Goal: Leave review/rating: Share an evaluation or opinion about a product, service, or content

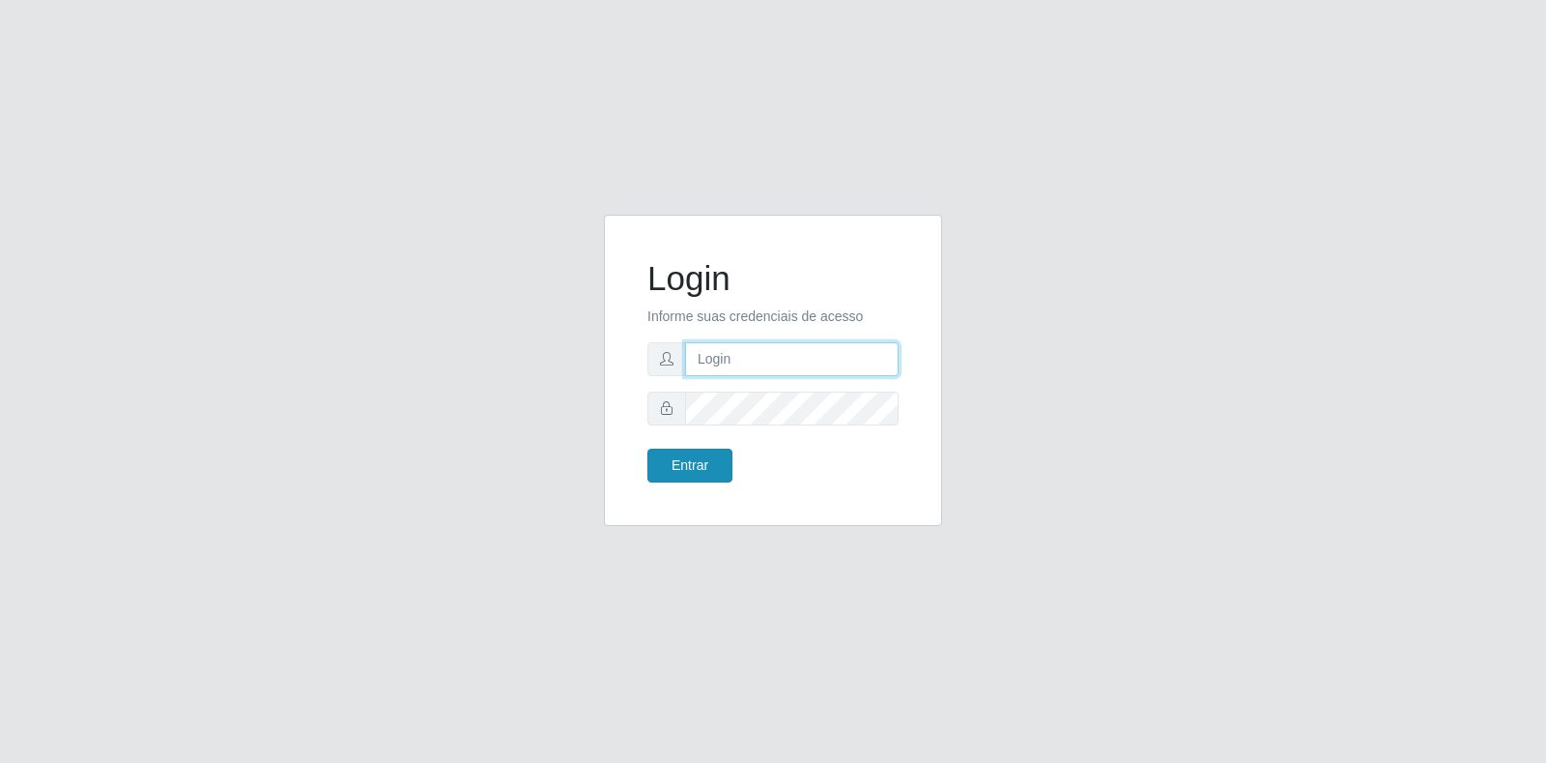
type input "[EMAIL_ADDRESS][DOMAIN_NAME]"
click at [692, 467] on button "Entrar" at bounding box center [690, 465] width 85 height 34
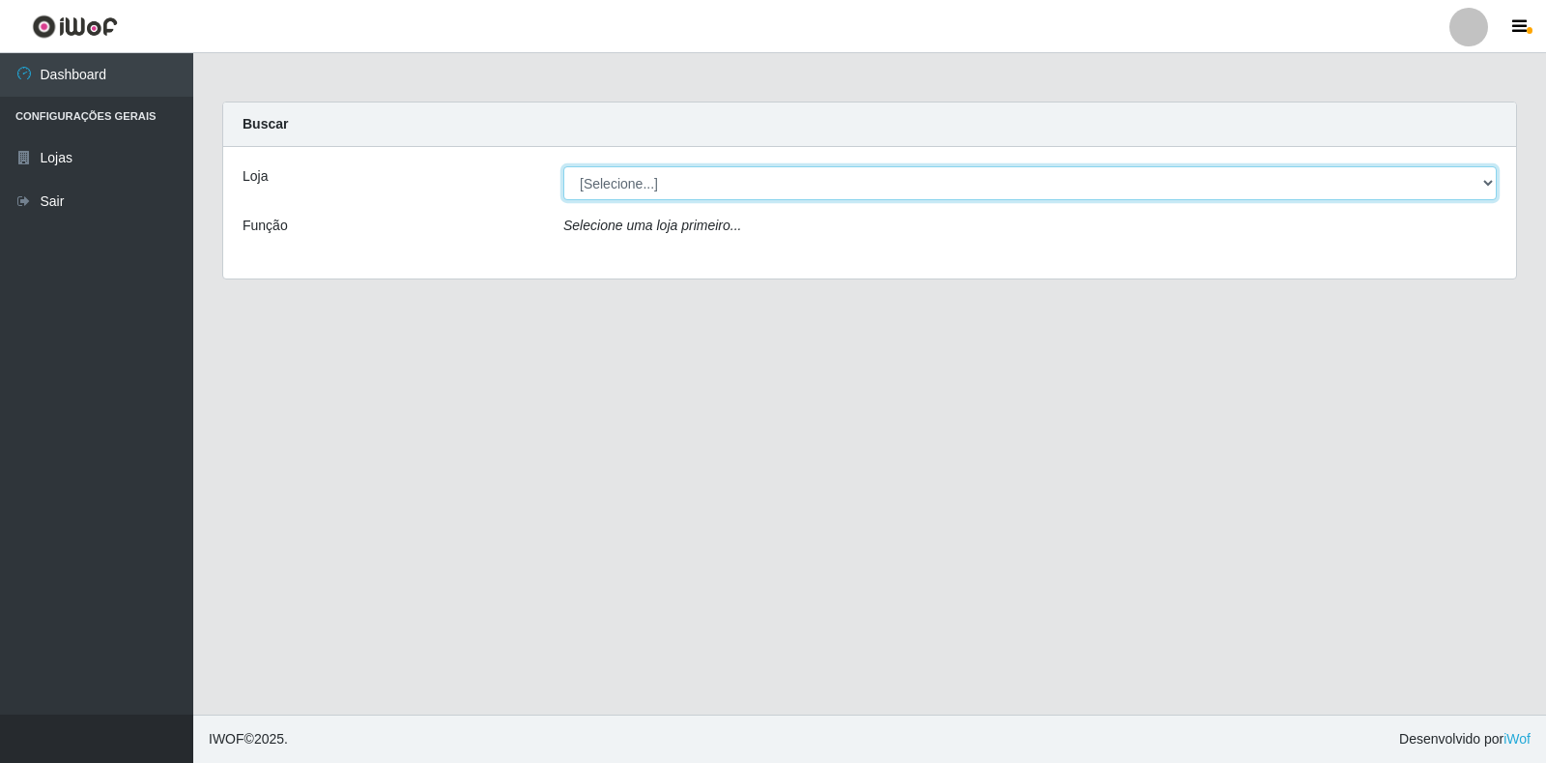
click at [845, 189] on select "[Selecione...] Atacado Vem - Loja 30 Laranjeiras Velha" at bounding box center [1030, 183] width 934 height 34
click at [563, 166] on select "[Selecione...] Atacado Vem - Loja 30 Laranjeiras Velha" at bounding box center [1030, 183] width 934 height 34
drag, startPoint x: 838, startPoint y: 186, endPoint x: 837, endPoint y: 198, distance: 12.6
click at [838, 186] on select "[Selecione...] Atacado Vem - Loja 30 Laranjeiras Velha" at bounding box center [1030, 183] width 934 height 34
click at [563, 166] on select "[Selecione...] Atacado Vem - Loja 30 Laranjeiras Velha" at bounding box center [1030, 183] width 934 height 34
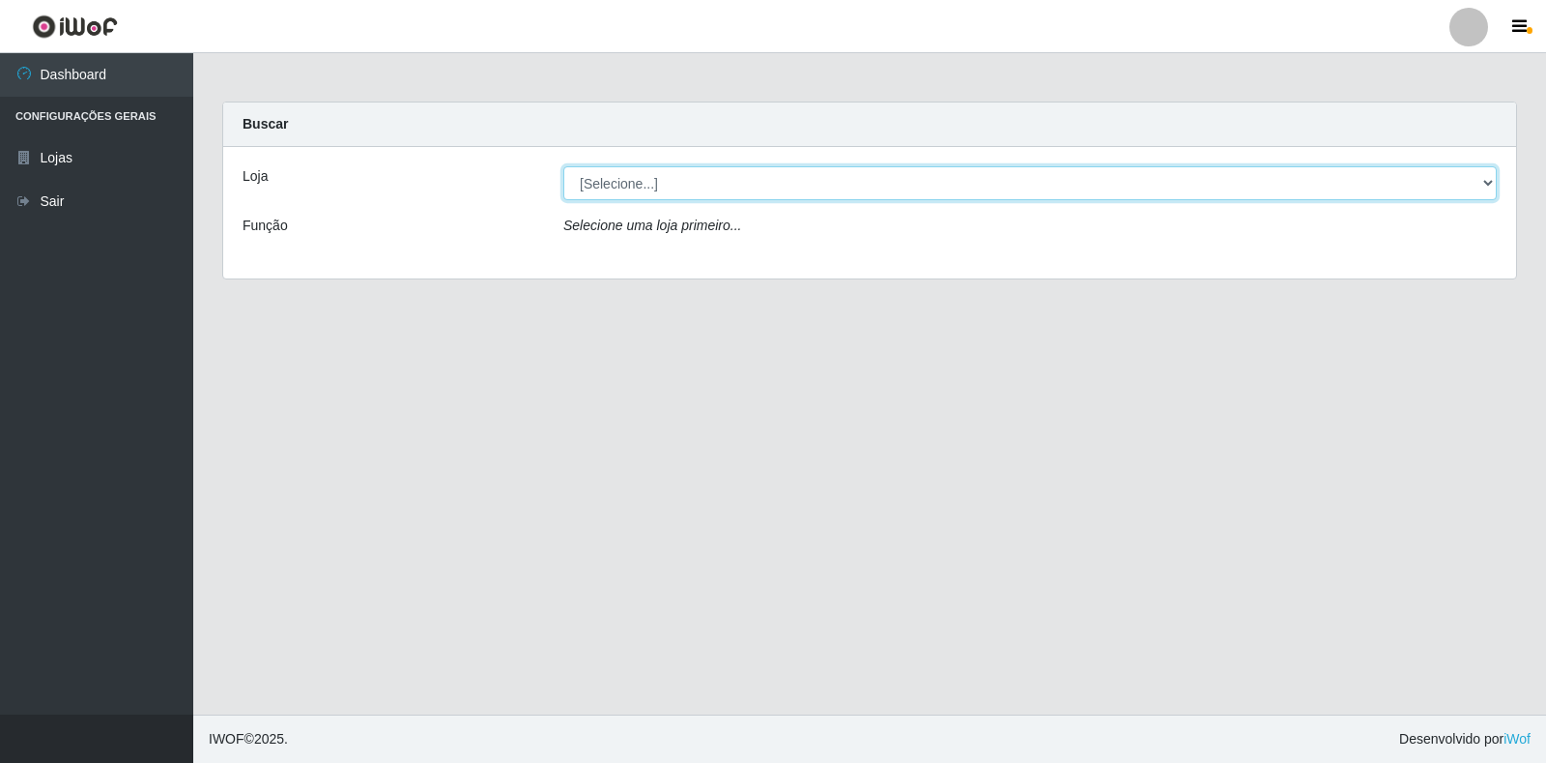
drag, startPoint x: 815, startPoint y: 183, endPoint x: 821, endPoint y: 199, distance: 17.4
click at [815, 183] on select "[Selecione...] Atacado Vem - Loja 30 Laranjeiras Velha" at bounding box center [1030, 183] width 934 height 34
select select "495"
click at [563, 166] on select "[Selecione...] Atacado Vem - Loja 30 Laranjeiras Velha" at bounding box center [1030, 183] width 934 height 34
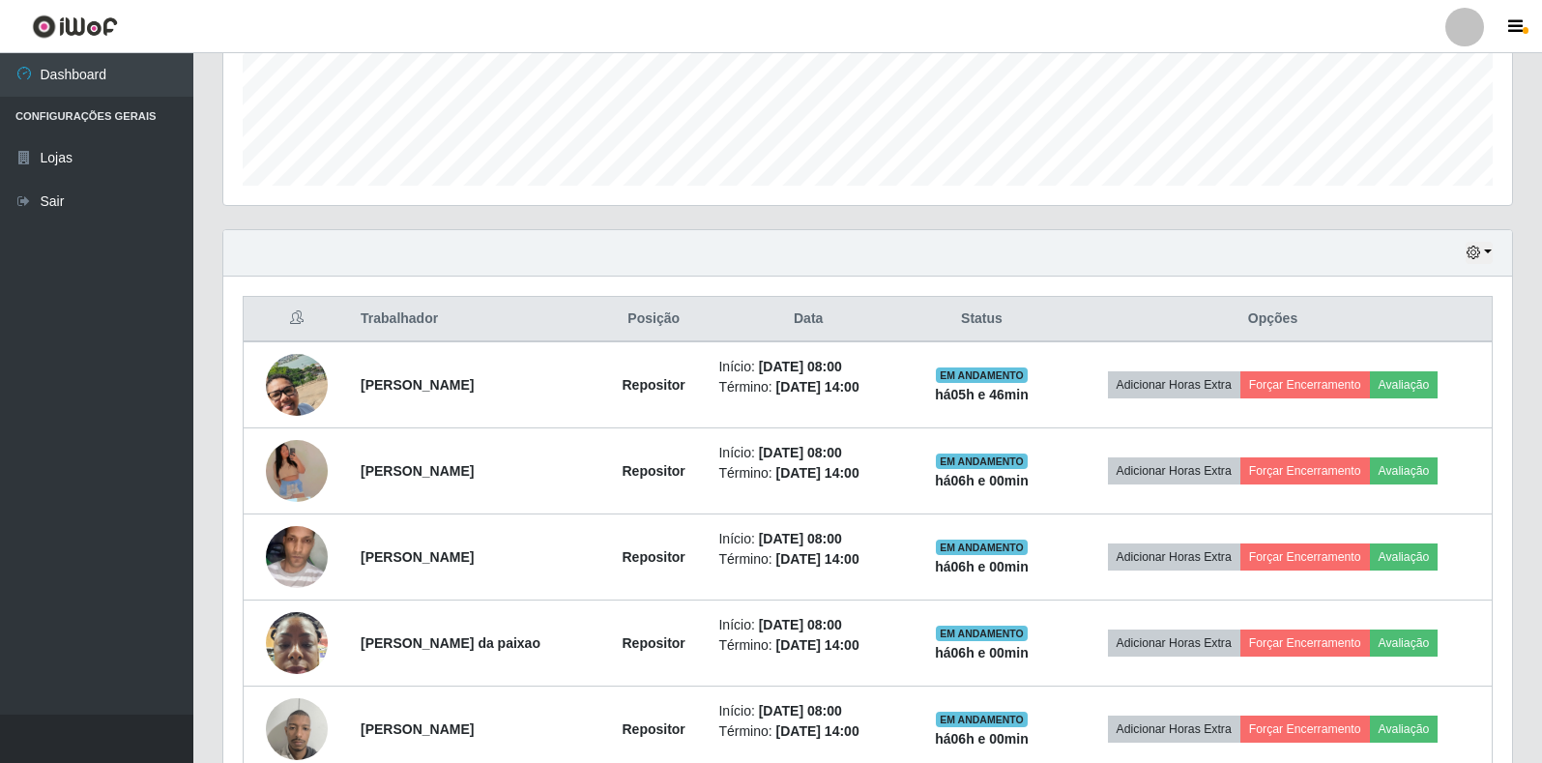
scroll to position [580, 0]
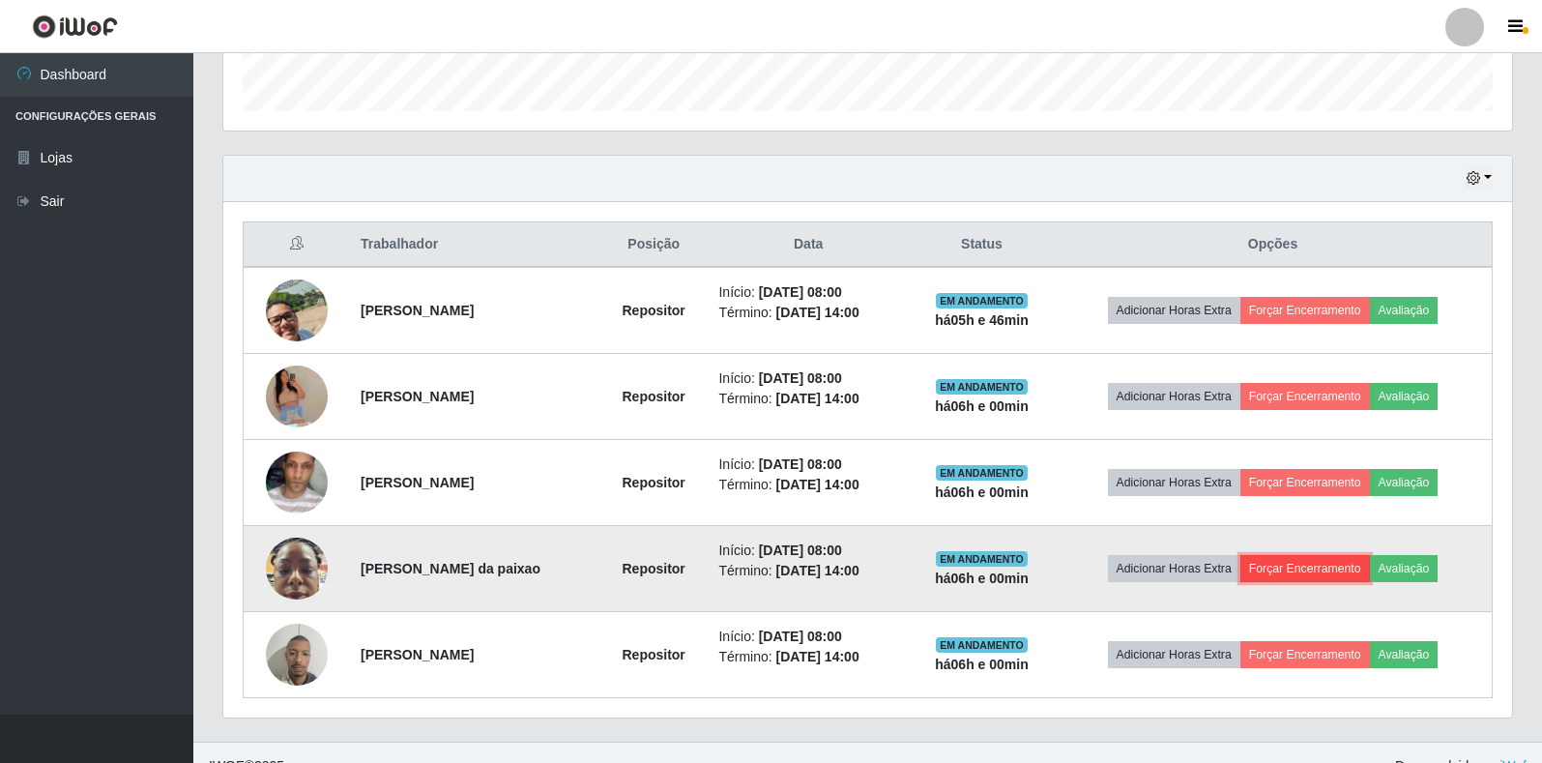
click at [1304, 577] on button "Forçar Encerramento" at bounding box center [1305, 568] width 130 height 27
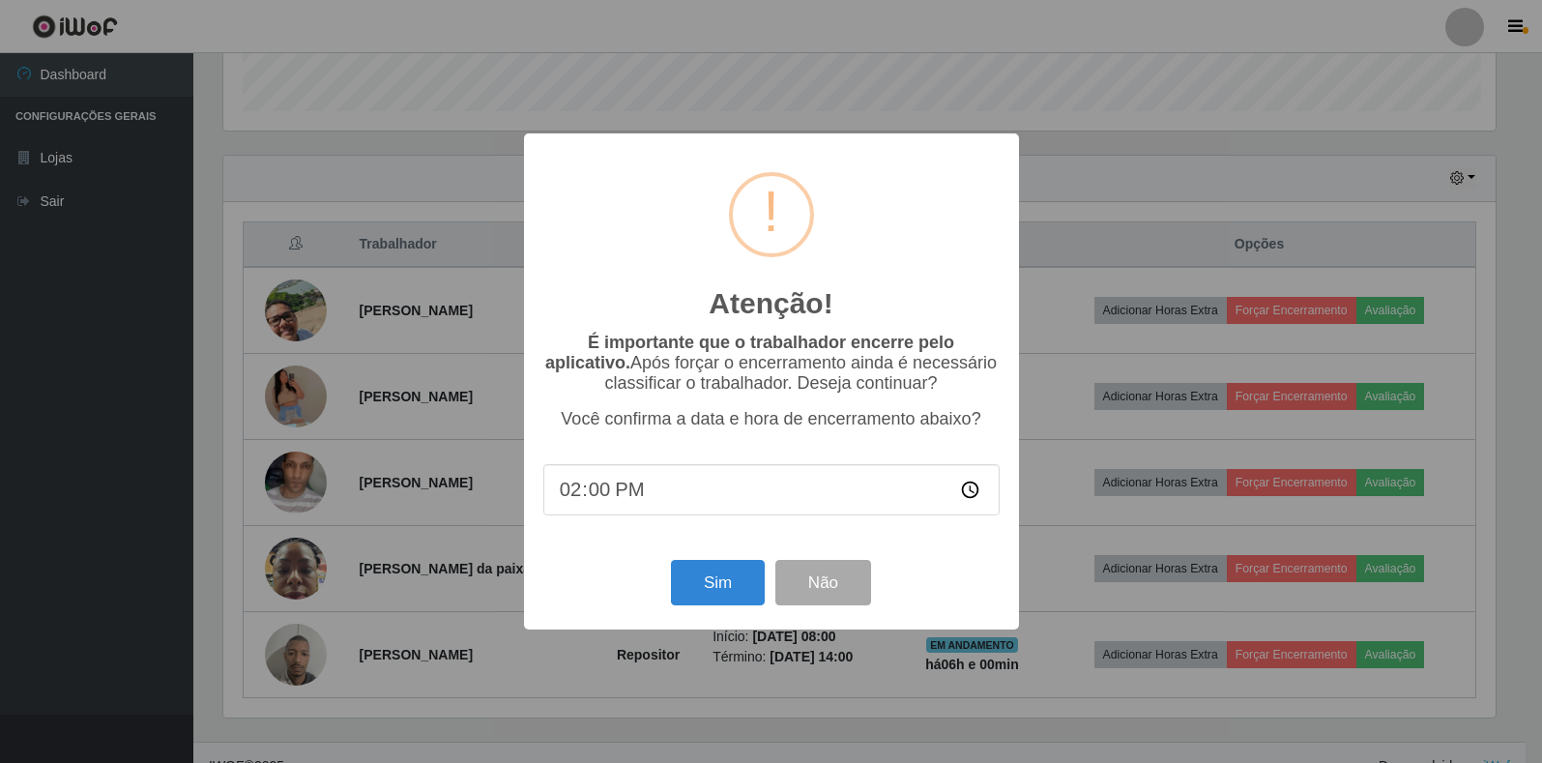
scroll to position [401, 1277]
drag, startPoint x: 864, startPoint y: 607, endPoint x: 849, endPoint y: 603, distance: 15.9
click at [849, 603] on button "Não" at bounding box center [825, 582] width 96 height 45
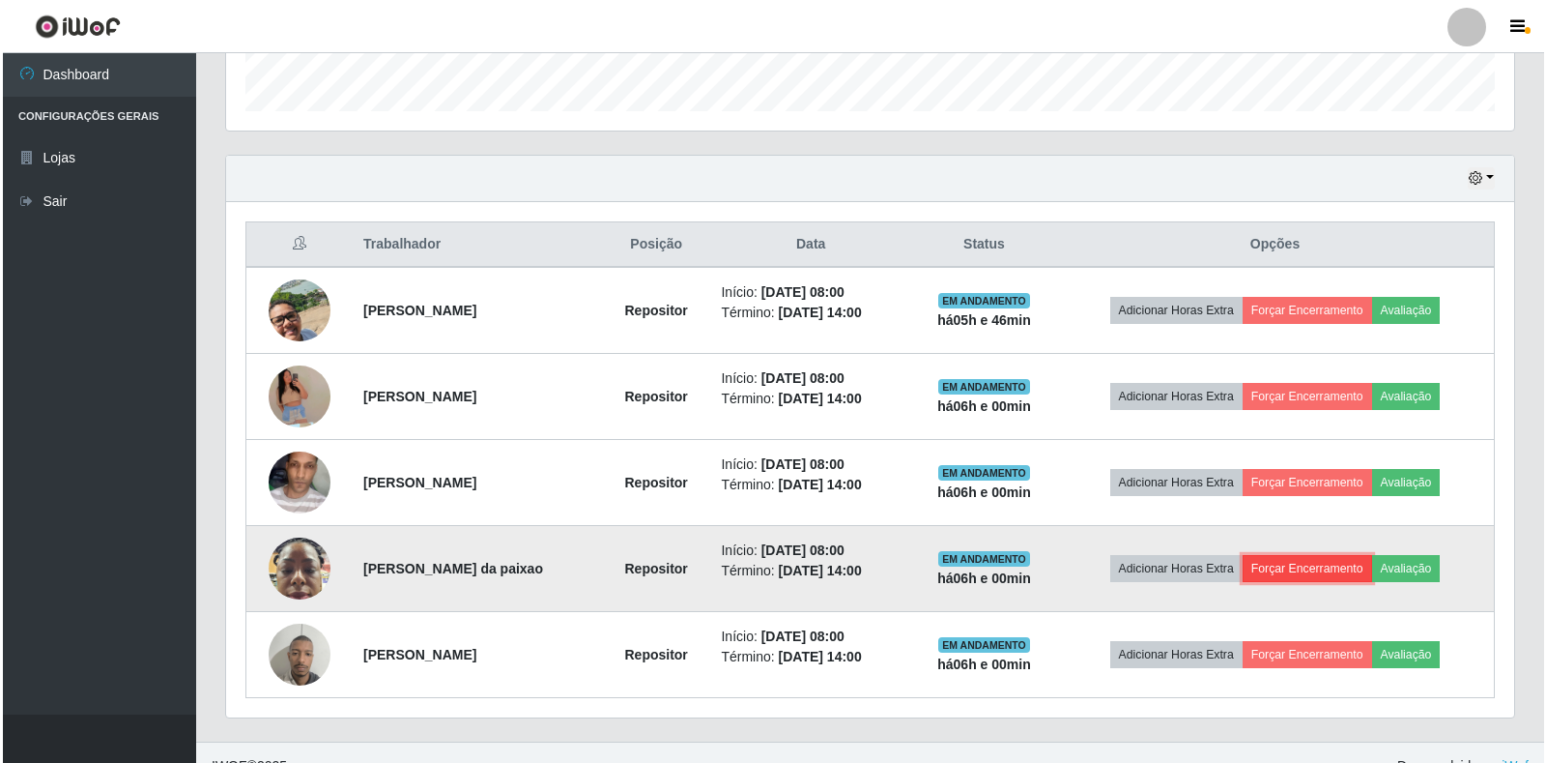
scroll to position [401, 1288]
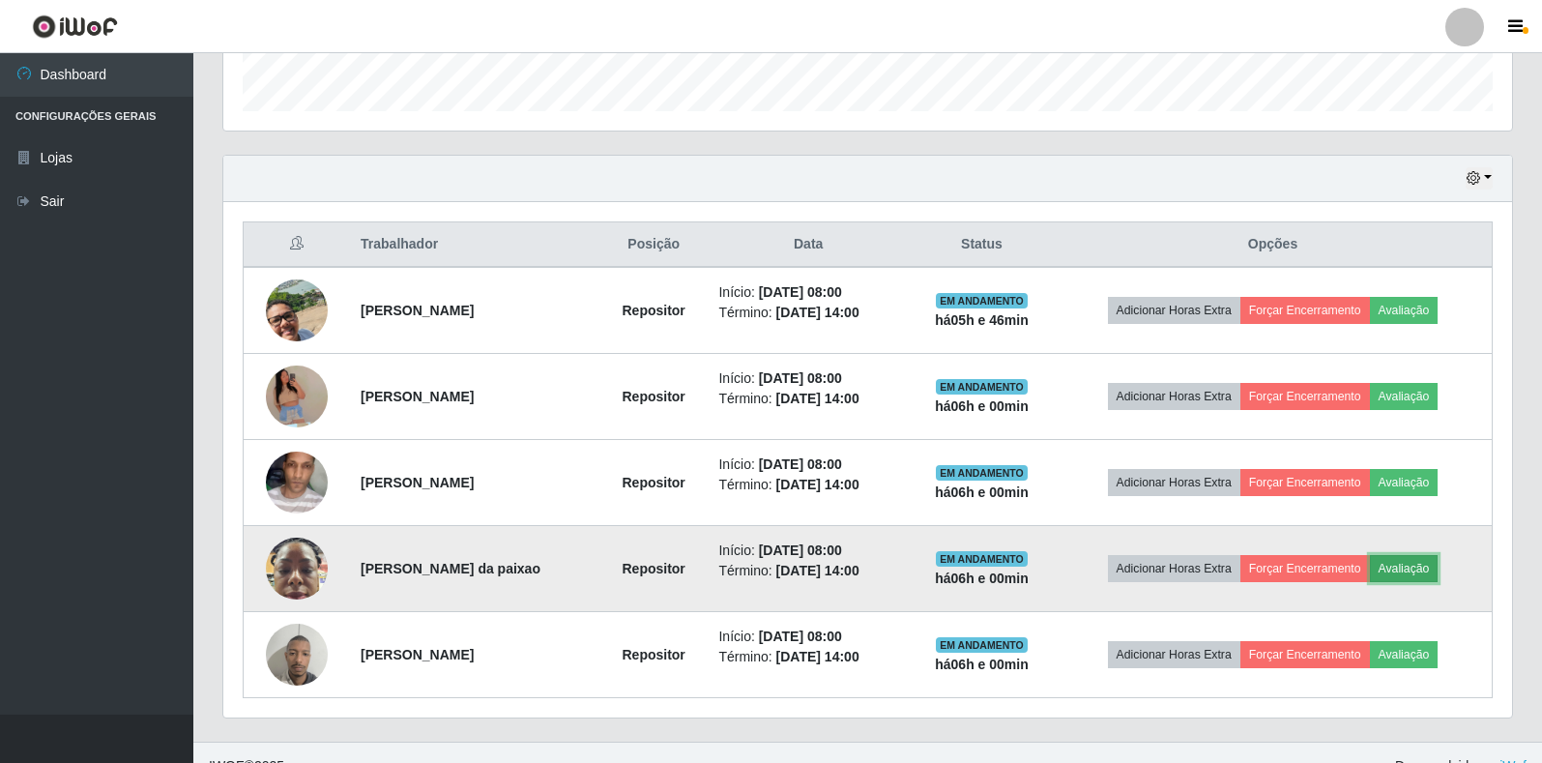
click at [1419, 557] on button "Avaliação" at bounding box center [1404, 568] width 69 height 27
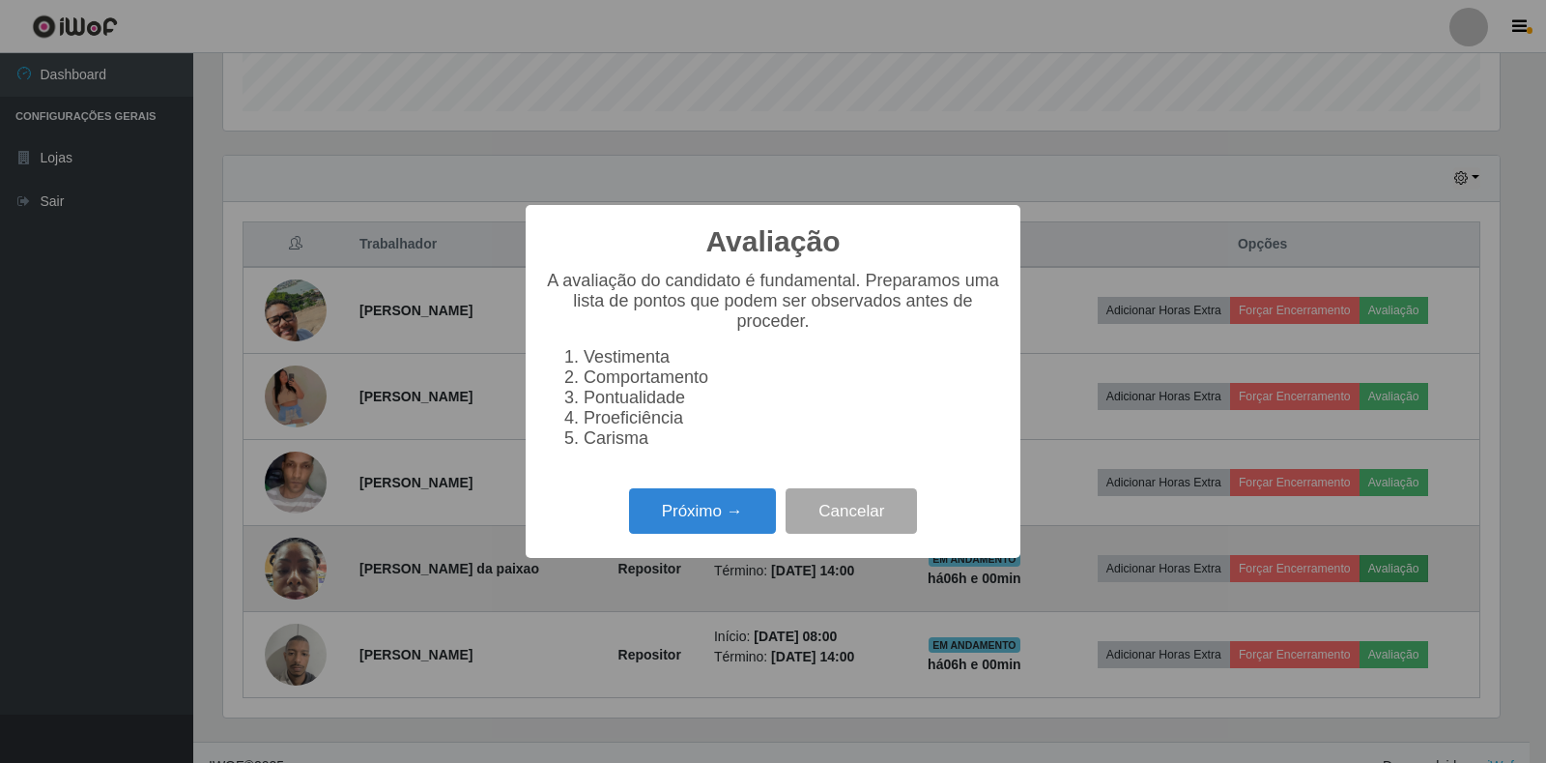
scroll to position [401, 1277]
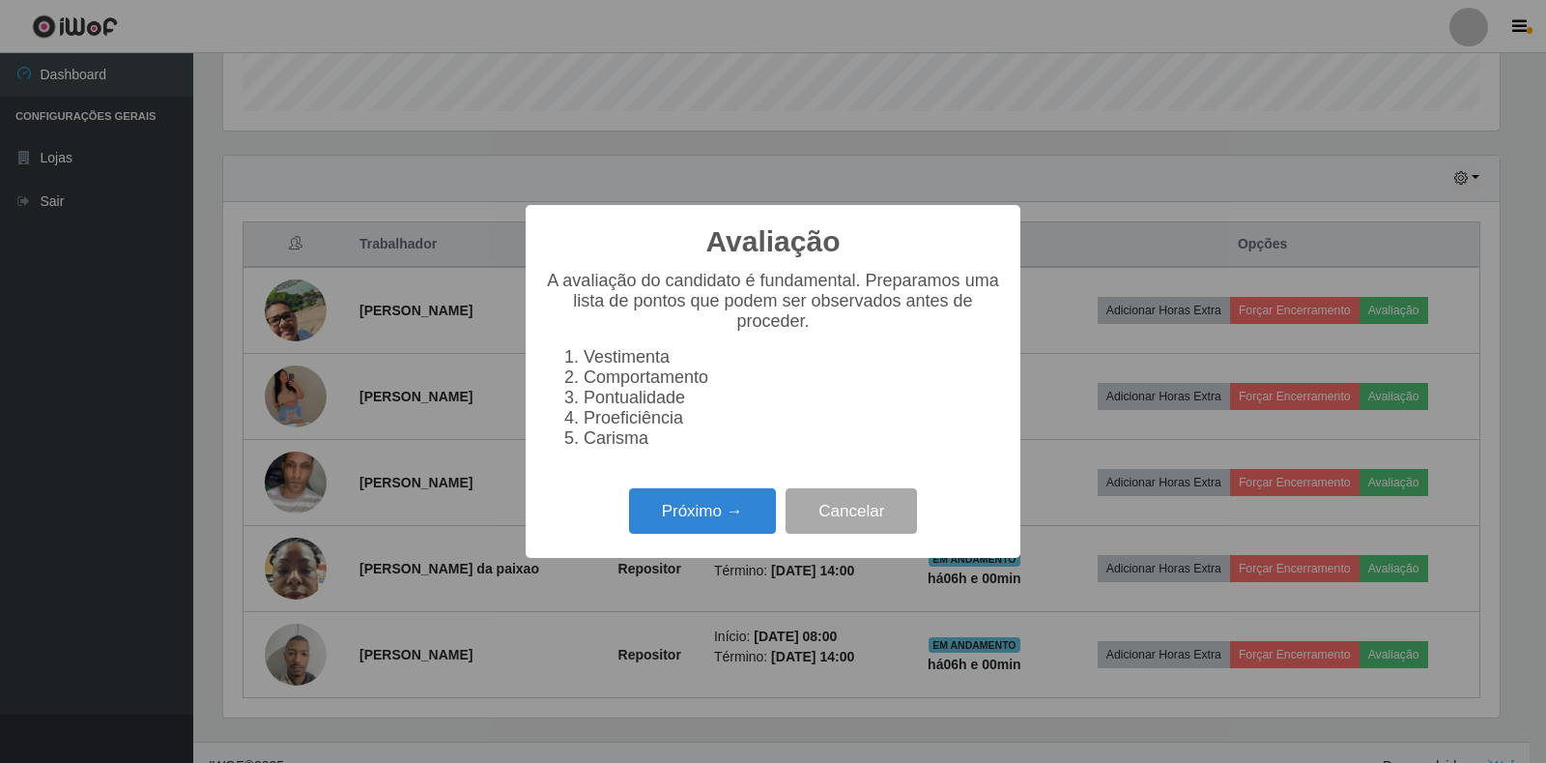
click at [663, 496] on div "Próximo → Cancelar" at bounding box center [773, 510] width 456 height 55
click at [665, 506] on button "Próximo →" at bounding box center [702, 510] width 147 height 45
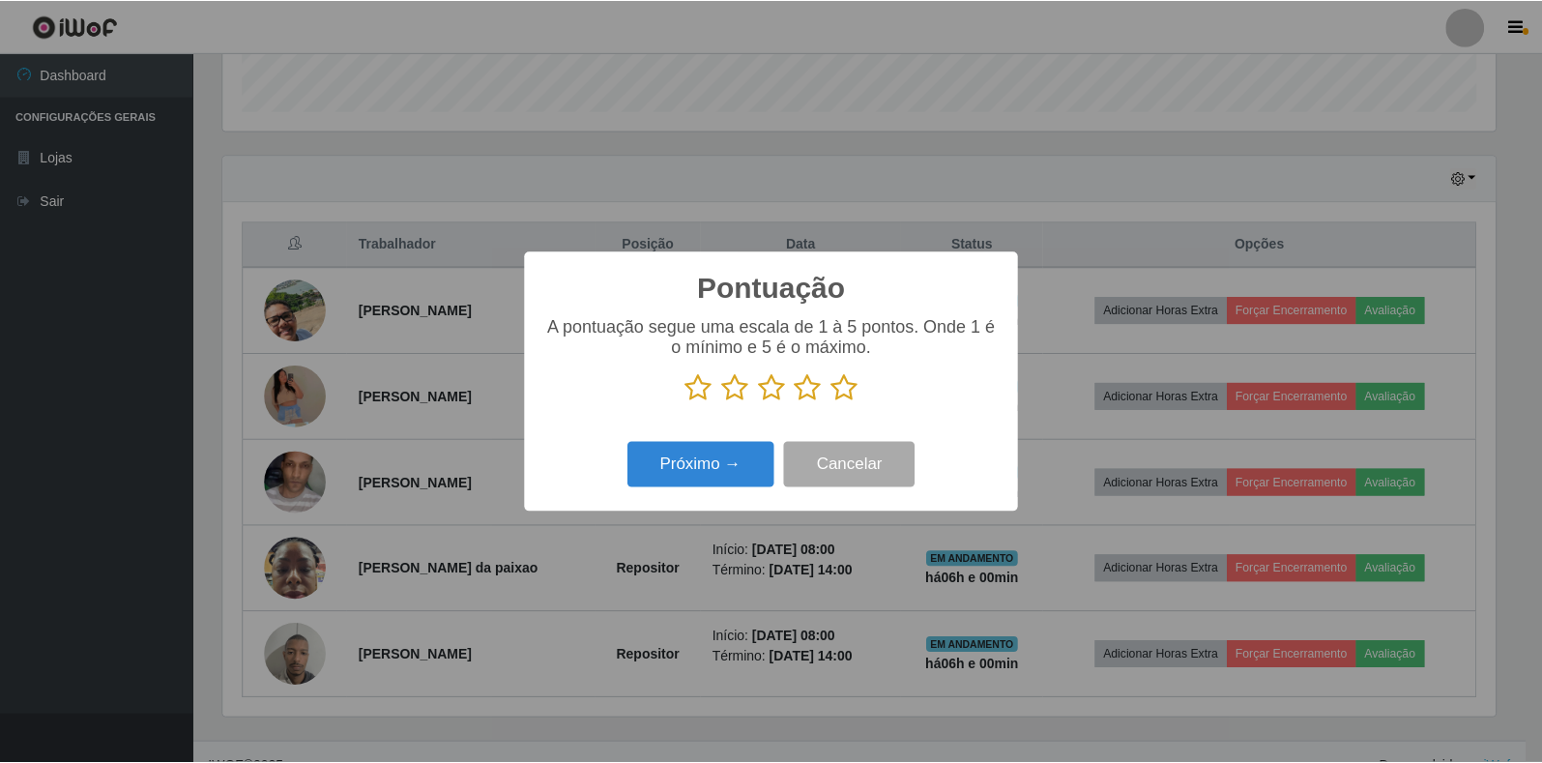
scroll to position [966122, 965247]
click at [845, 476] on button "Cancelar" at bounding box center [851, 464] width 131 height 45
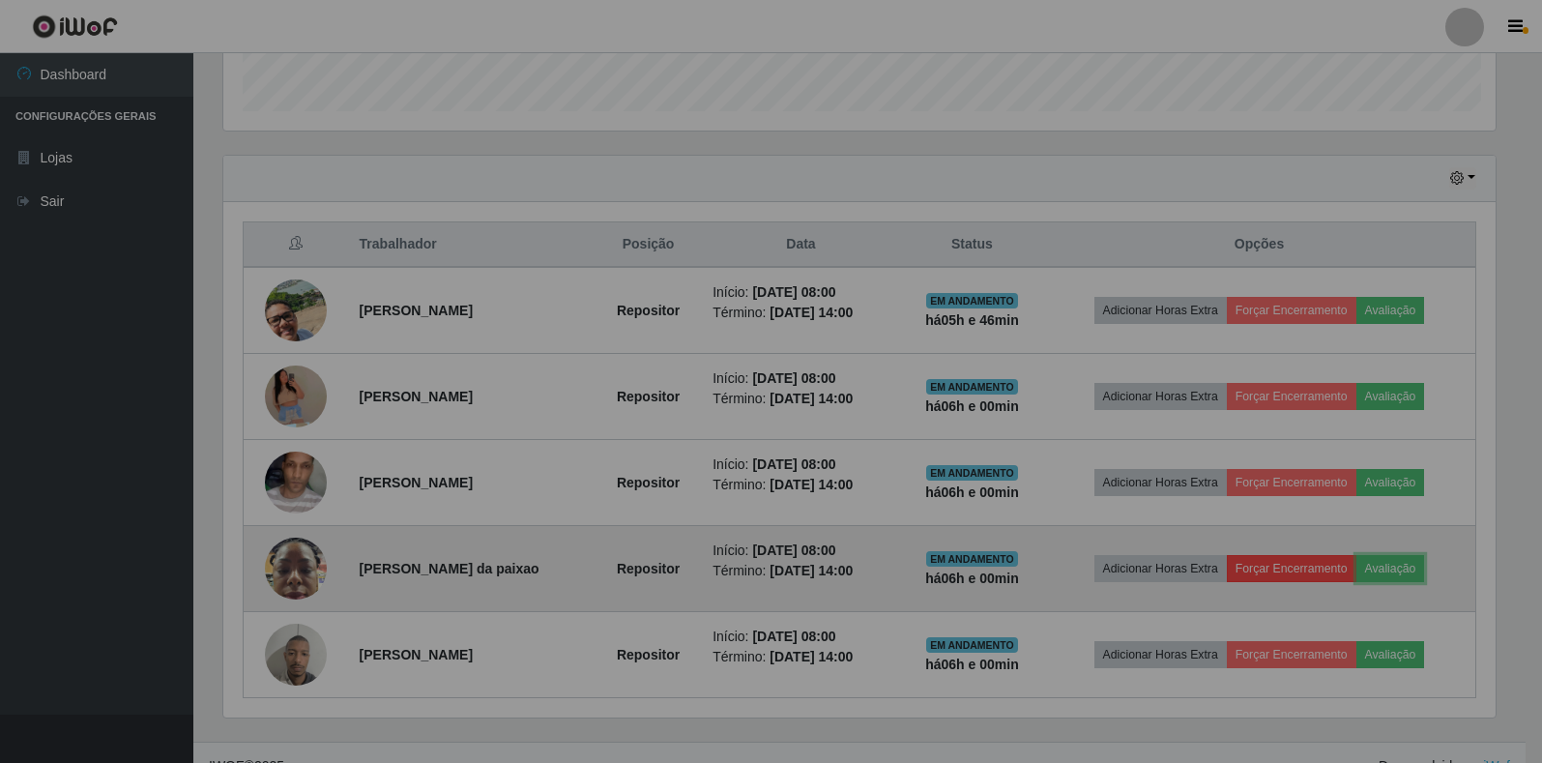
scroll to position [401, 1288]
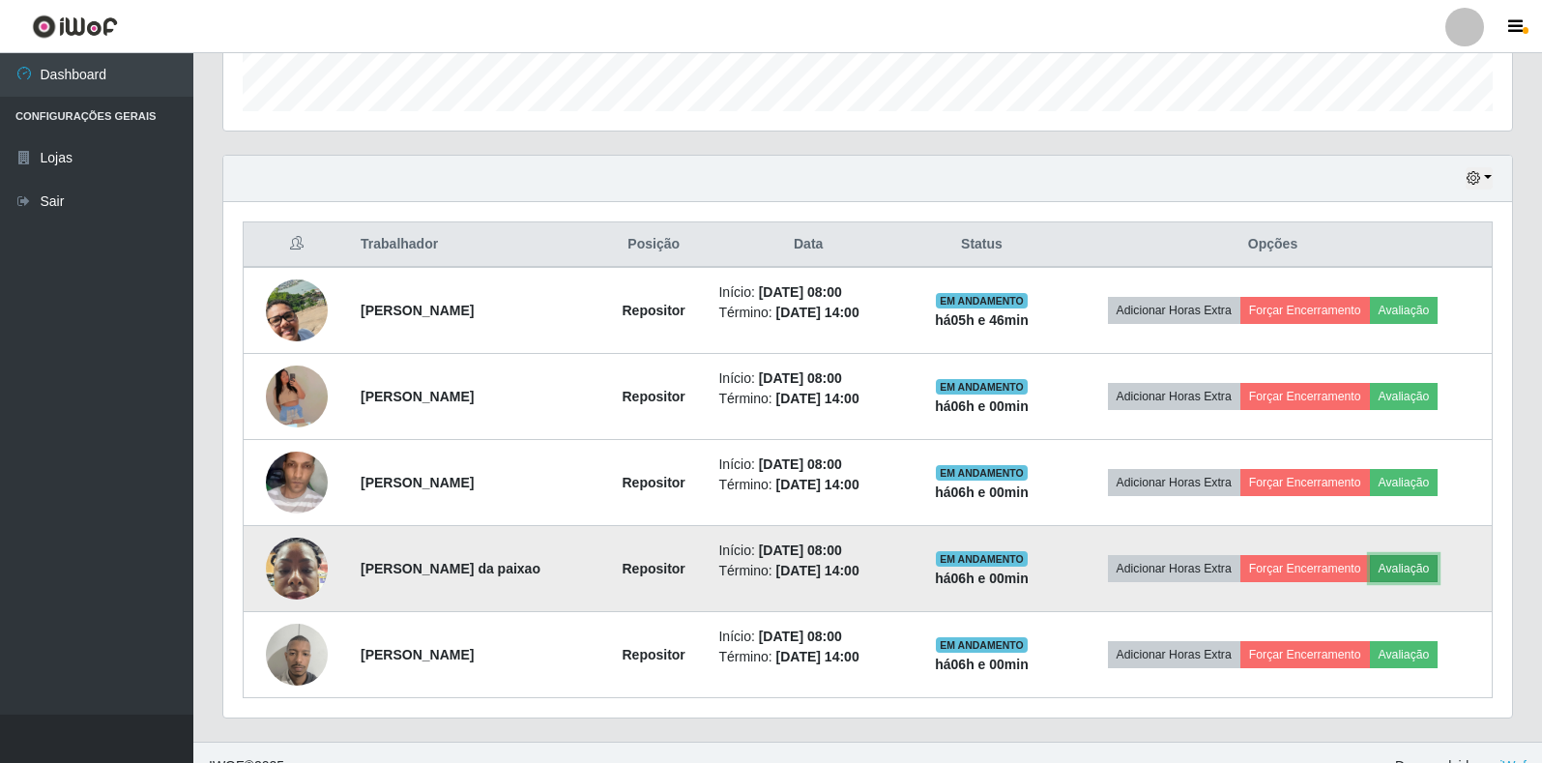
click at [1403, 565] on button "Avaliação" at bounding box center [1404, 568] width 69 height 27
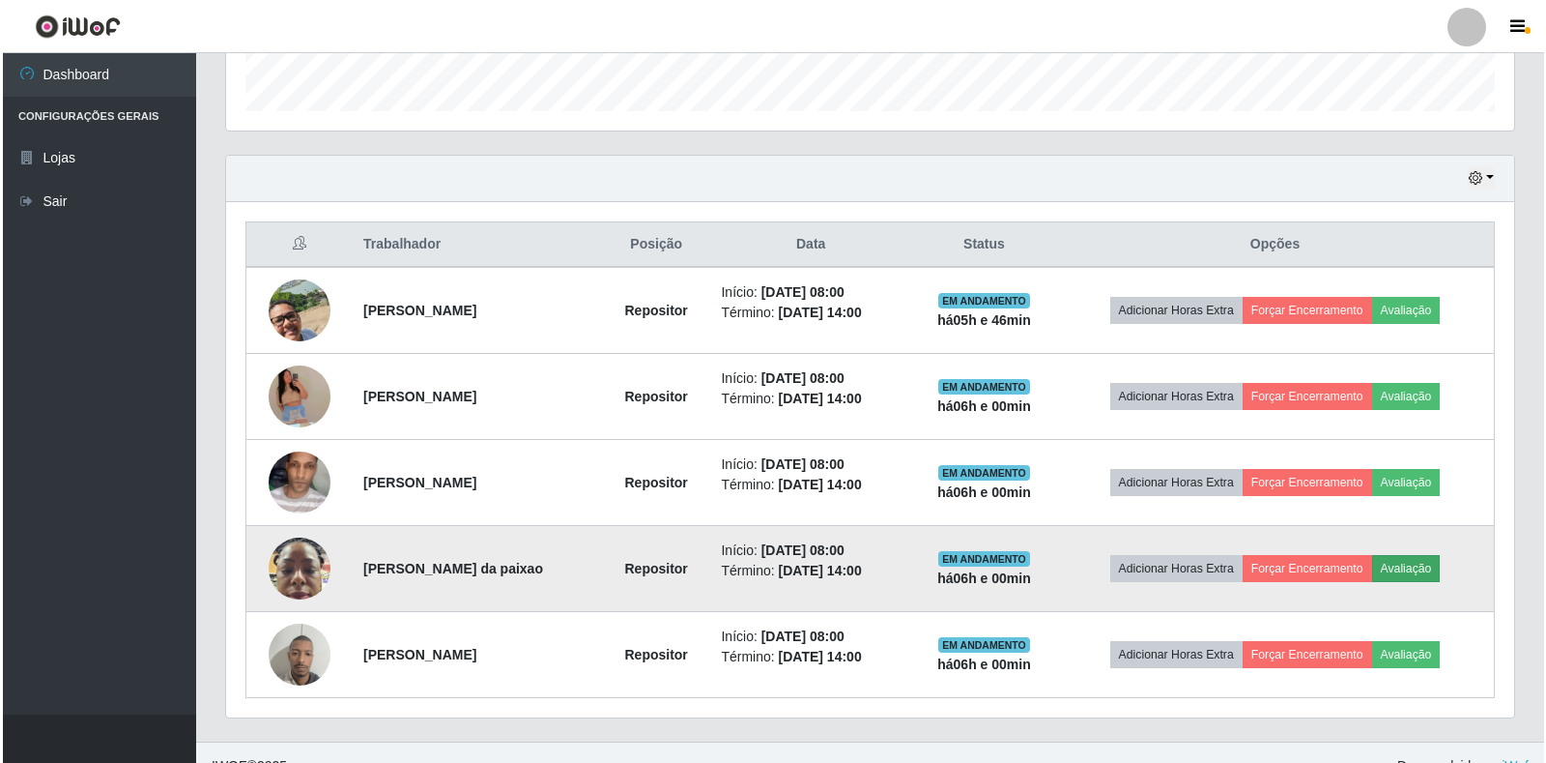
scroll to position [401, 1277]
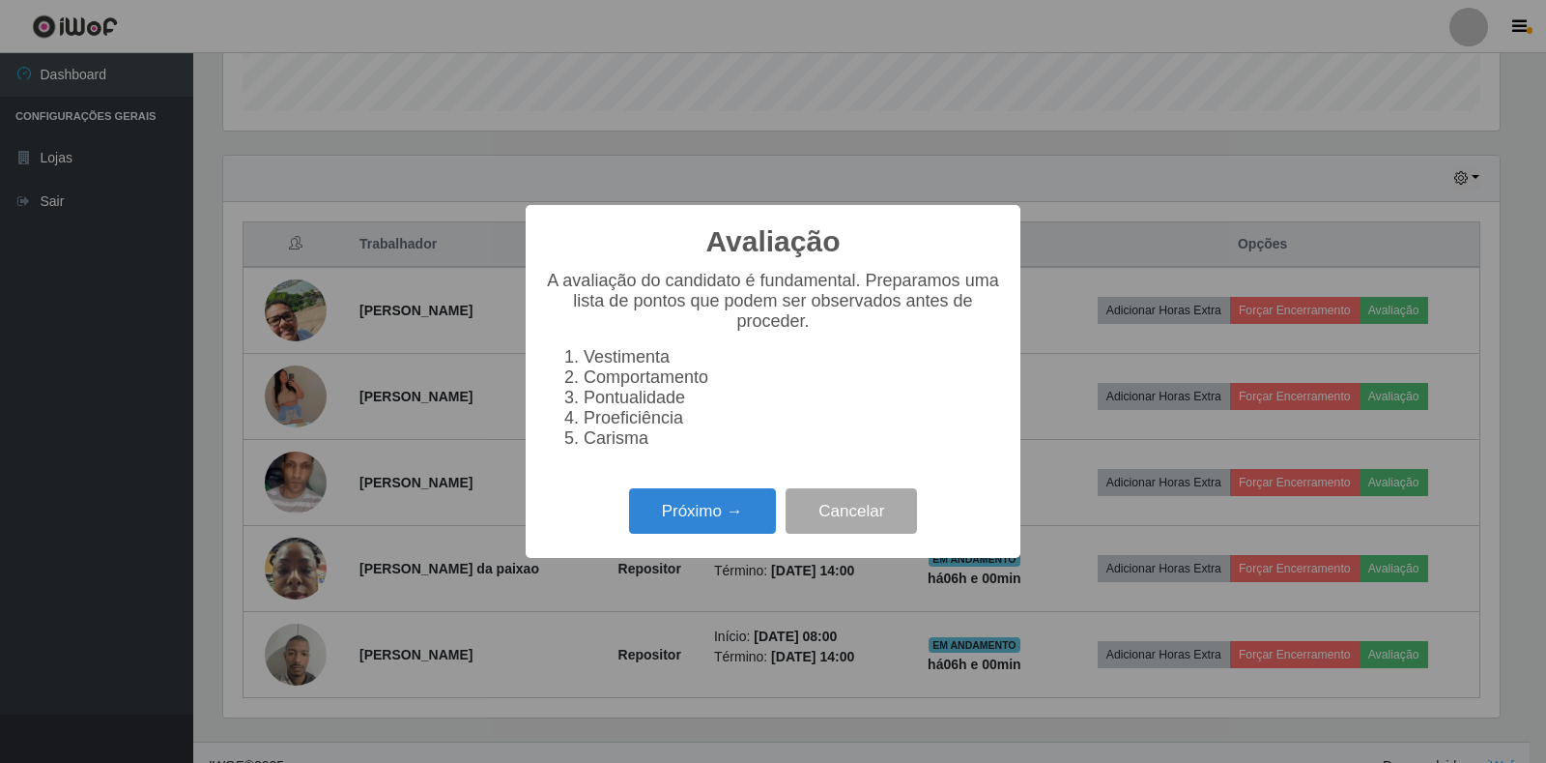
click at [626, 373] on li "Comportamento" at bounding box center [793, 377] width 418 height 20
drag, startPoint x: 572, startPoint y: 375, endPoint x: 595, endPoint y: 430, distance: 59.8
click at [581, 412] on ol "Vestimenta Comportamento Pontualidade Proeficiência Carisma" at bounding box center [773, 397] width 456 height 101
click at [596, 428] on li "Proeficiência" at bounding box center [793, 418] width 418 height 20
click at [636, 399] on li "Pontualidade" at bounding box center [793, 398] width 418 height 20
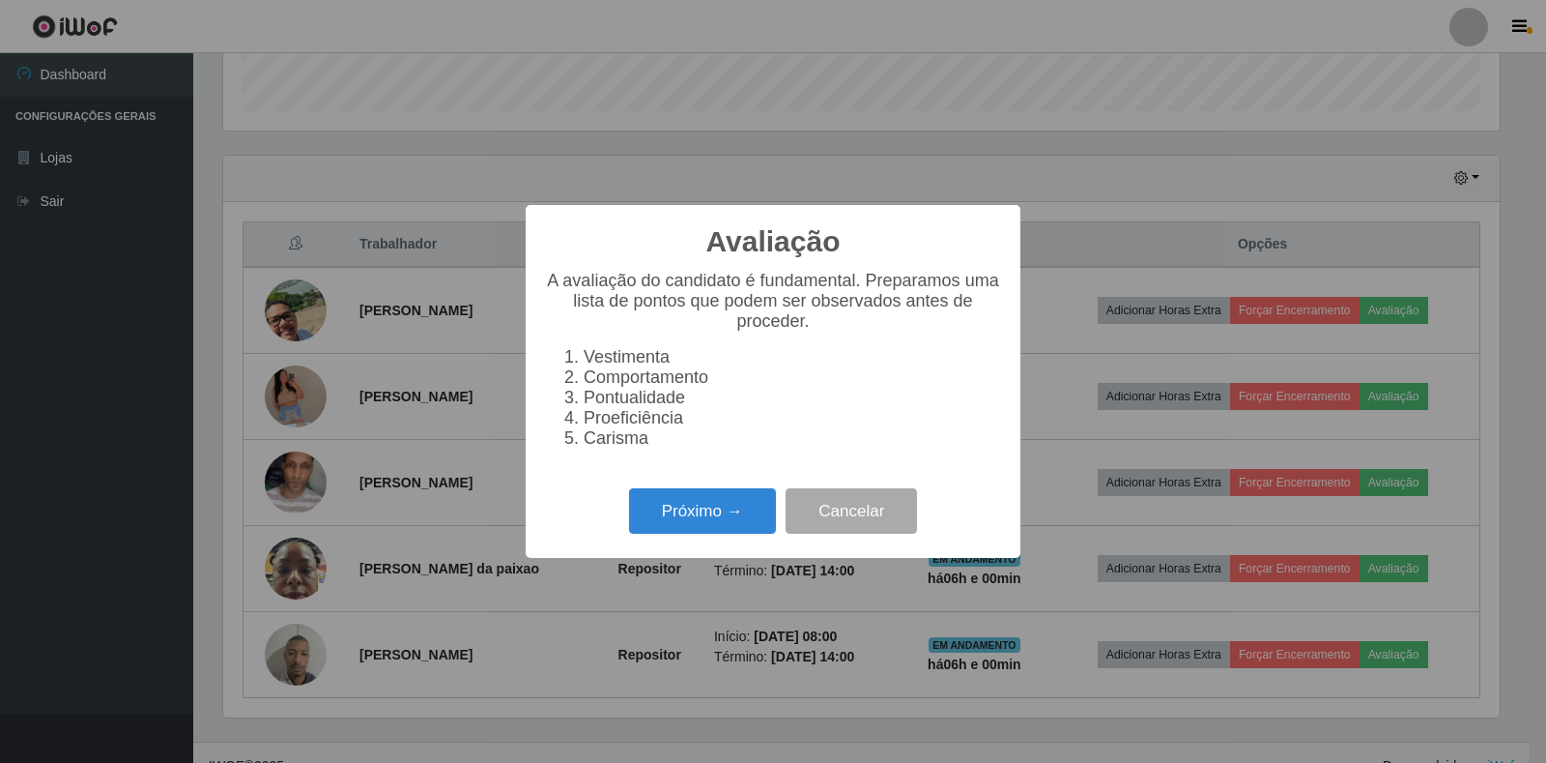
click at [618, 420] on li "Proeficiência" at bounding box center [793, 418] width 418 height 20
click at [610, 444] on li "Carisma" at bounding box center [793, 438] width 418 height 20
click at [678, 509] on button "Próximo →" at bounding box center [702, 510] width 147 height 45
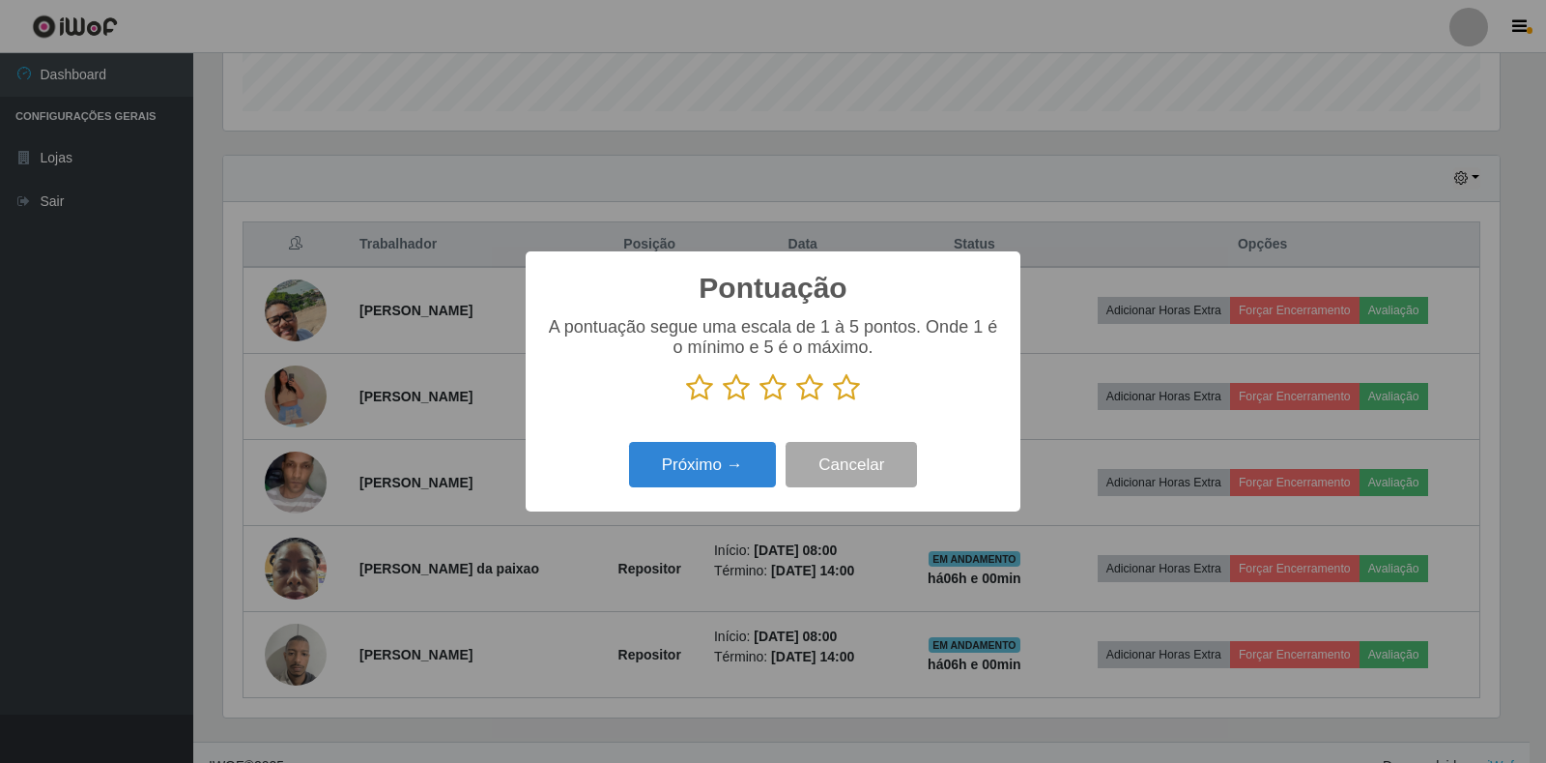
click at [802, 393] on icon at bounding box center [809, 387] width 27 height 29
click at [796, 402] on input "radio" at bounding box center [796, 402] width 0 height 0
click at [699, 462] on button "Próximo →" at bounding box center [702, 464] width 147 height 45
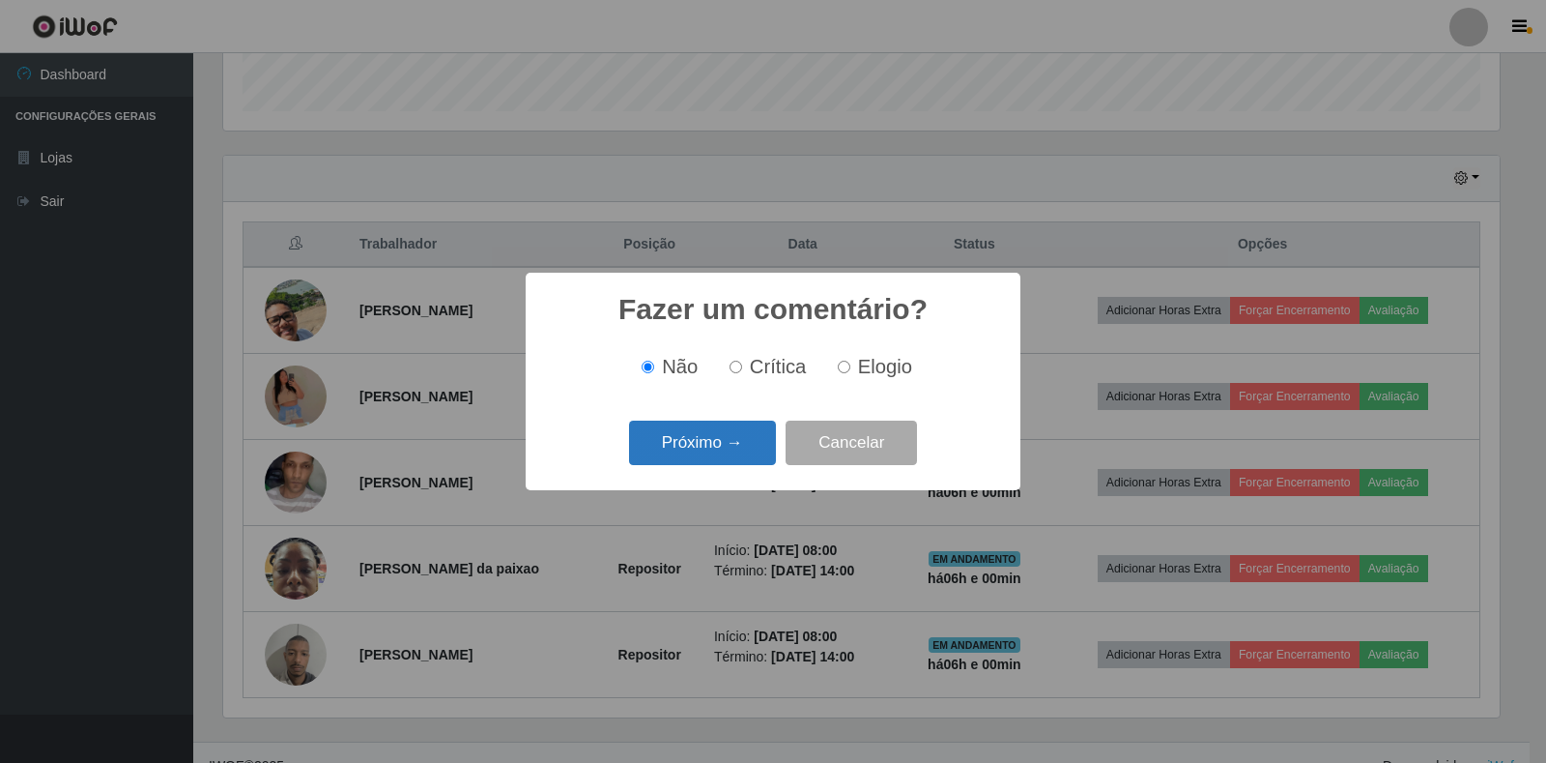
click at [691, 451] on button "Próximo →" at bounding box center [702, 442] width 147 height 45
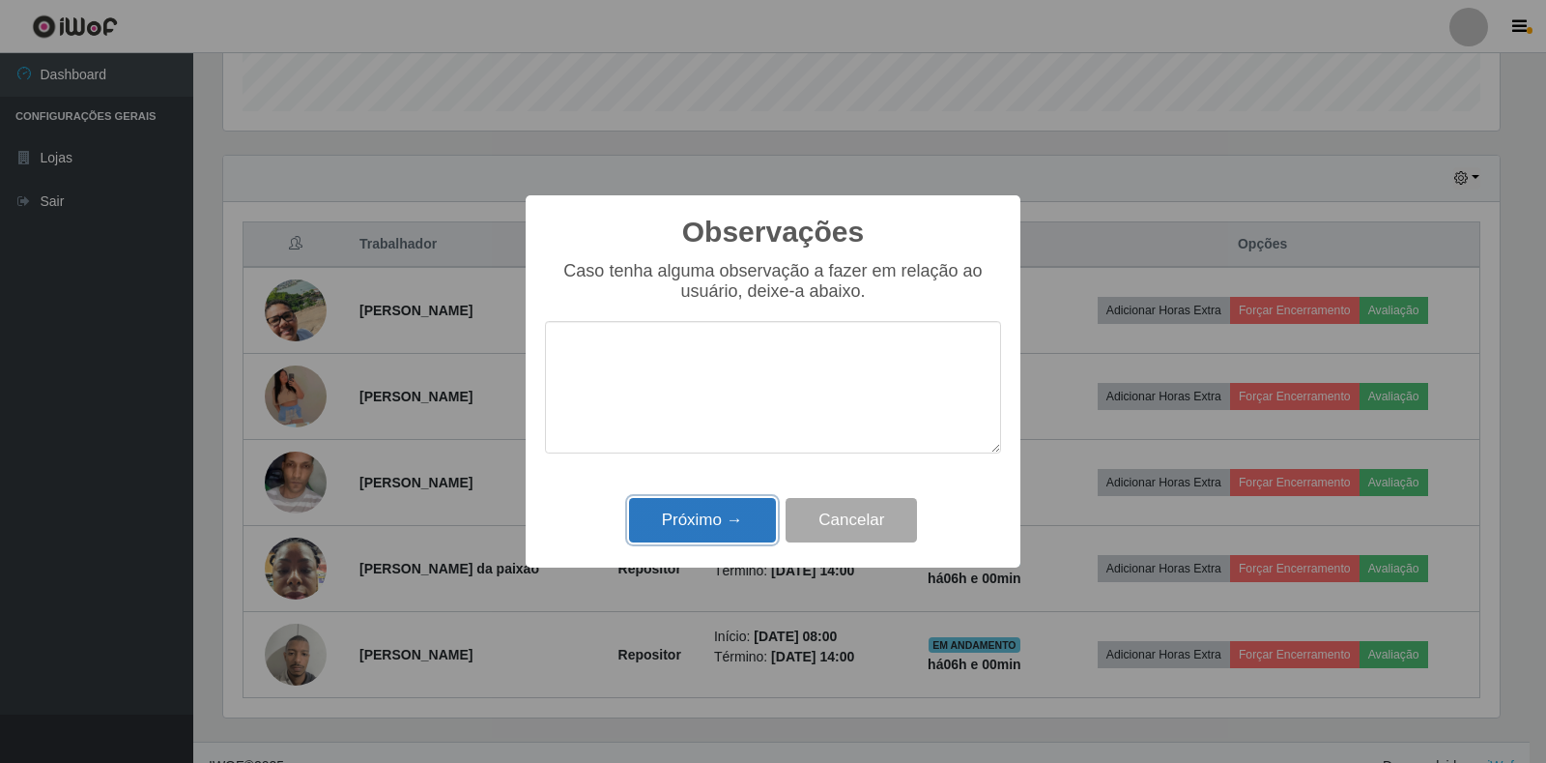
click at [667, 533] on button "Próximo →" at bounding box center [702, 520] width 147 height 45
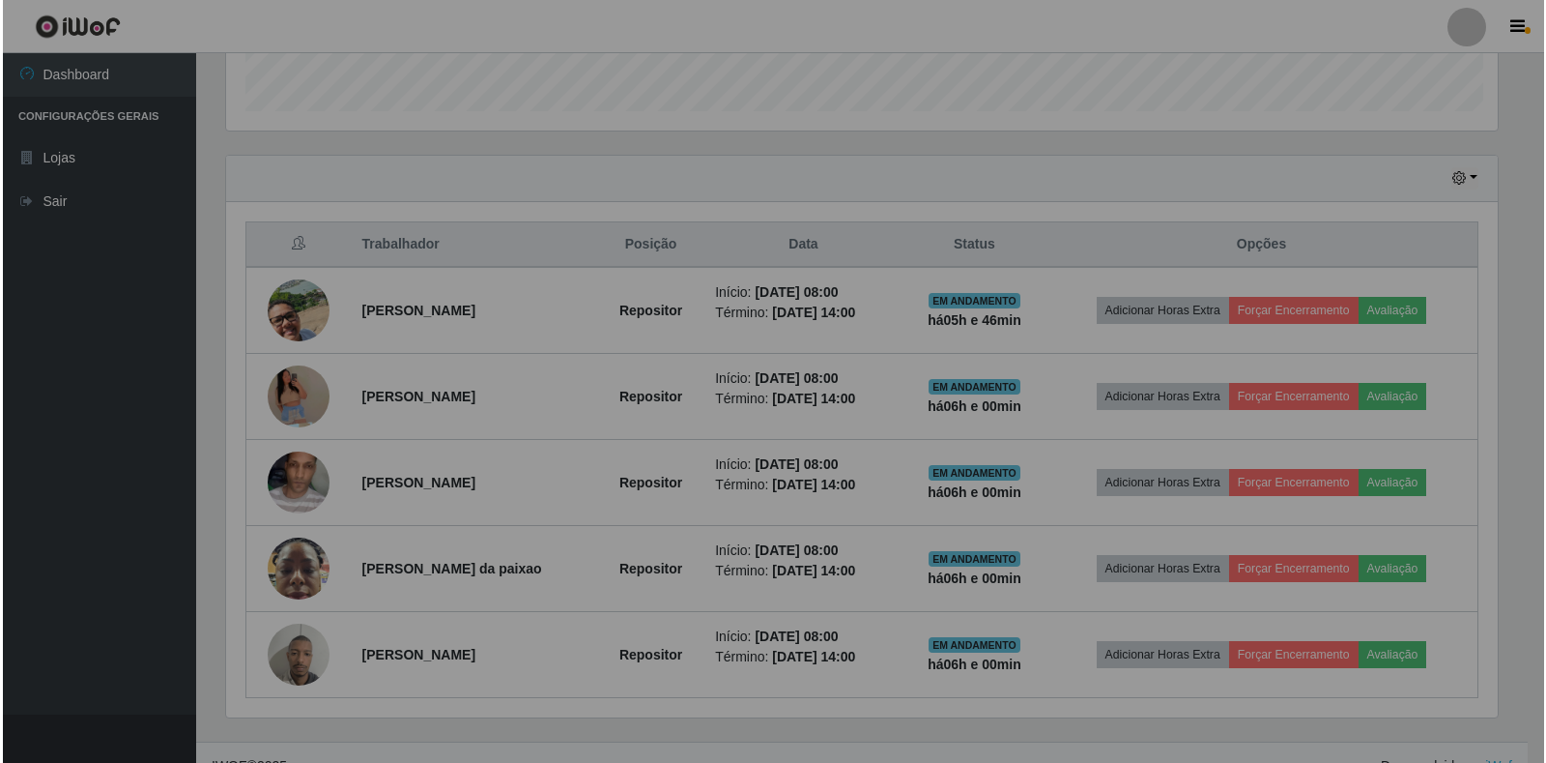
scroll to position [401, 1288]
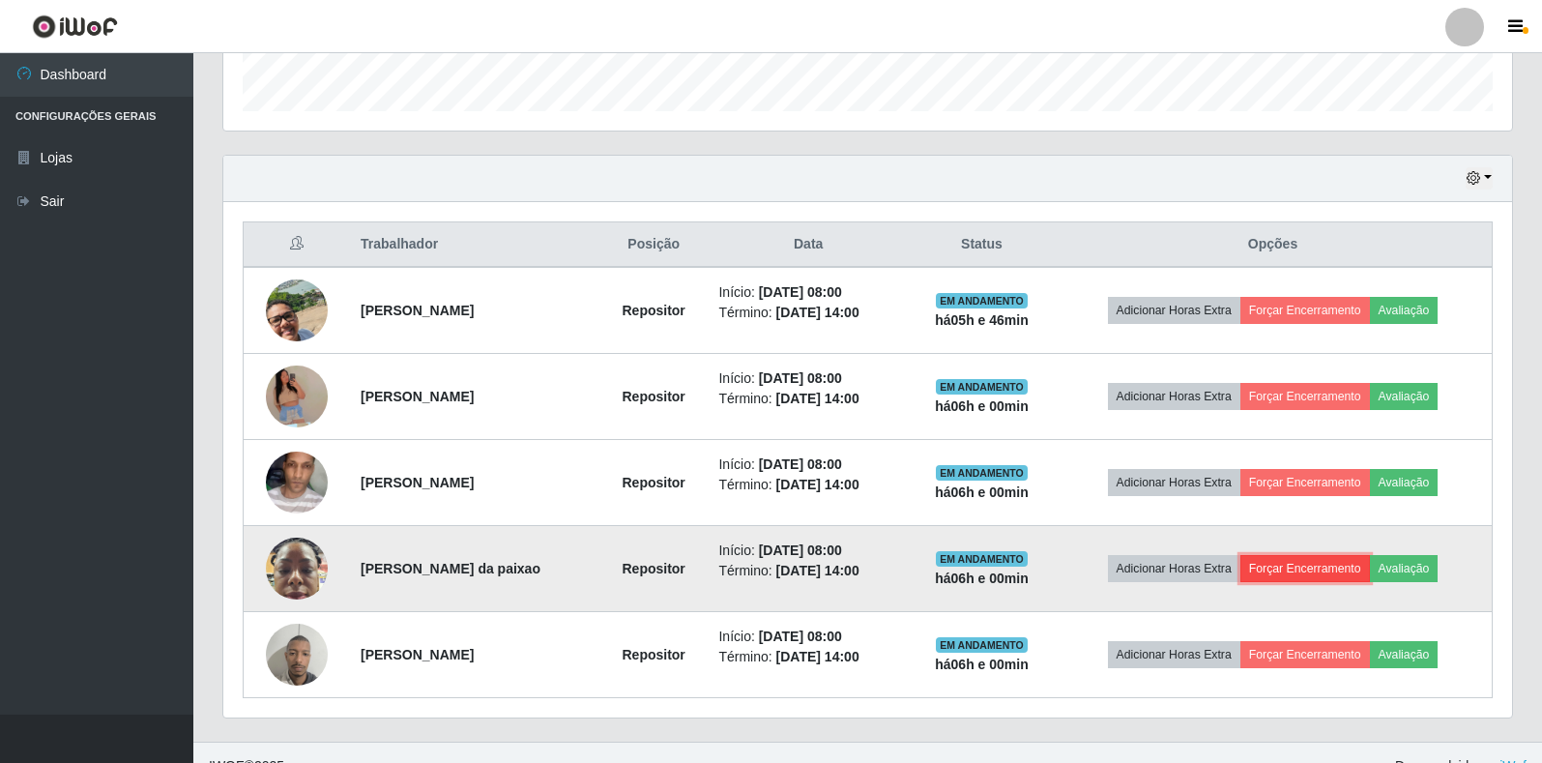
click at [1334, 563] on button "Forçar Encerramento" at bounding box center [1305, 568] width 130 height 27
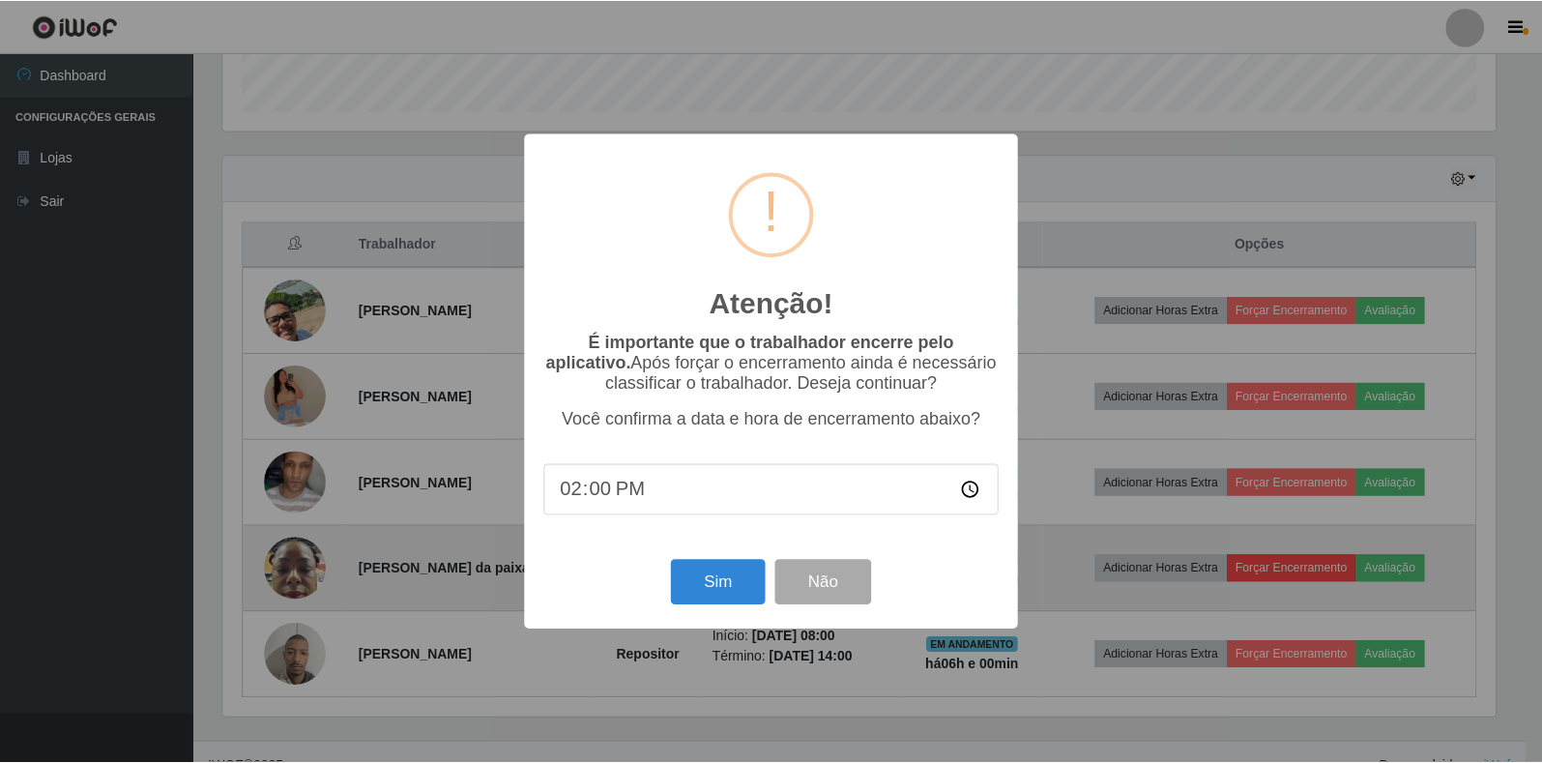
scroll to position [401, 1277]
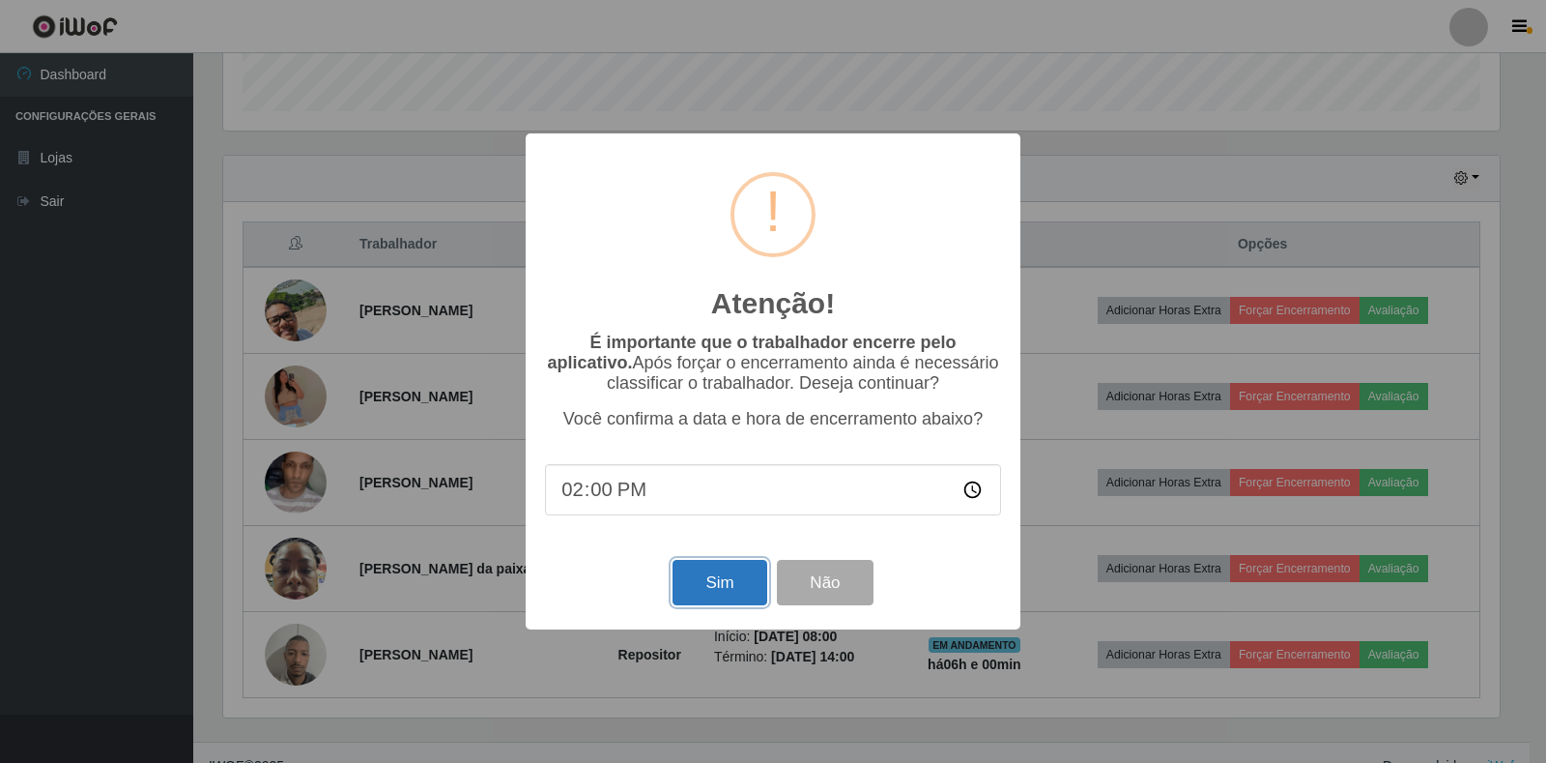
click at [723, 583] on button "Sim" at bounding box center [720, 582] width 94 height 45
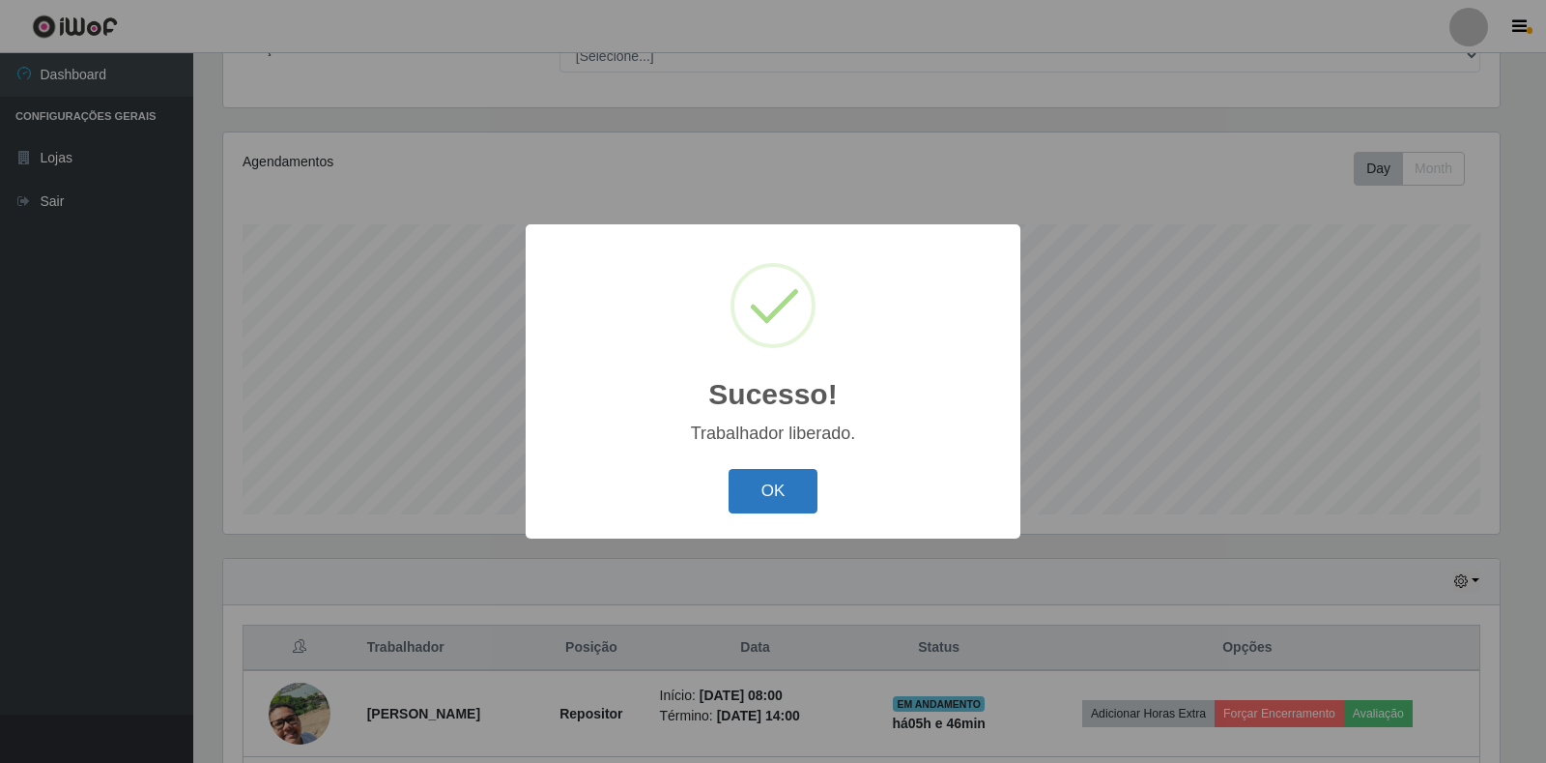
click at [795, 499] on button "OK" at bounding box center [774, 491] width 90 height 45
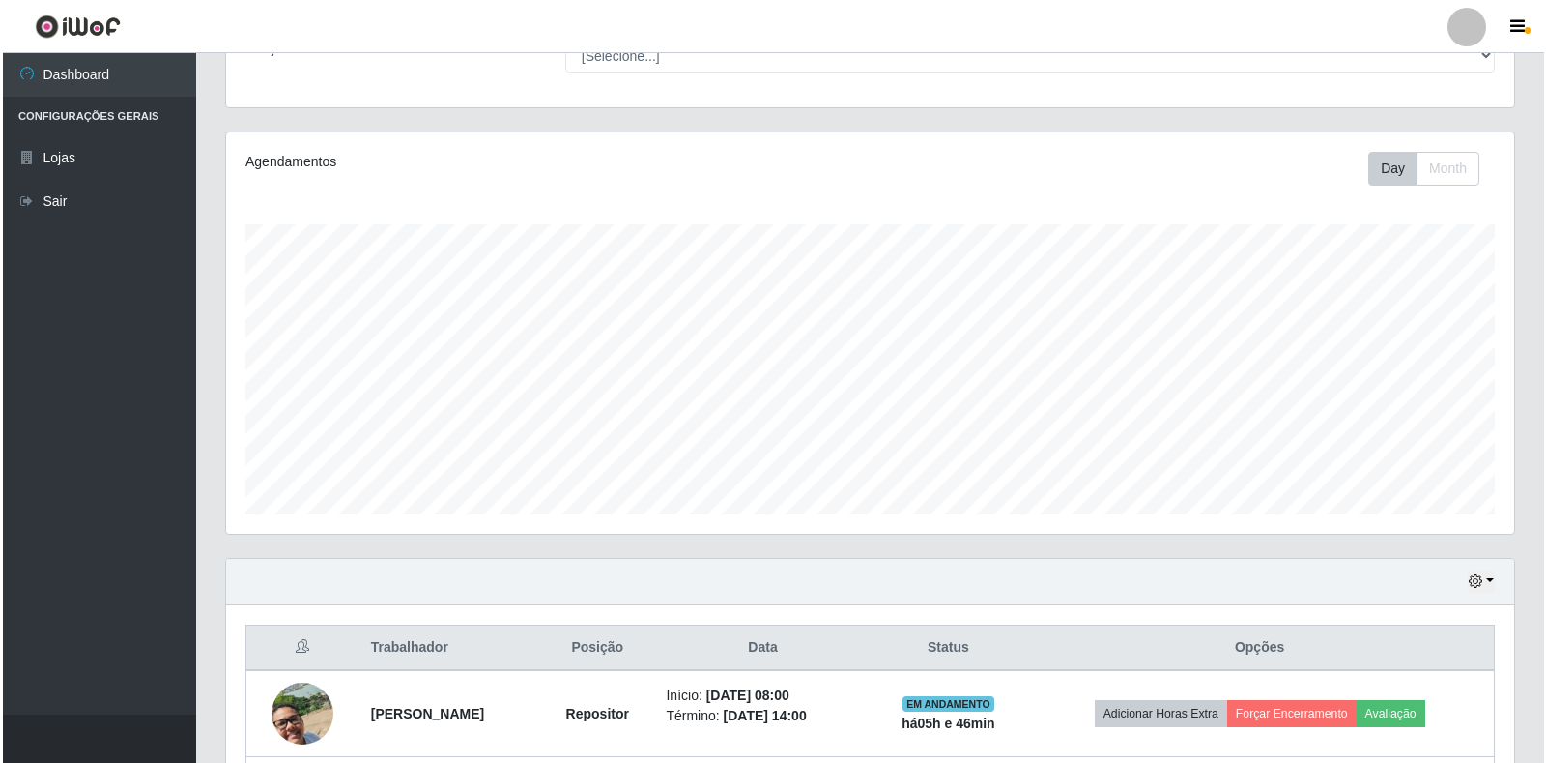
scroll to position [0, 0]
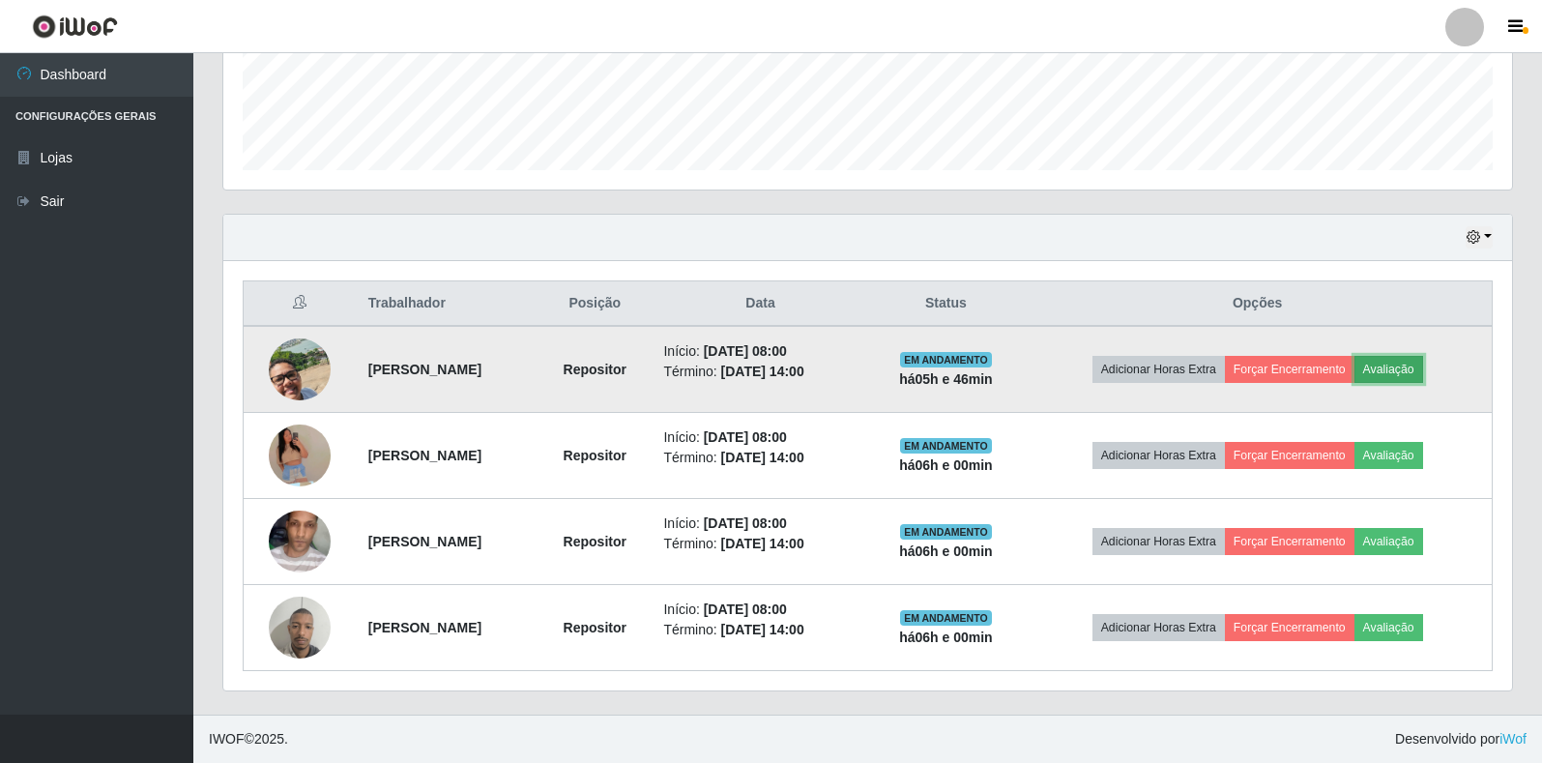
click at [1414, 365] on button "Avaliação" at bounding box center [1388, 369] width 69 height 27
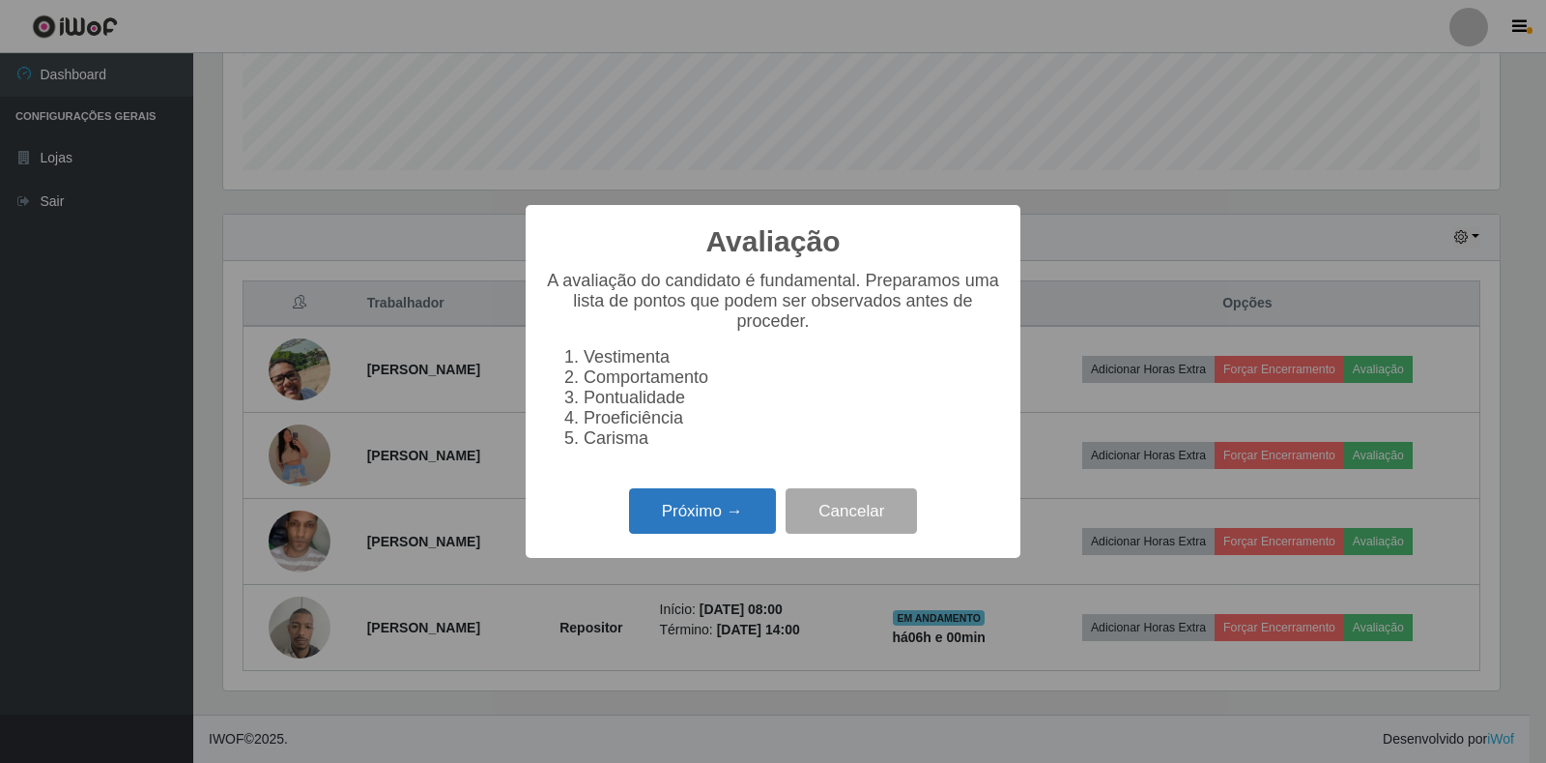
click at [681, 528] on button "Próximo →" at bounding box center [702, 510] width 147 height 45
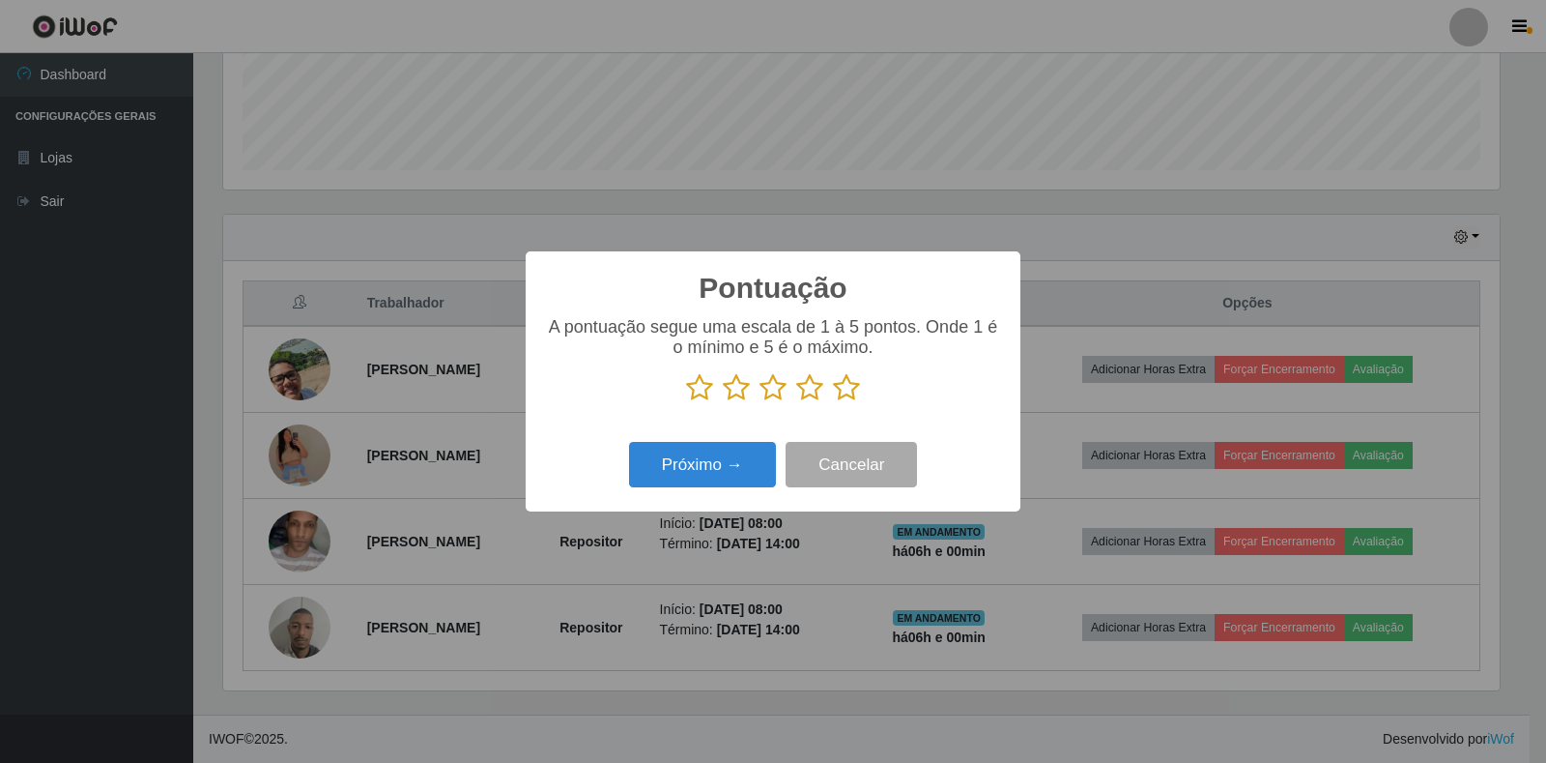
click at [845, 391] on icon at bounding box center [846, 387] width 27 height 29
click at [833, 402] on input "radio" at bounding box center [833, 402] width 0 height 0
click at [719, 464] on button "Próximo →" at bounding box center [702, 464] width 147 height 45
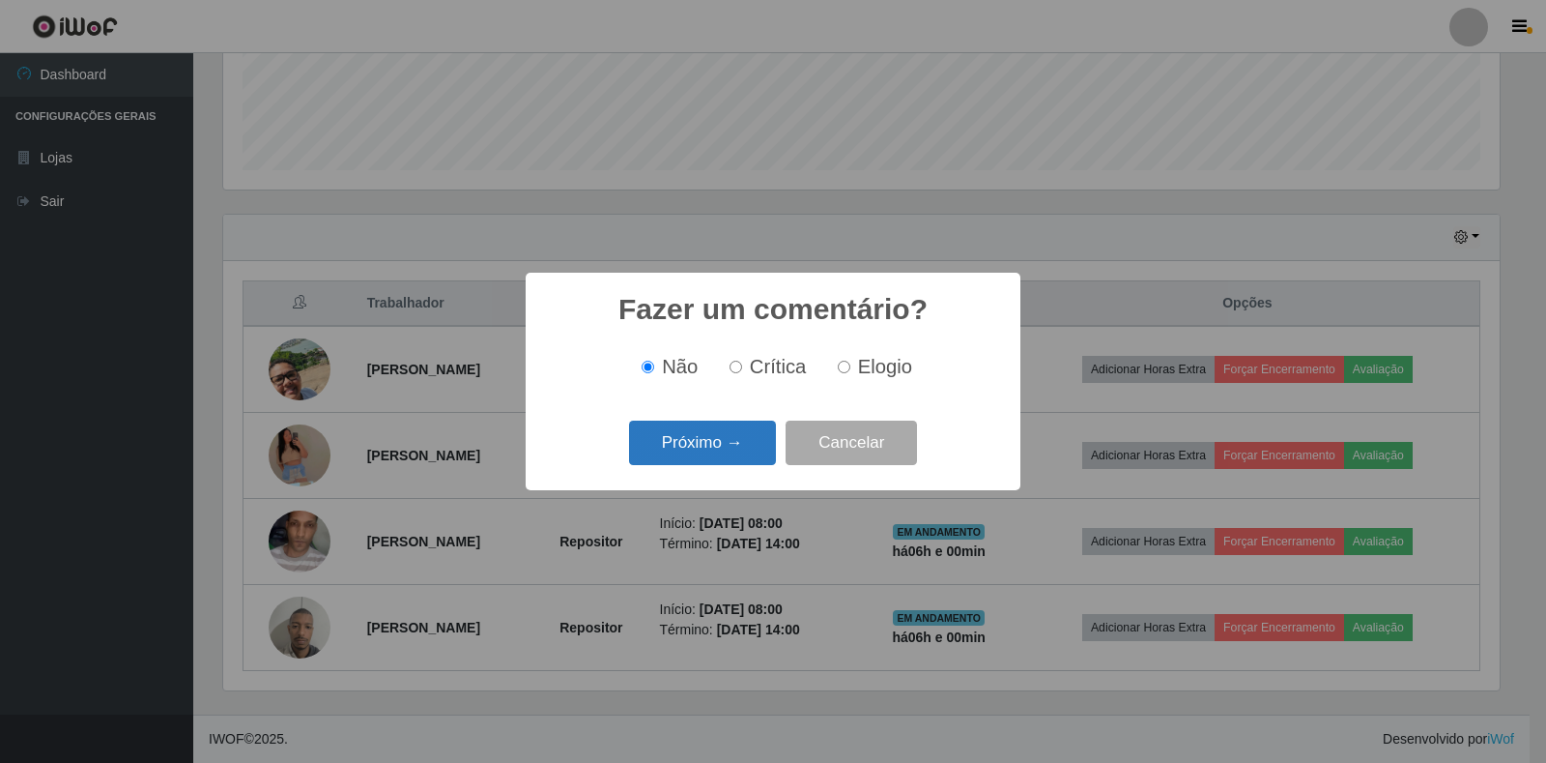
click at [705, 451] on button "Próximo →" at bounding box center [702, 442] width 147 height 45
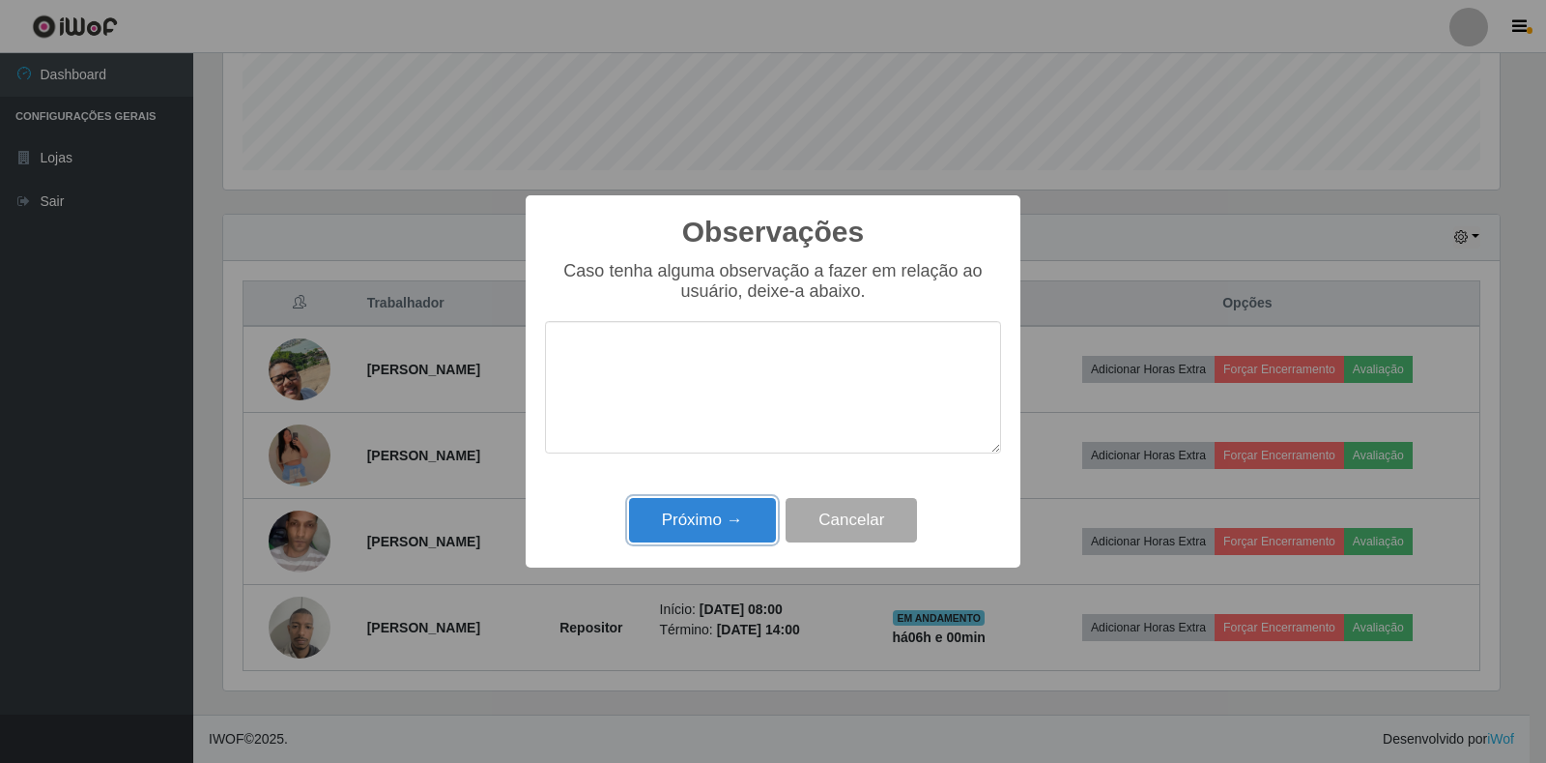
drag, startPoint x: 666, startPoint y: 522, endPoint x: 1035, endPoint y: 464, distance: 373.7
click at [697, 513] on button "Próximo →" at bounding box center [702, 520] width 147 height 45
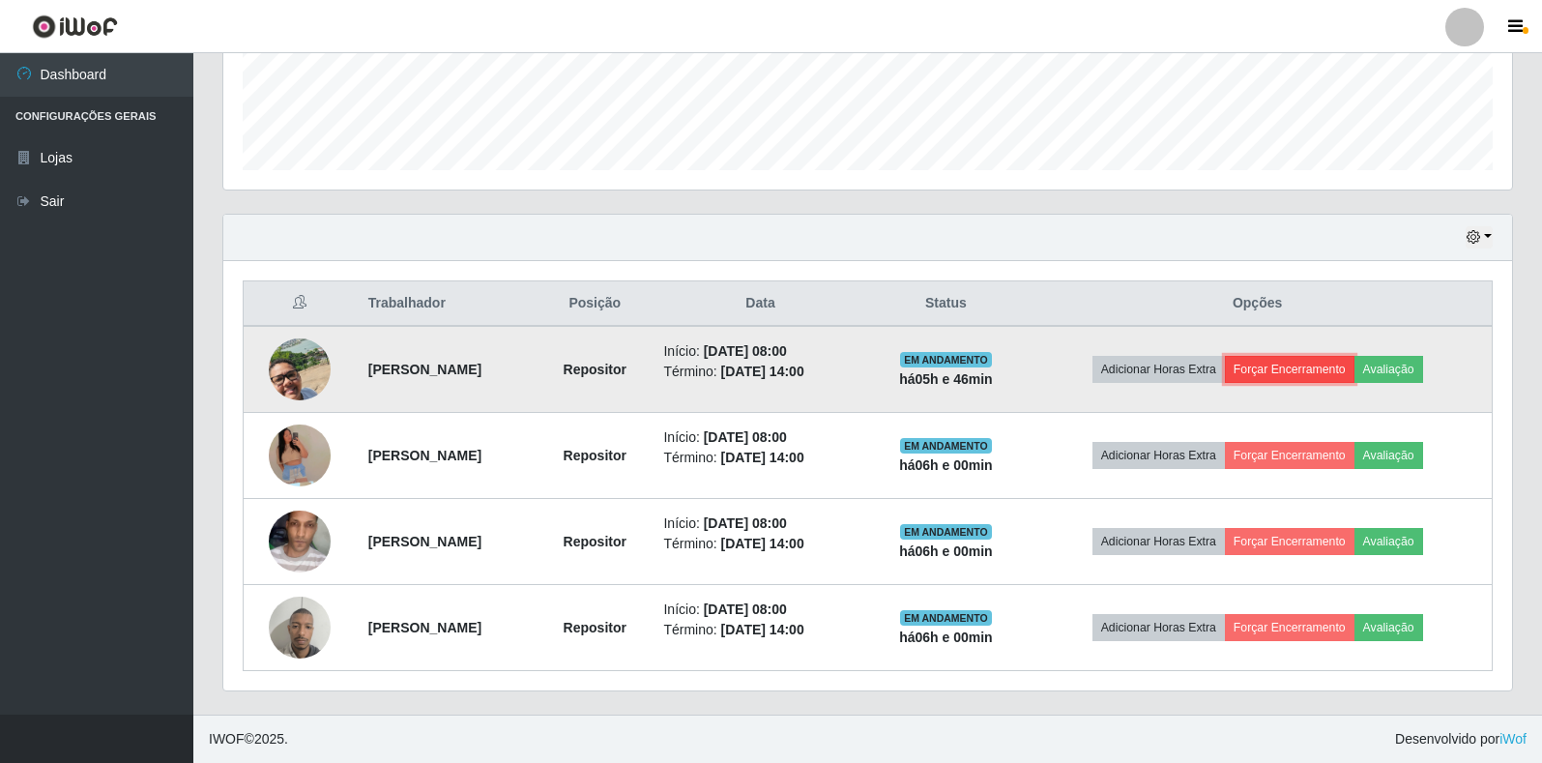
click at [1314, 376] on button "Forçar Encerramento" at bounding box center [1290, 369] width 130 height 27
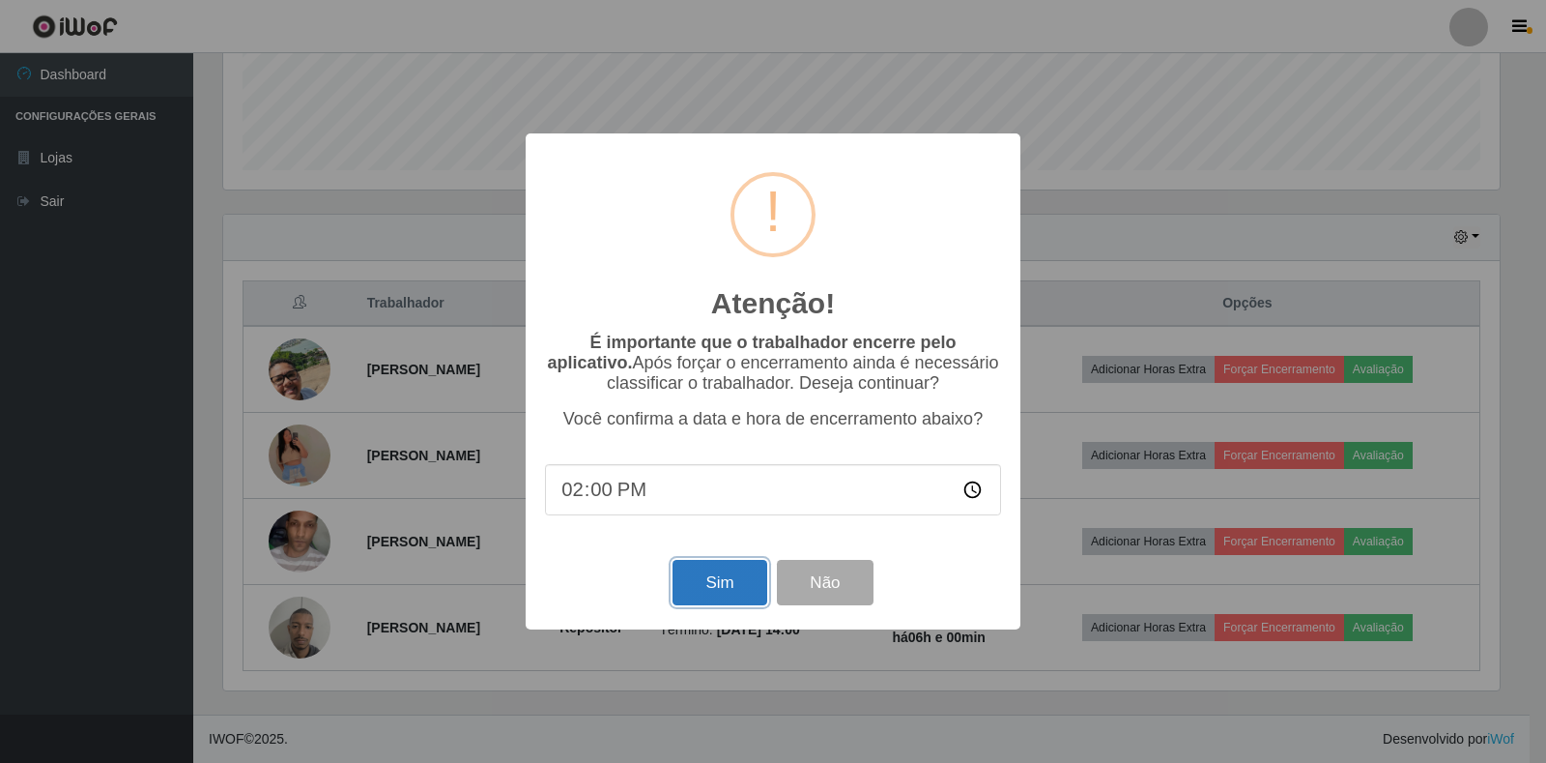
click at [742, 567] on button "Sim" at bounding box center [720, 582] width 94 height 45
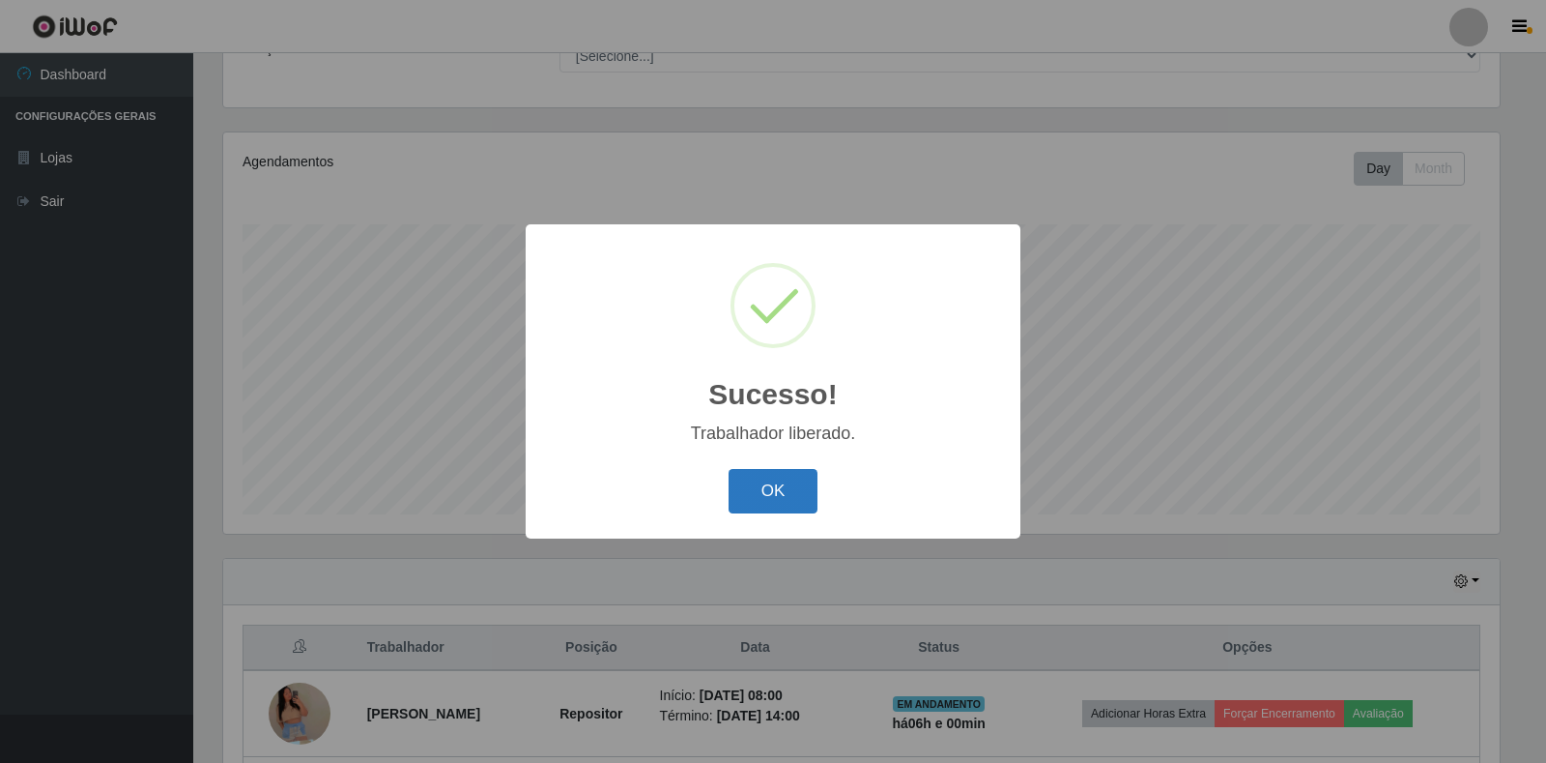
click at [769, 470] on button "OK" at bounding box center [774, 491] width 90 height 45
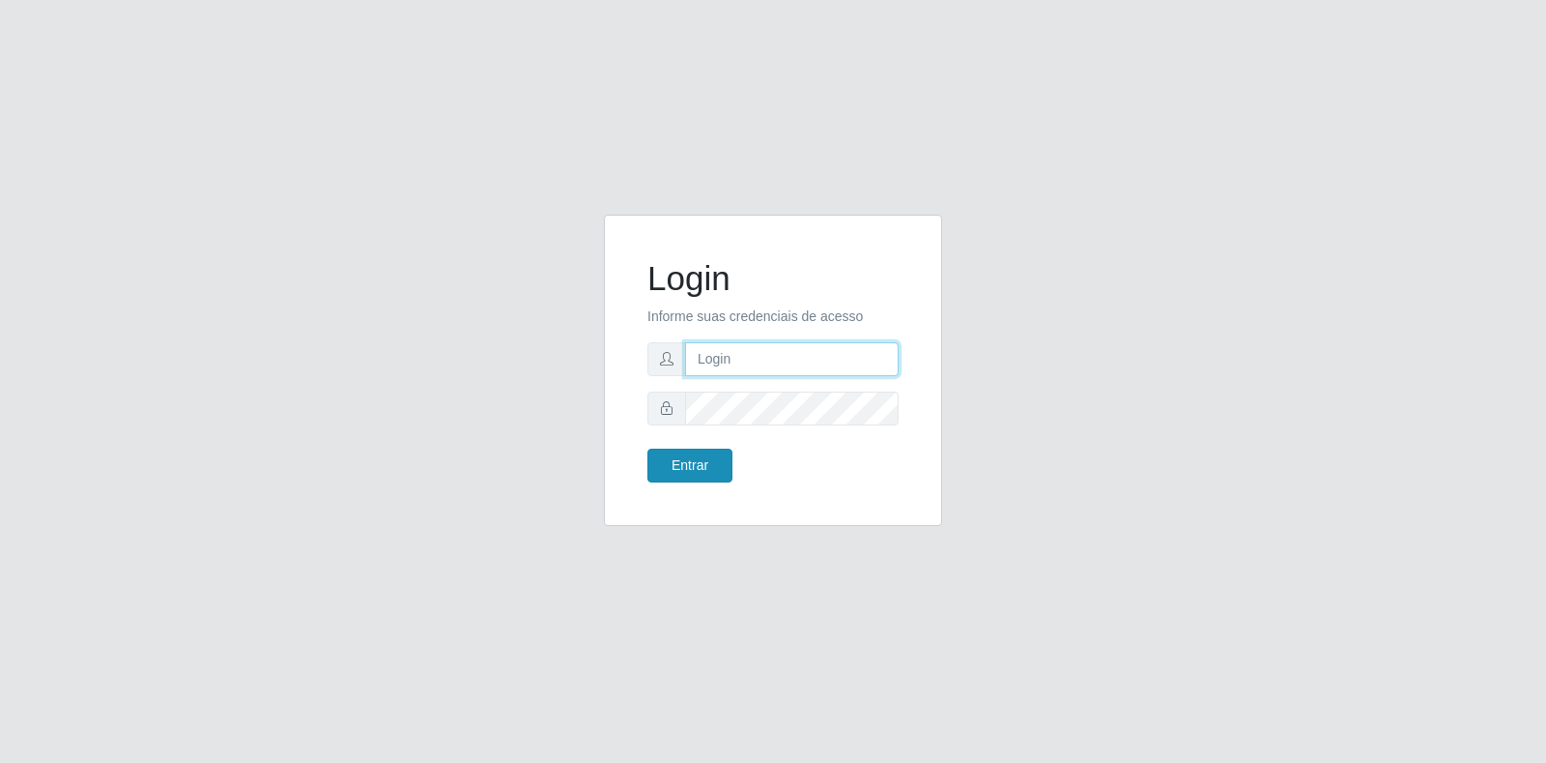
type input "[EMAIL_ADDRESS][DOMAIN_NAME]"
click at [715, 450] on button "Entrar" at bounding box center [690, 465] width 85 height 34
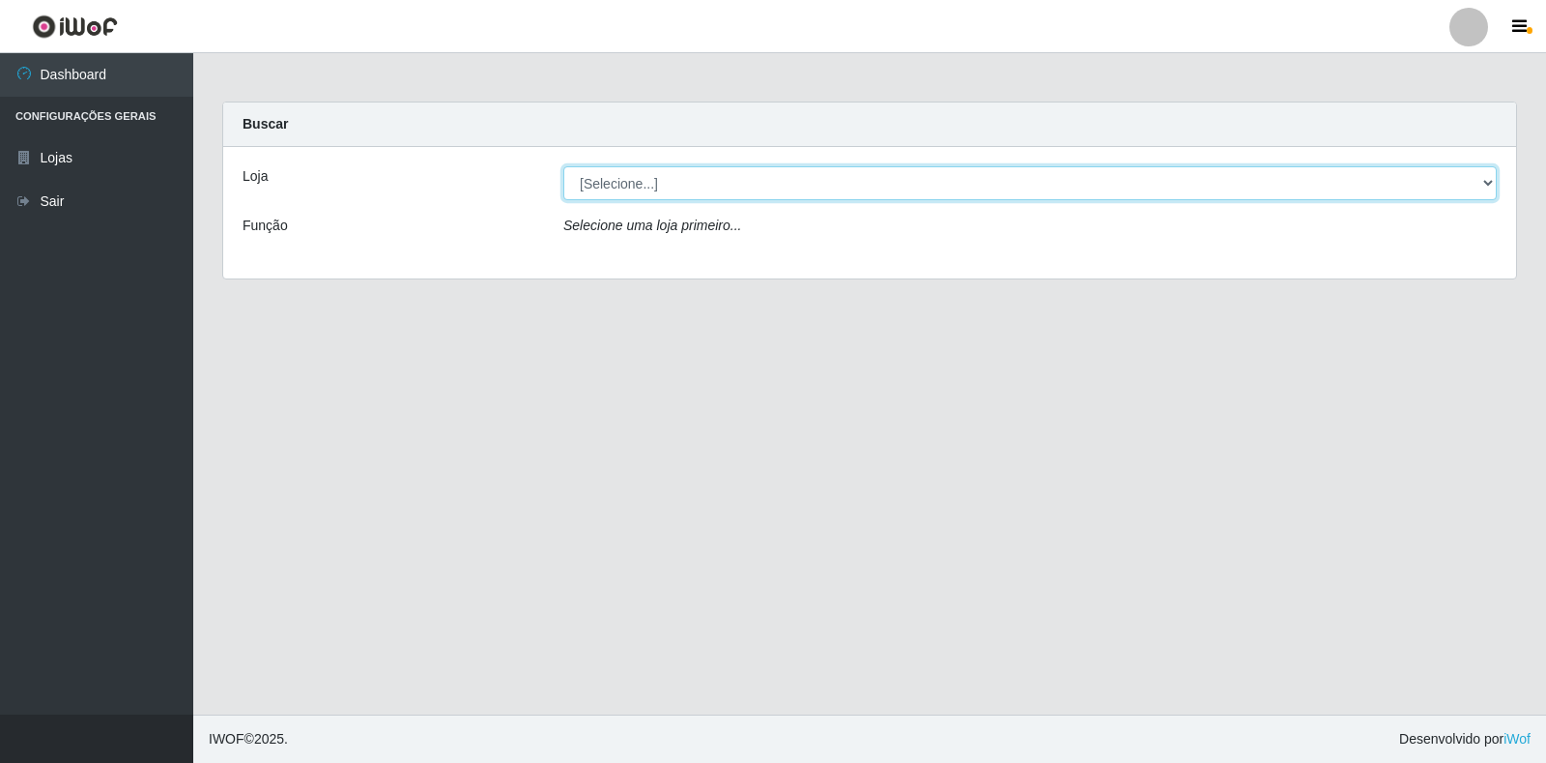
click at [845, 194] on select "[Selecione...] Atacado Vem - Loja 30 Laranjeiras Velha" at bounding box center [1030, 183] width 934 height 34
select select "495"
click at [563, 166] on select "[Selecione...] Atacado Vem - Loja 30 Laranjeiras Velha" at bounding box center [1030, 183] width 934 height 34
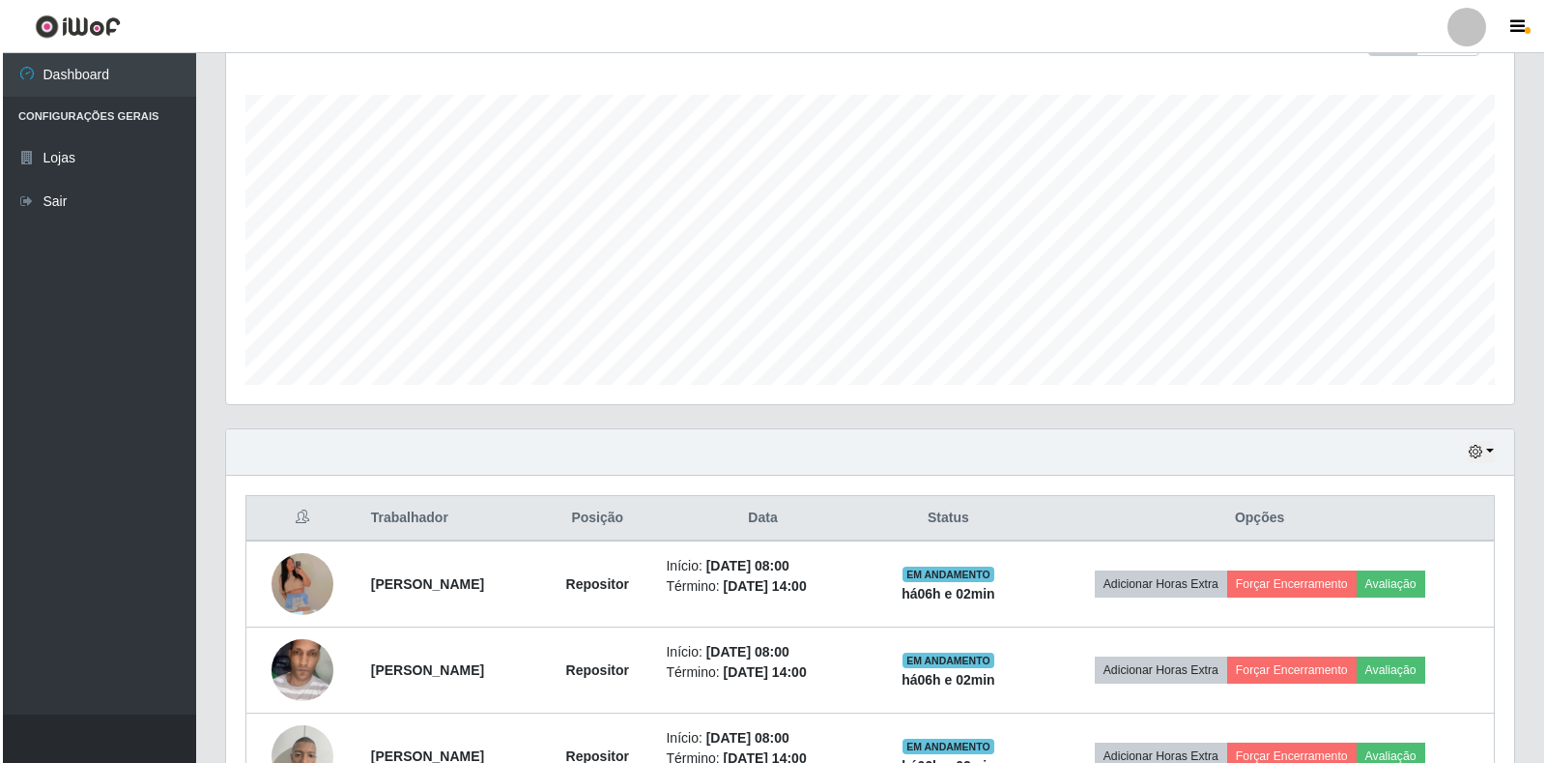
scroll to position [435, 0]
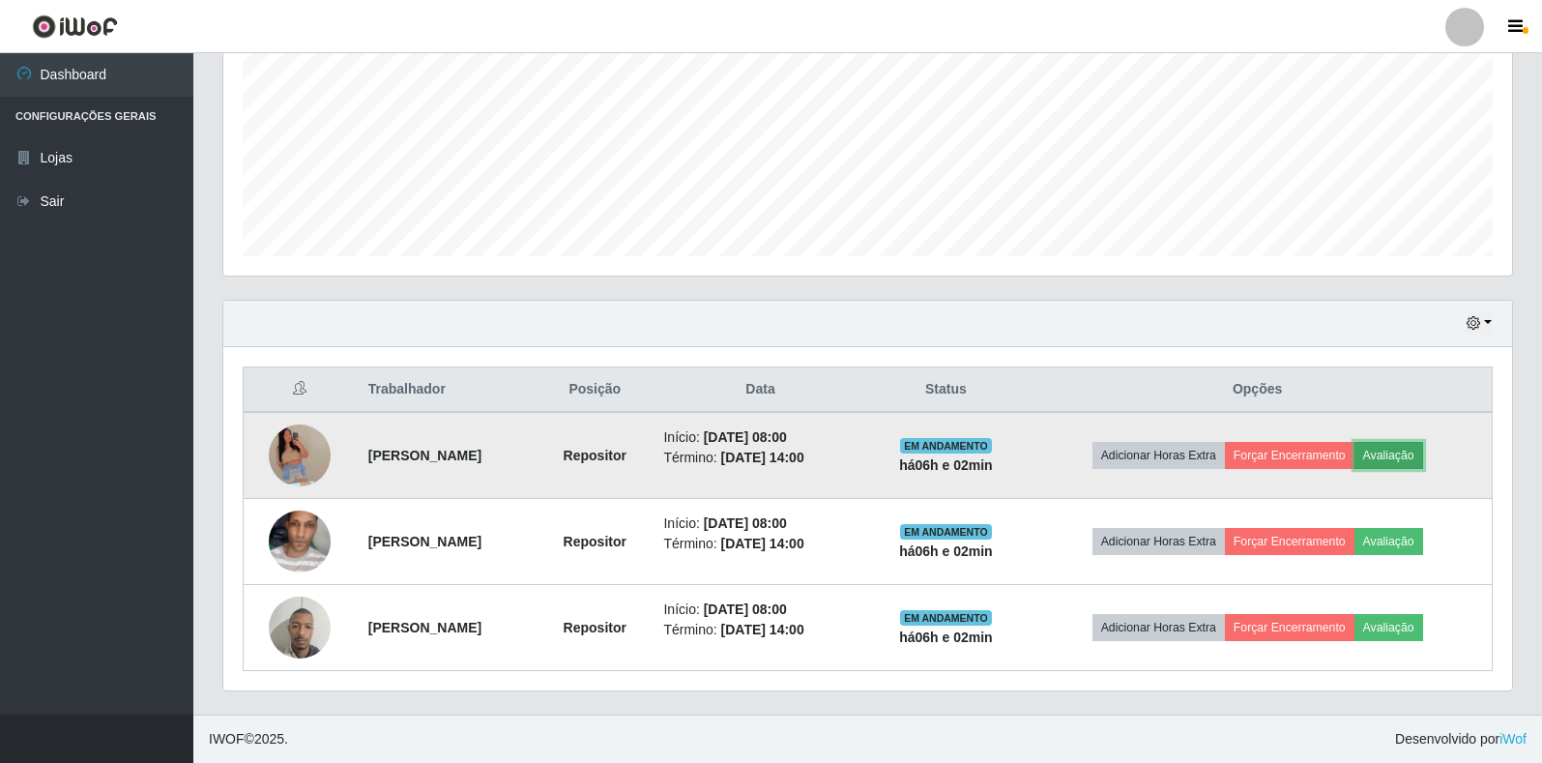
click at [1401, 452] on button "Avaliação" at bounding box center [1388, 455] width 69 height 27
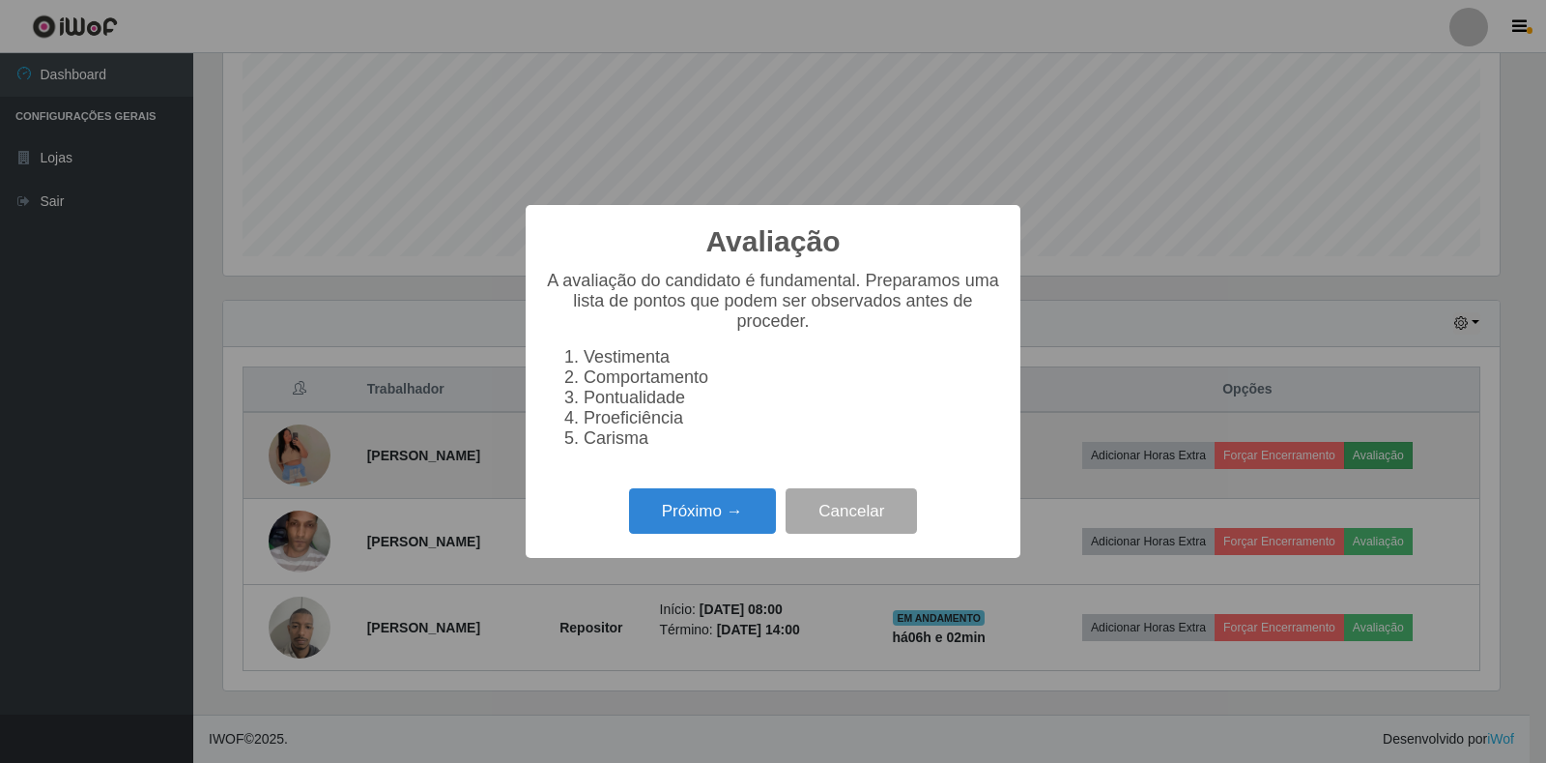
scroll to position [401, 1277]
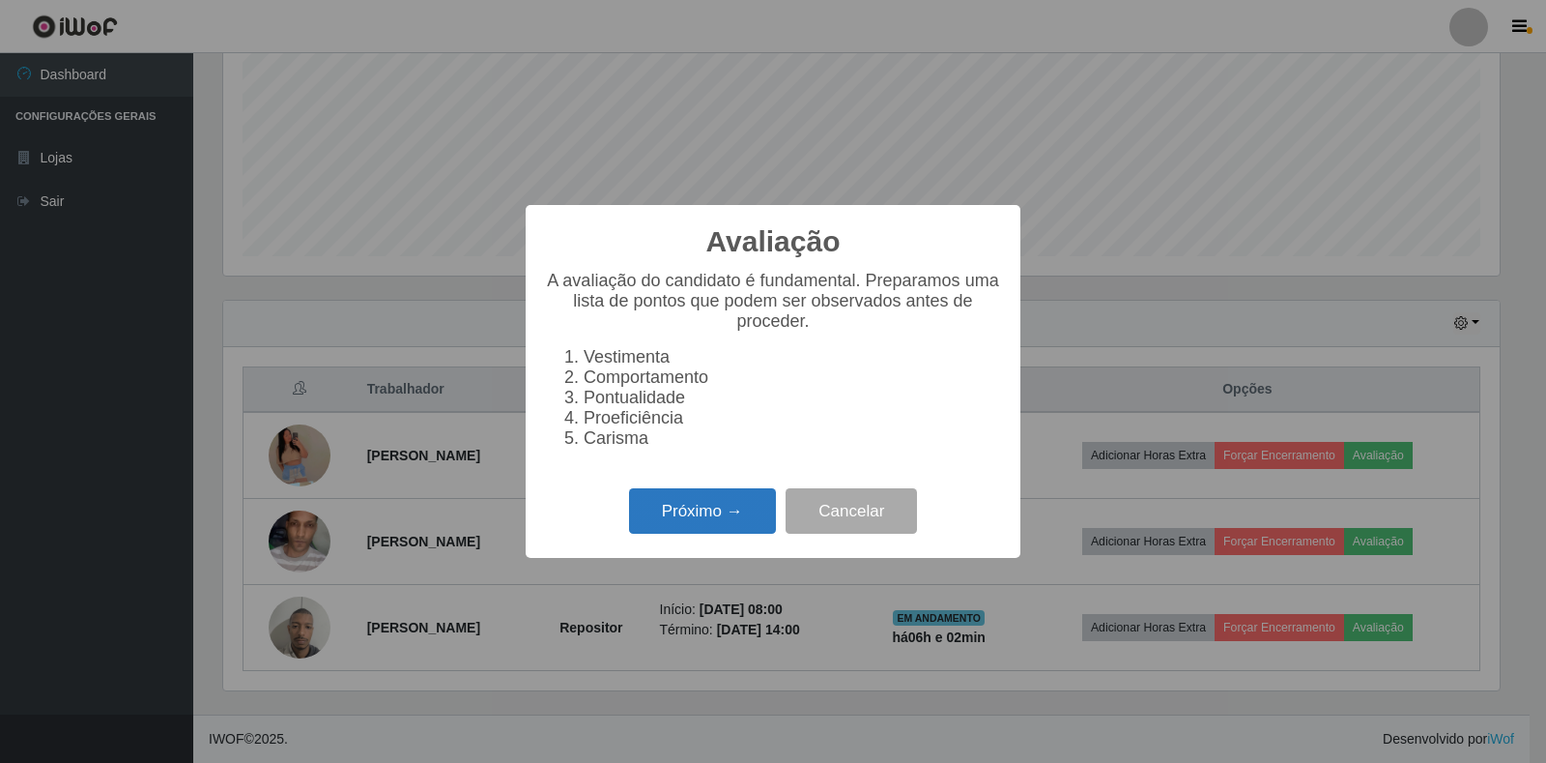
click at [682, 505] on button "Próximo →" at bounding box center [702, 510] width 147 height 45
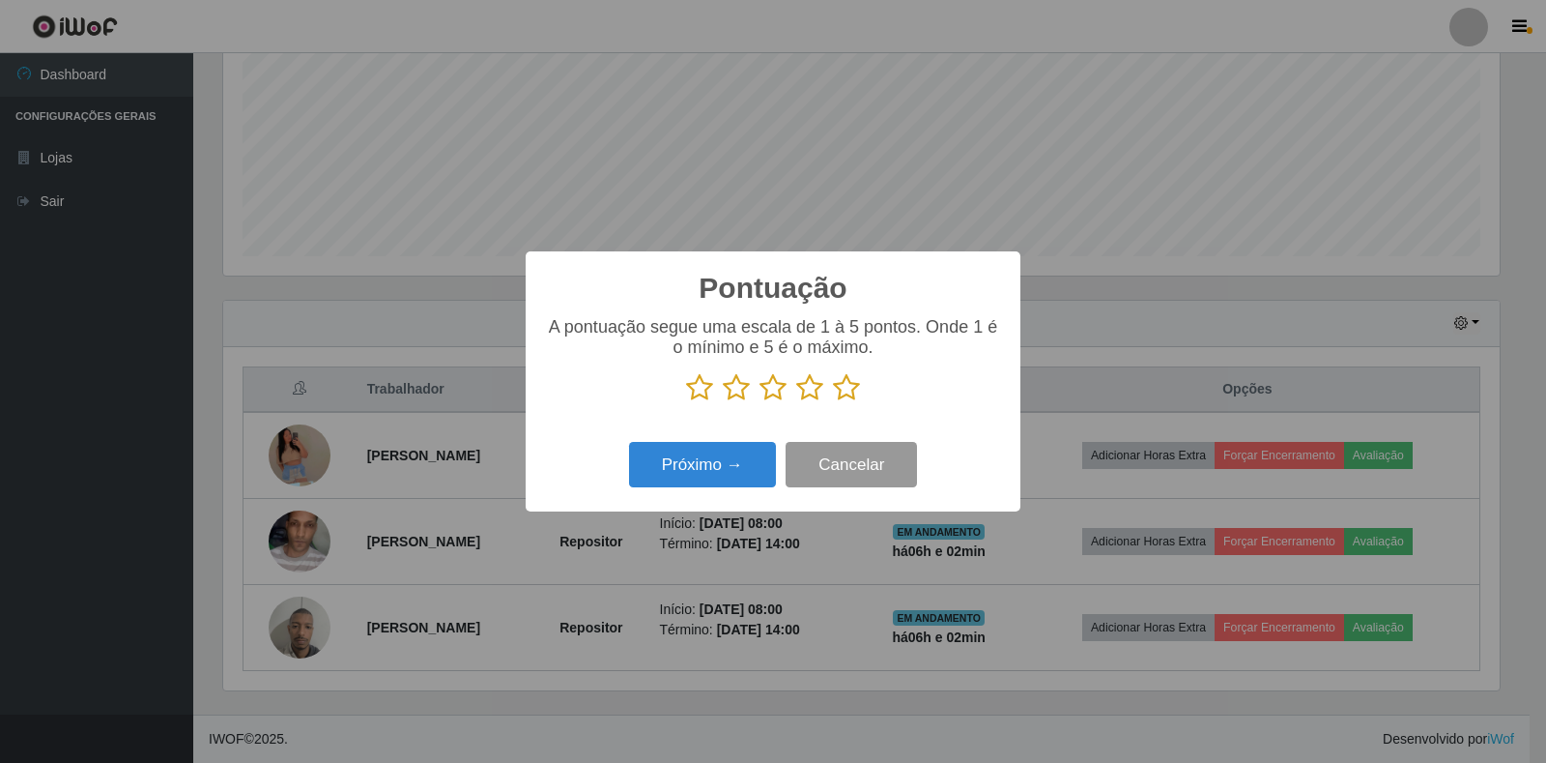
scroll to position [966122, 965247]
click at [856, 390] on icon at bounding box center [846, 387] width 27 height 29
click at [833, 402] on input "radio" at bounding box center [833, 402] width 0 height 0
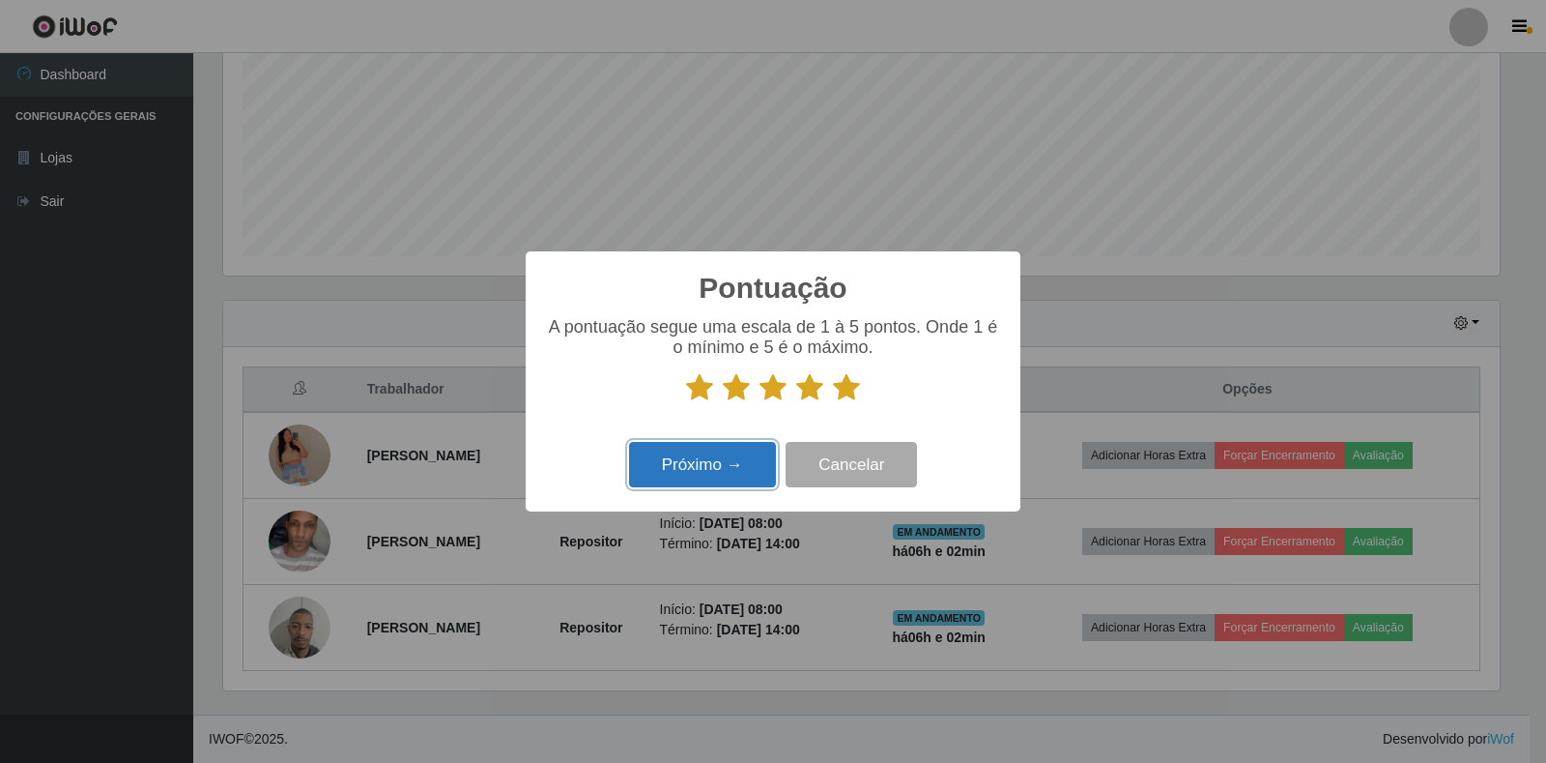
click at [762, 453] on button "Próximo →" at bounding box center [702, 464] width 147 height 45
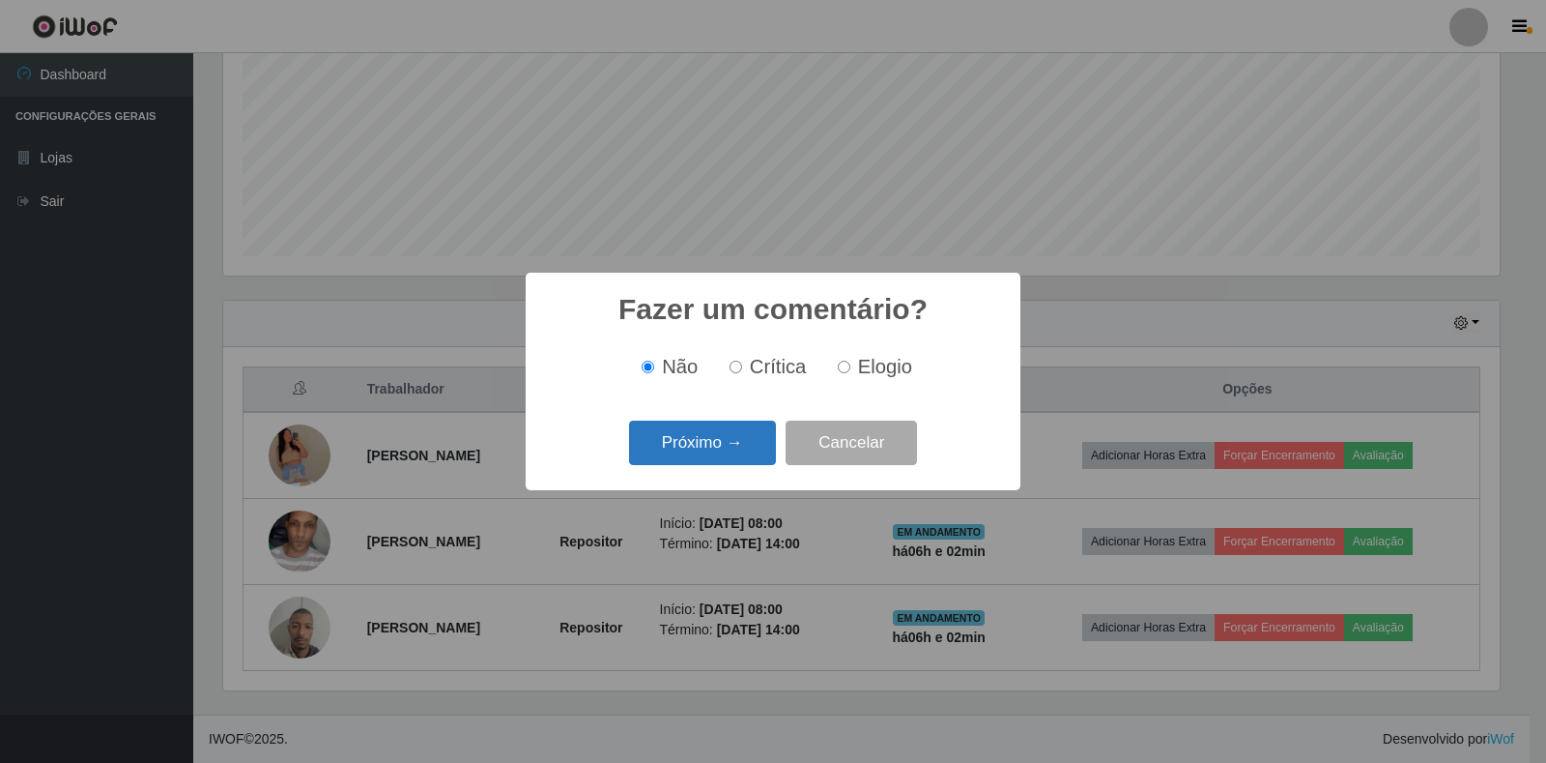
click at [755, 453] on button "Próximo →" at bounding box center [702, 442] width 147 height 45
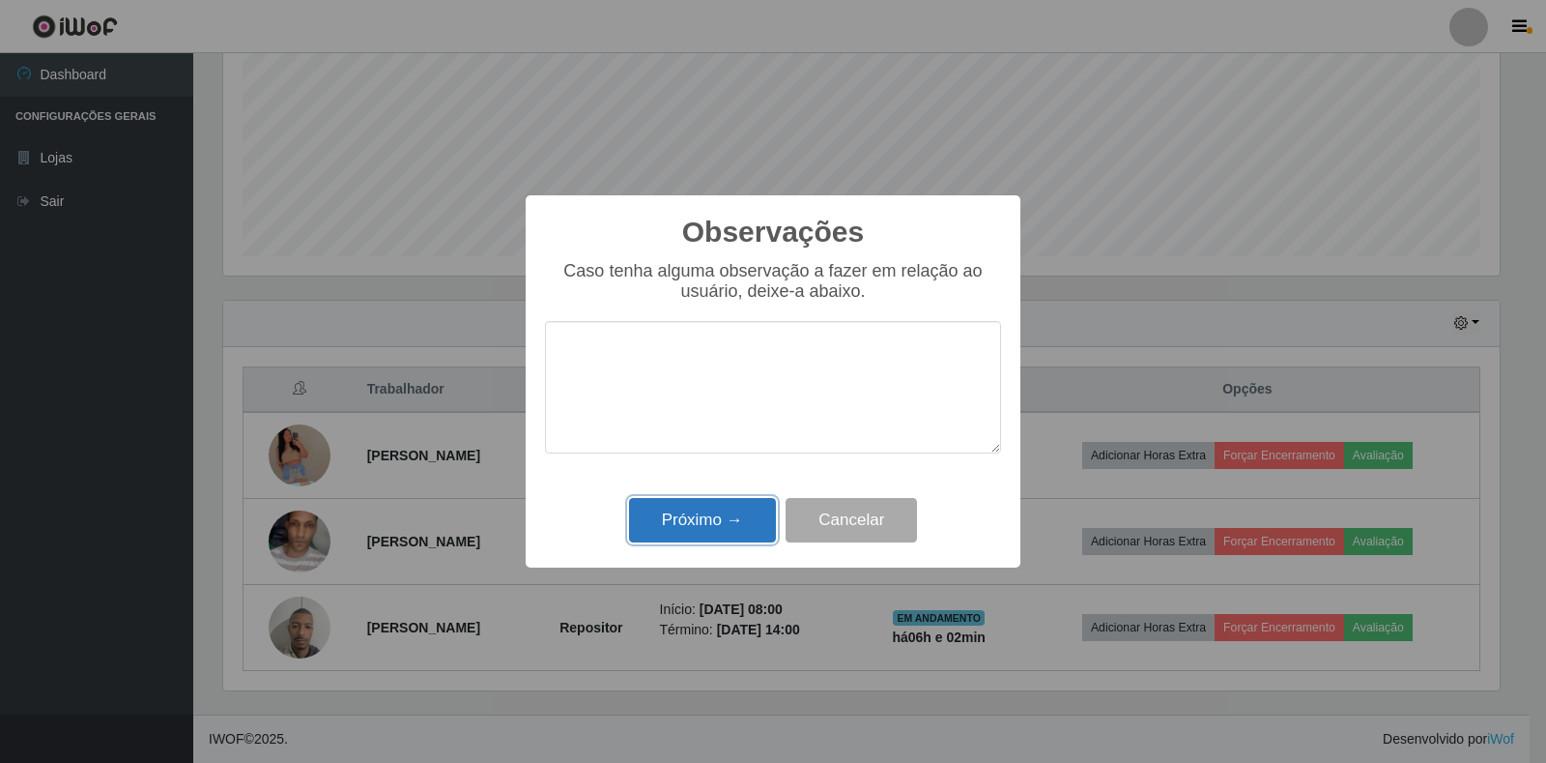
click at [733, 520] on button "Próximo →" at bounding box center [702, 520] width 147 height 45
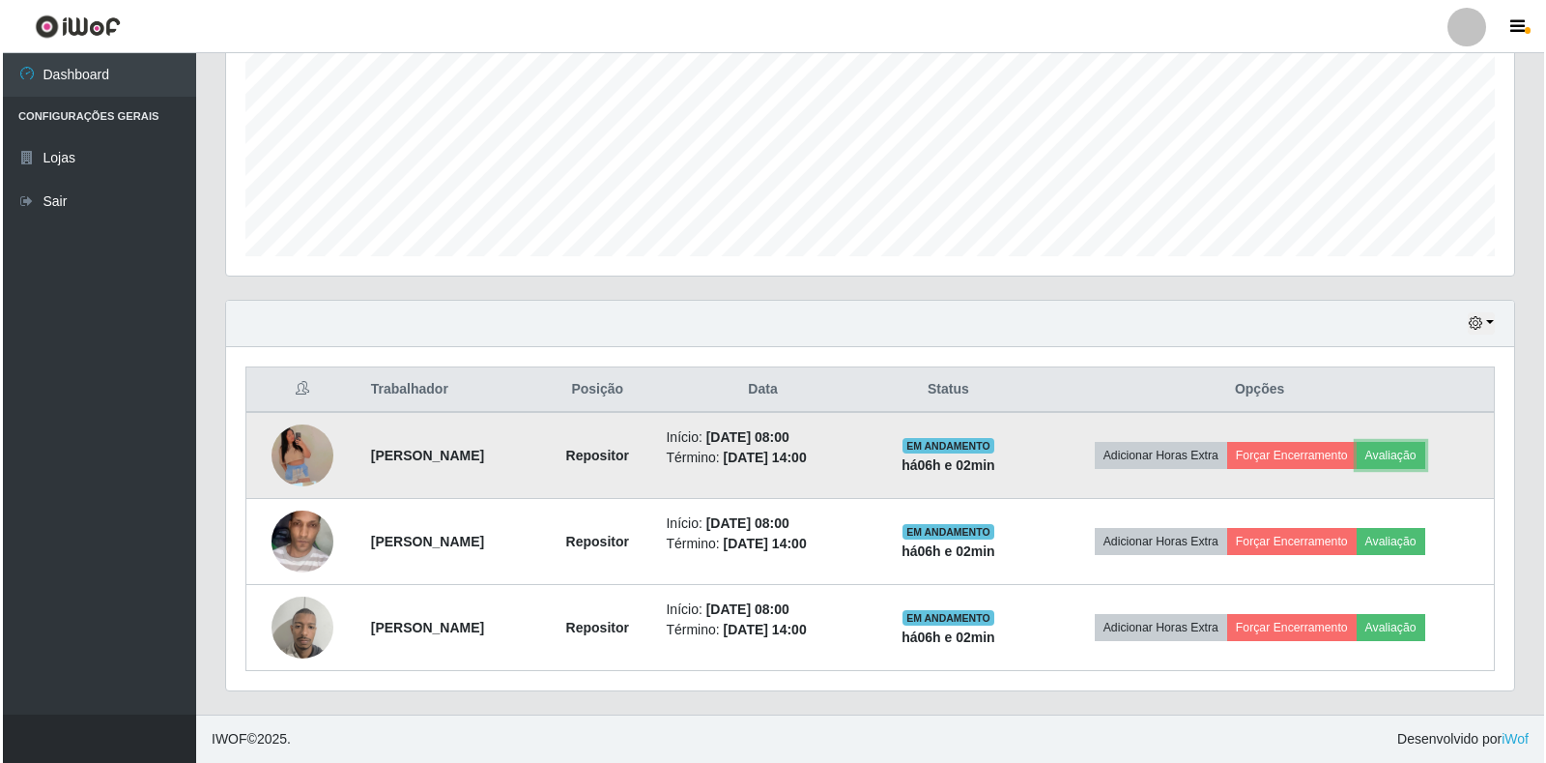
scroll to position [401, 1288]
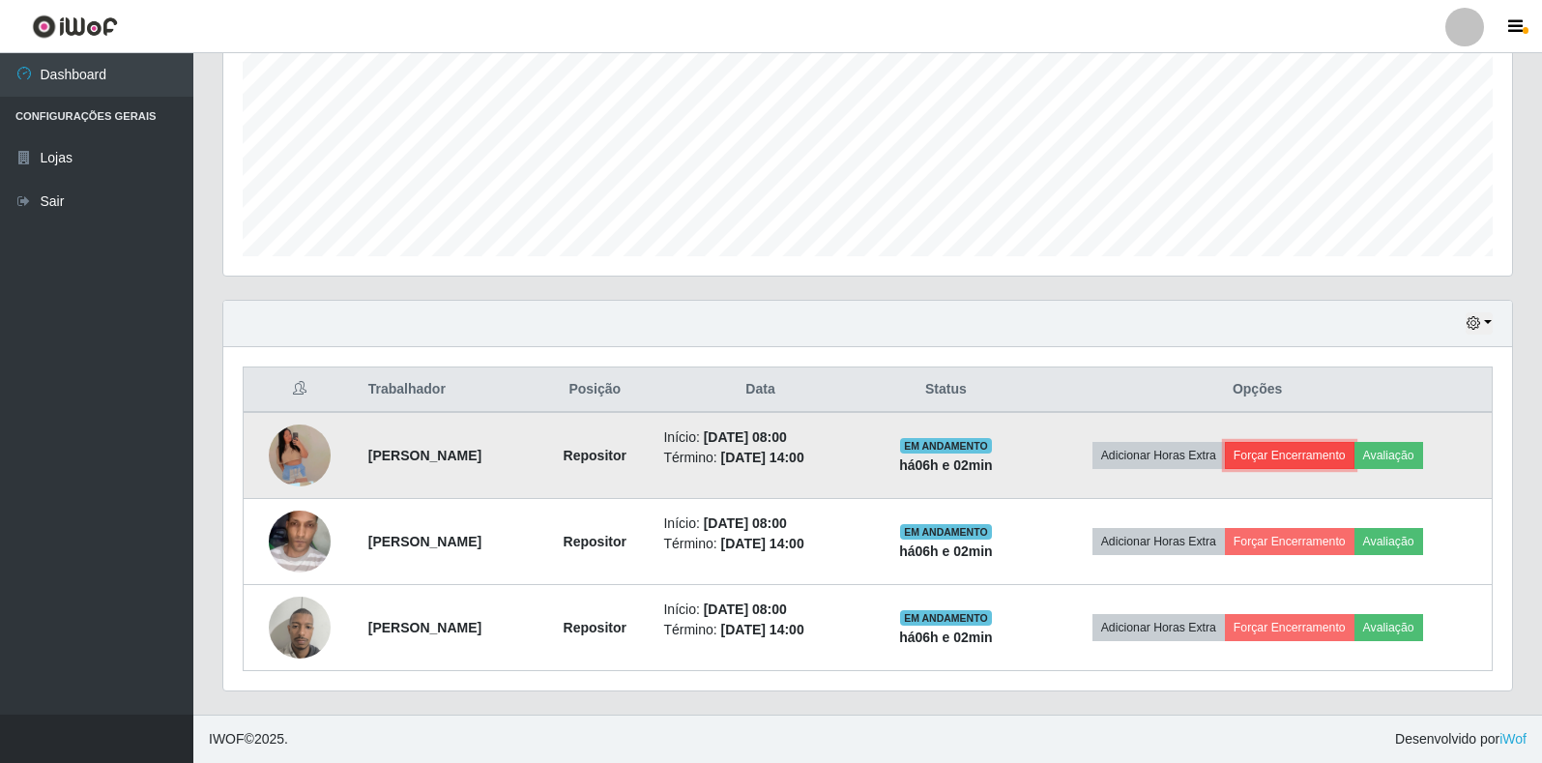
click at [1335, 453] on button "Forçar Encerramento" at bounding box center [1290, 455] width 130 height 27
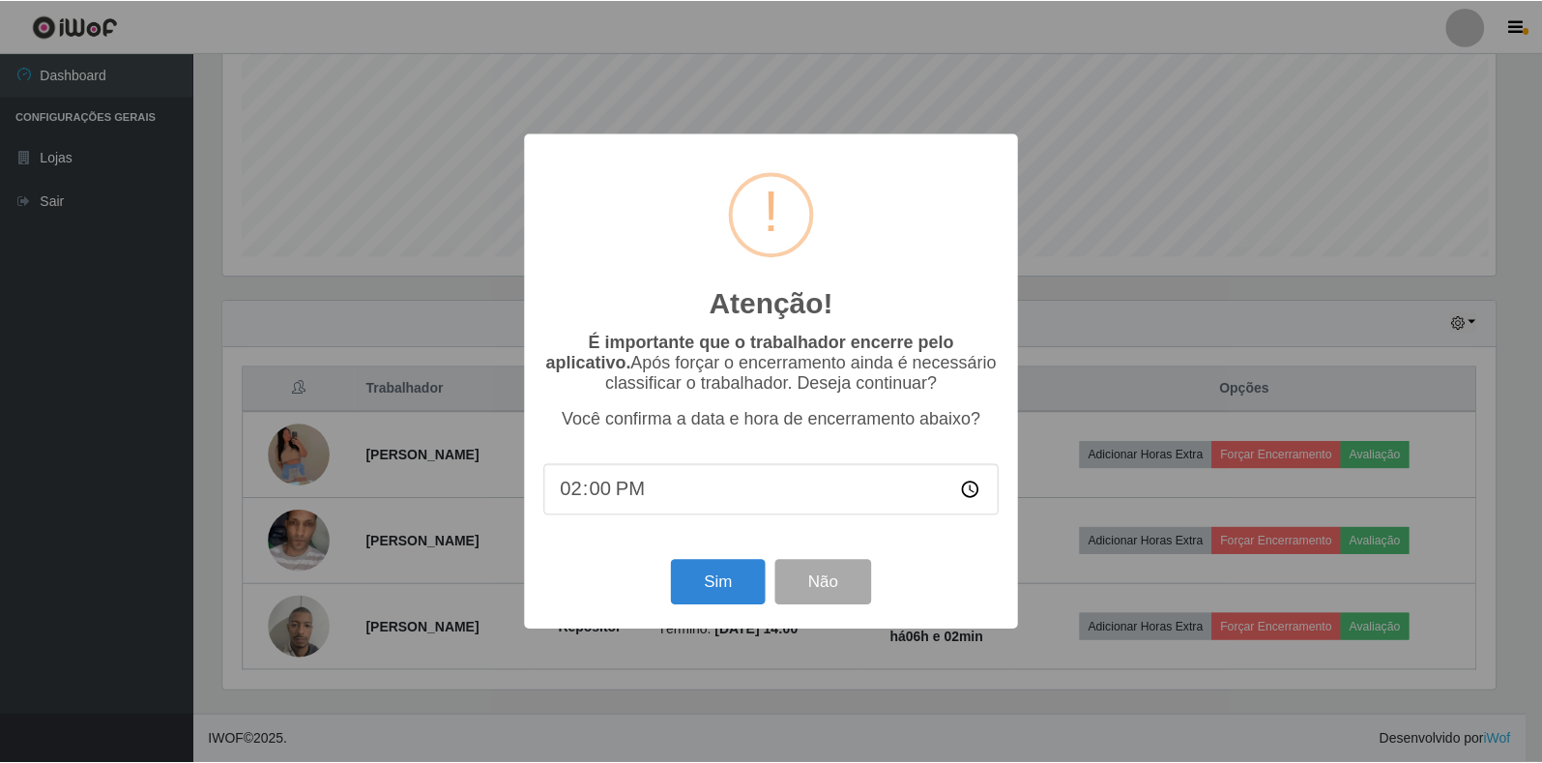
scroll to position [401, 1277]
click at [714, 579] on button "Sim" at bounding box center [720, 582] width 94 height 45
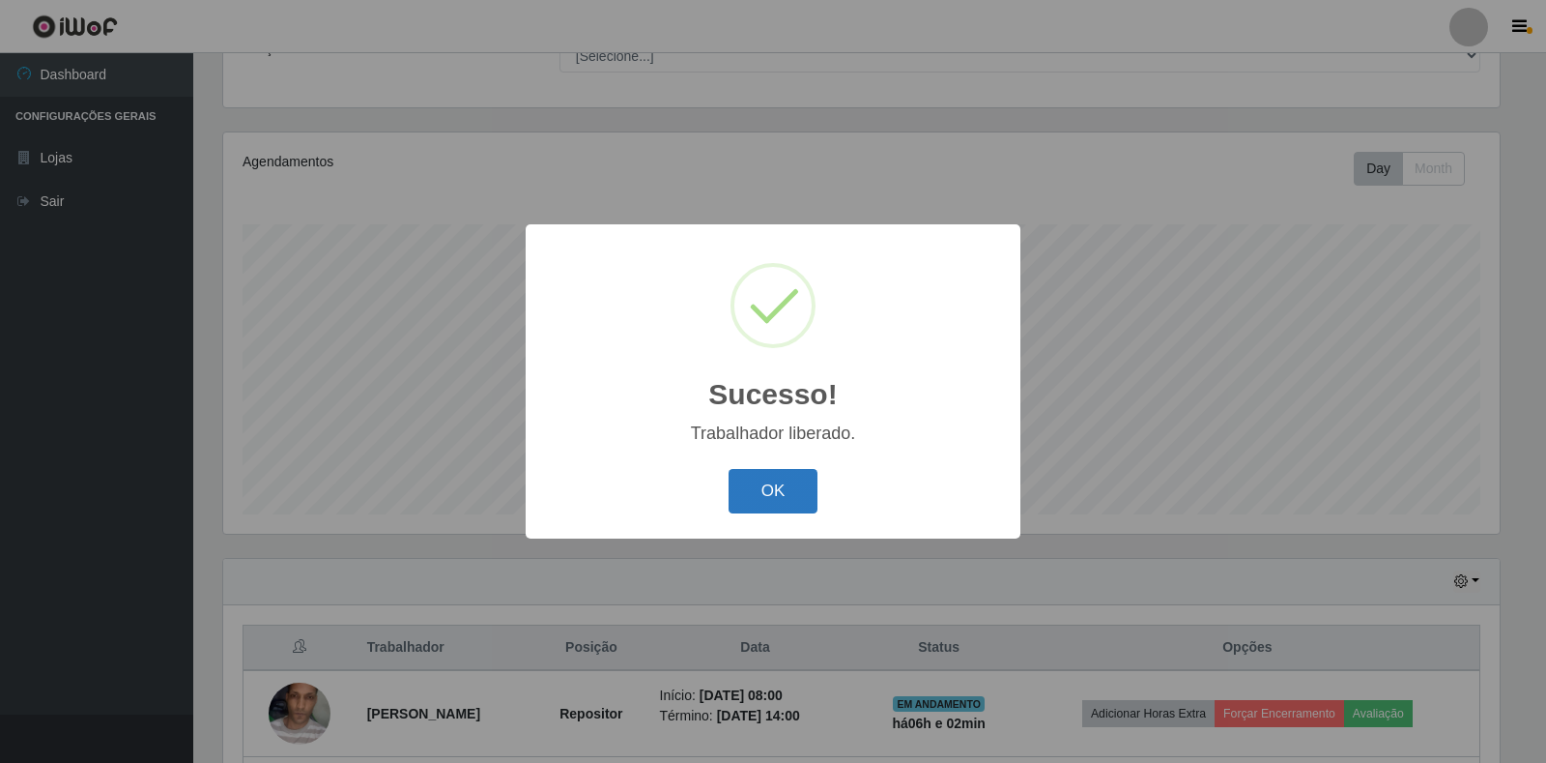
click at [749, 485] on button "OK" at bounding box center [774, 491] width 90 height 45
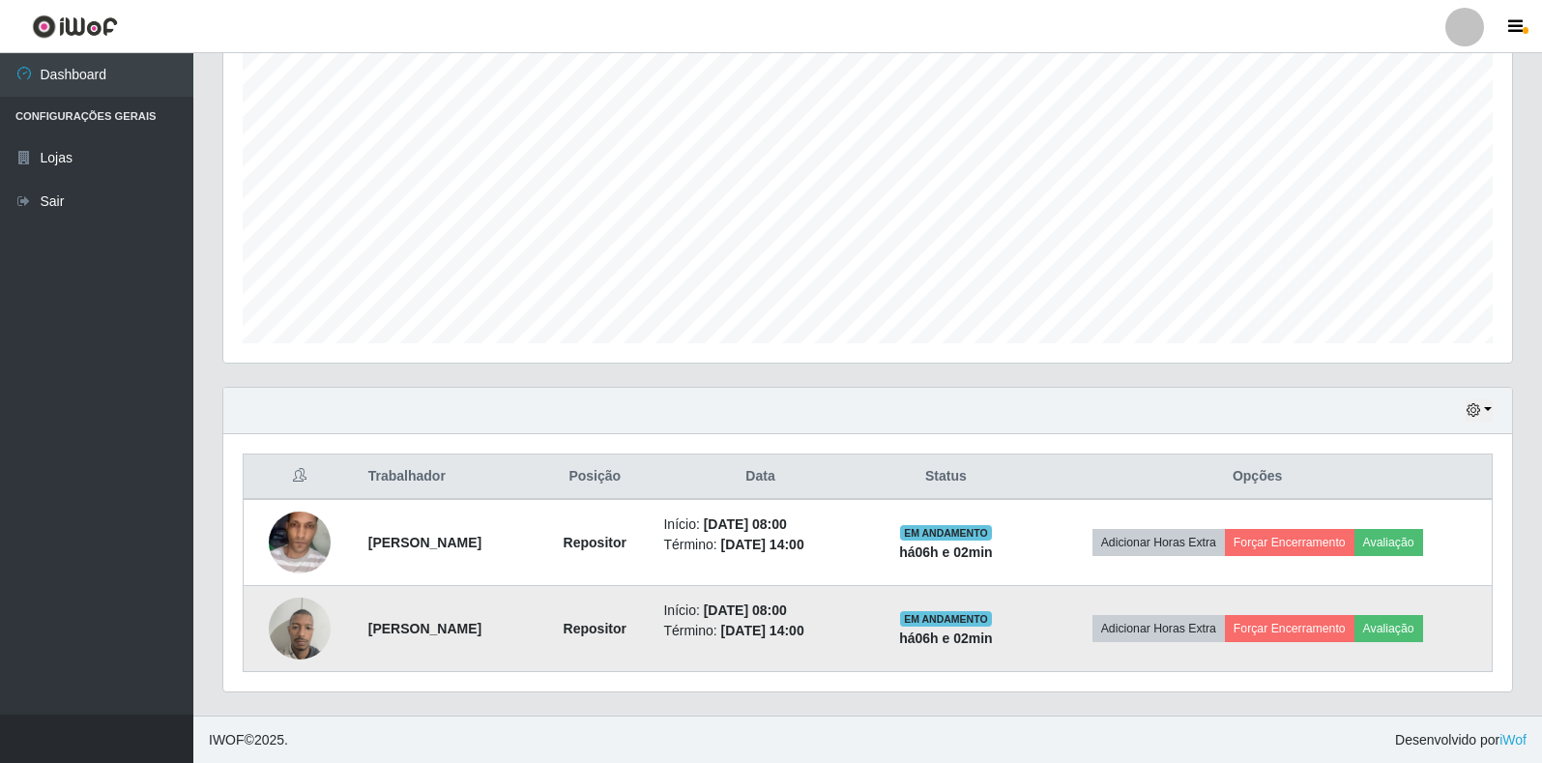
scroll to position [349, 0]
click at [1418, 636] on button "Avaliação" at bounding box center [1388, 627] width 69 height 27
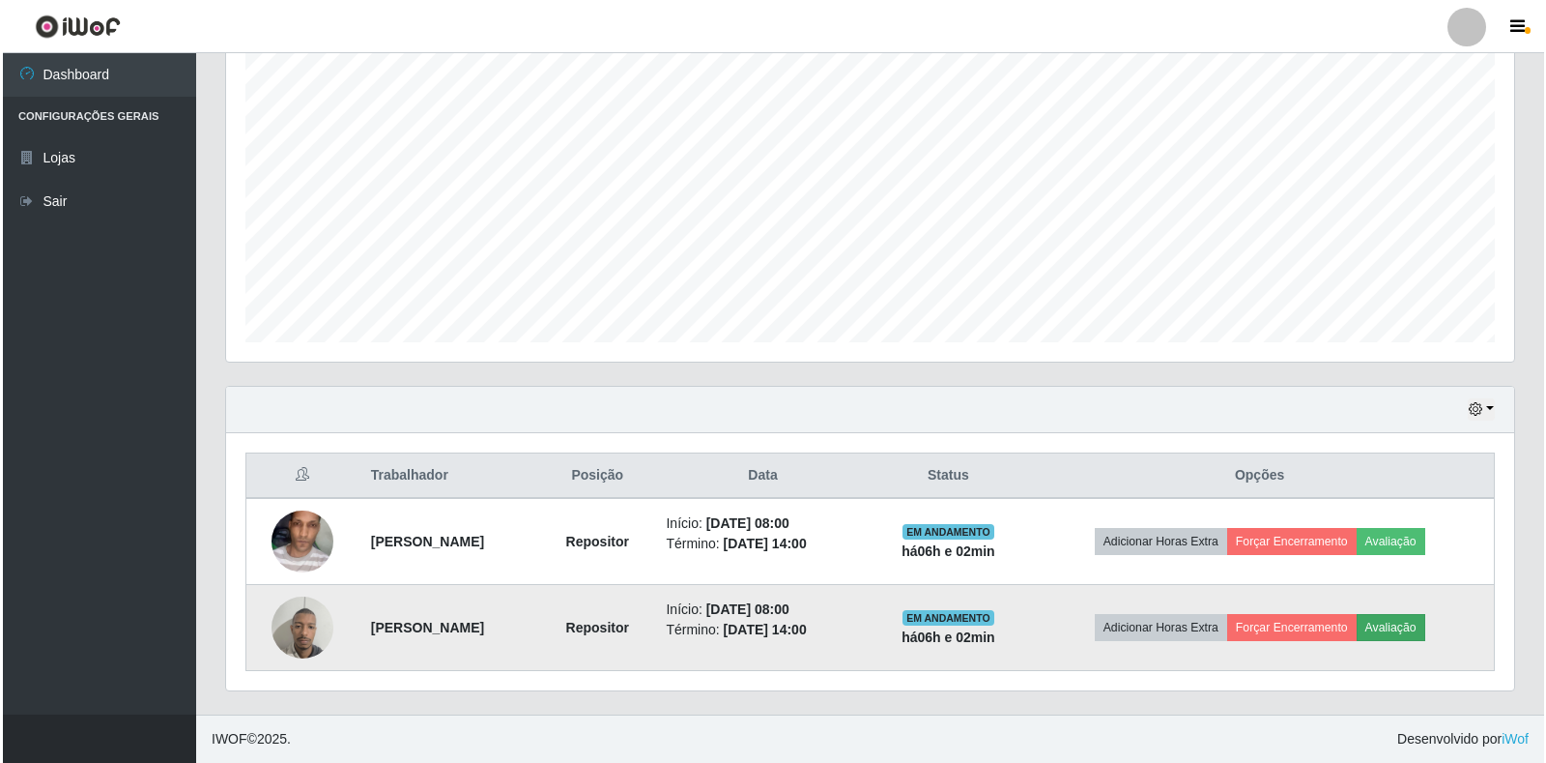
scroll to position [401, 1277]
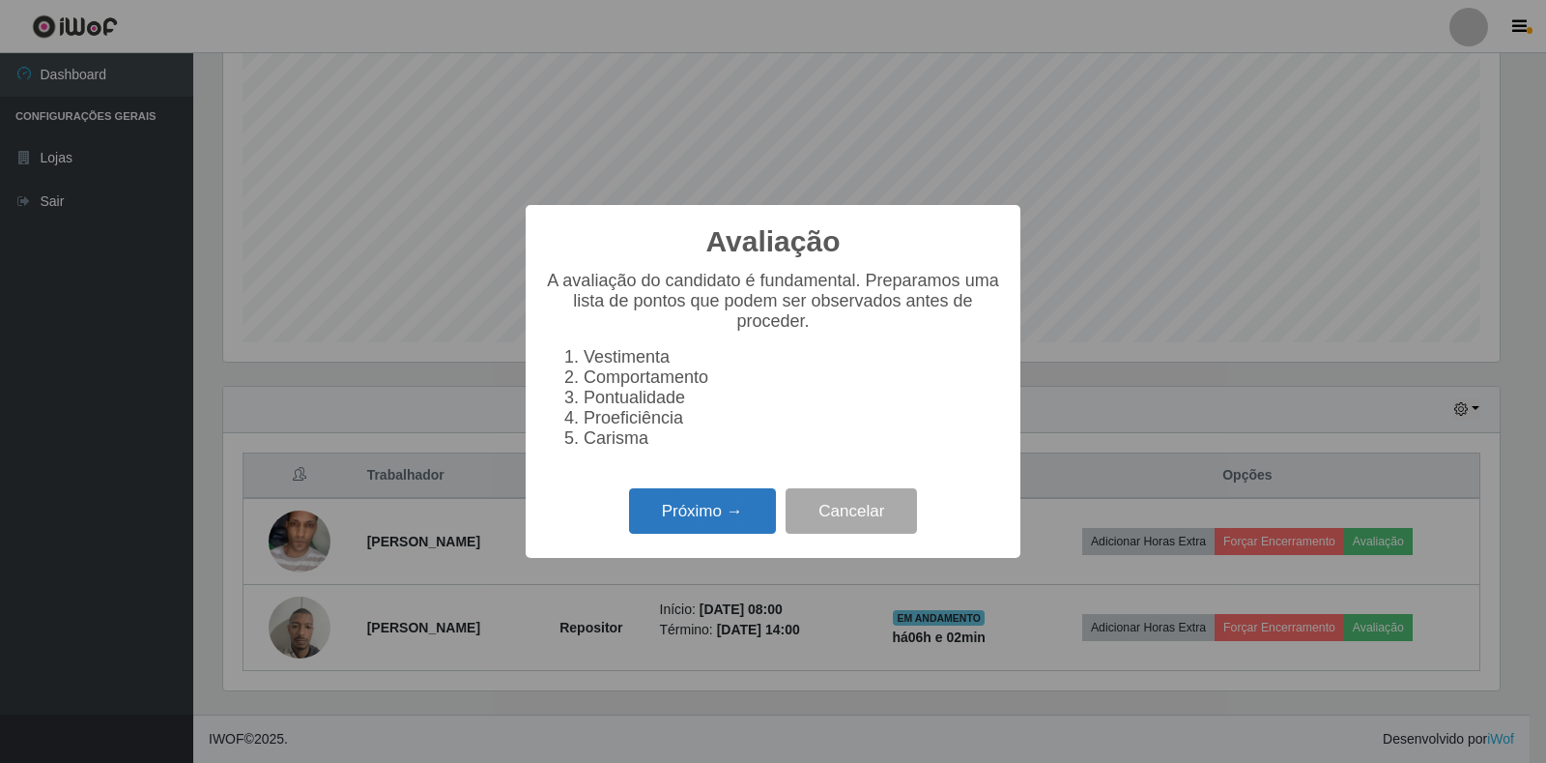
click at [724, 534] on button "Próximo →" at bounding box center [702, 510] width 147 height 45
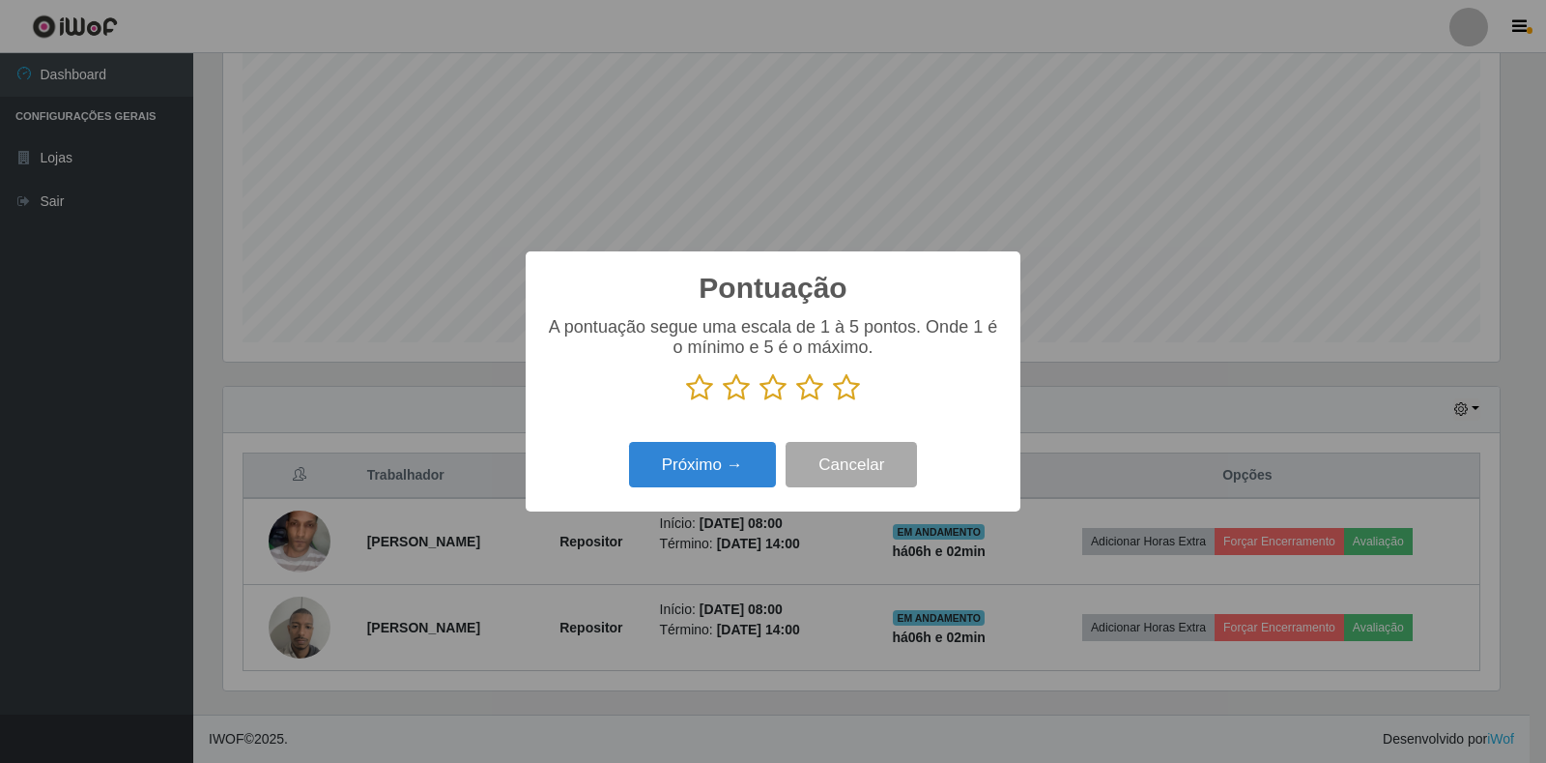
scroll to position [966122, 965247]
click at [863, 391] on p at bounding box center [773, 387] width 456 height 29
click at [847, 391] on icon at bounding box center [846, 387] width 27 height 29
click at [833, 402] on input "radio" at bounding box center [833, 402] width 0 height 0
click at [725, 463] on button "Próximo →" at bounding box center [702, 464] width 147 height 45
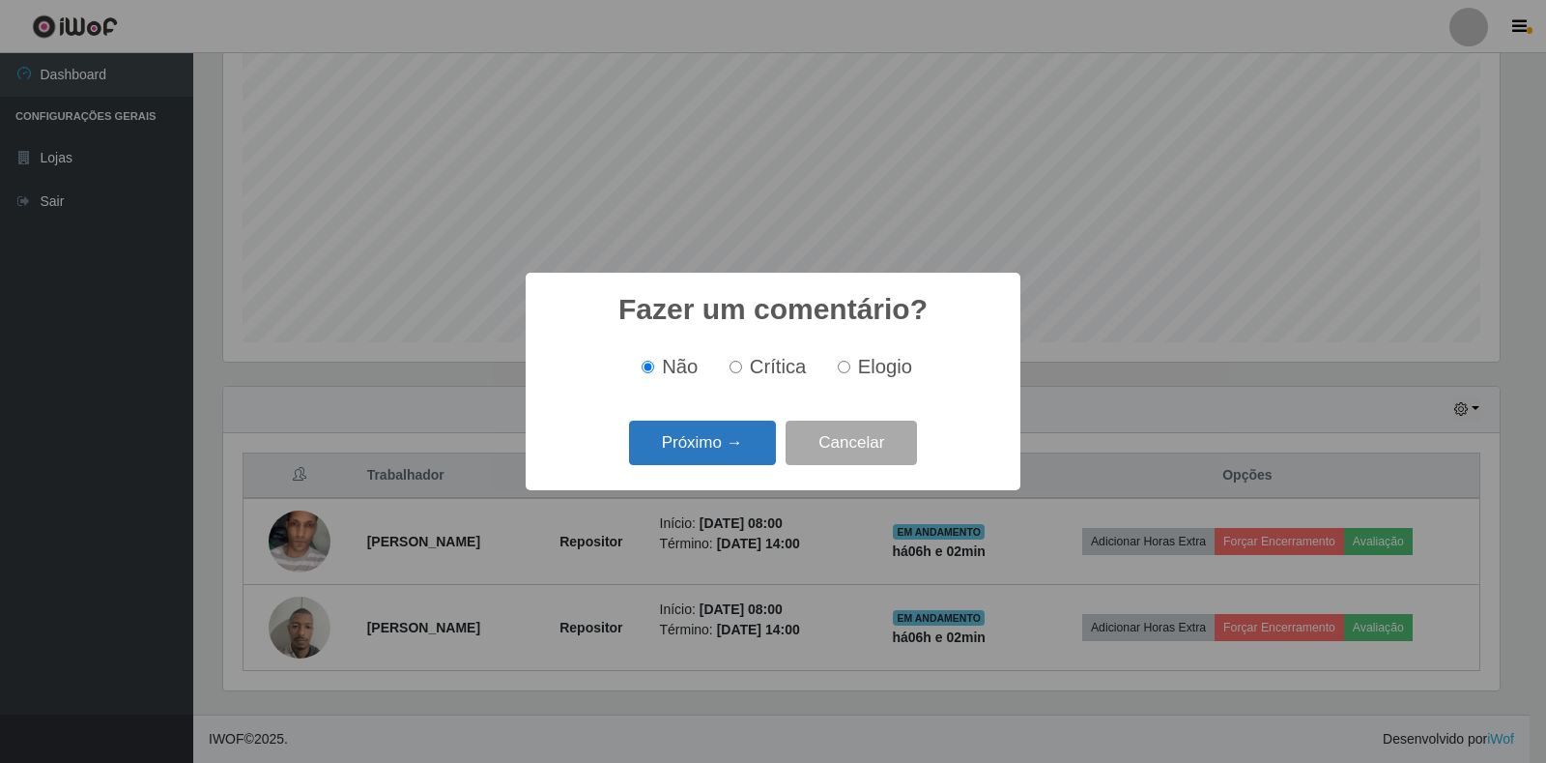
click at [730, 462] on button "Próximo →" at bounding box center [702, 442] width 147 height 45
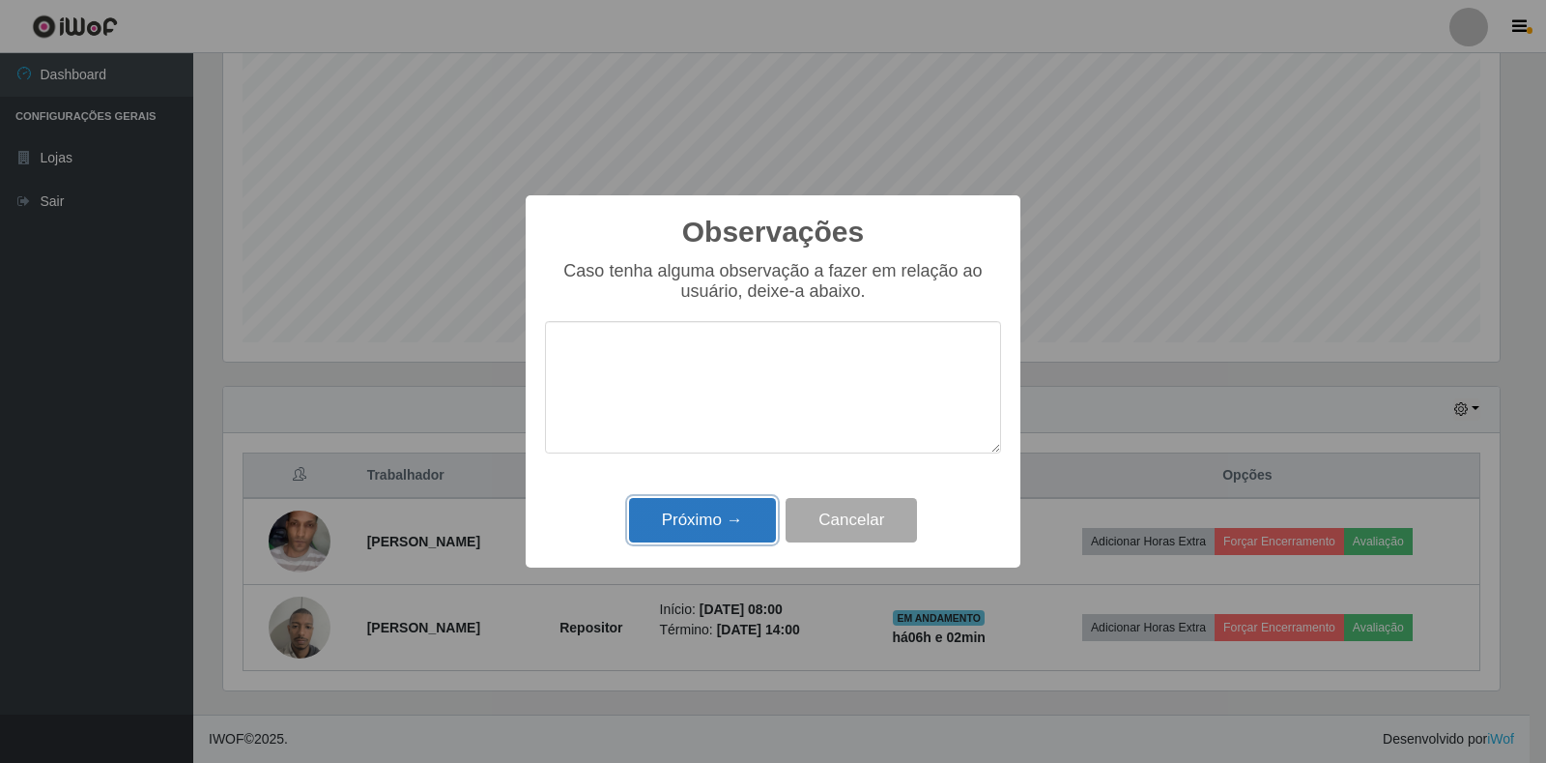
click at [744, 536] on button "Próximo →" at bounding box center [702, 520] width 147 height 45
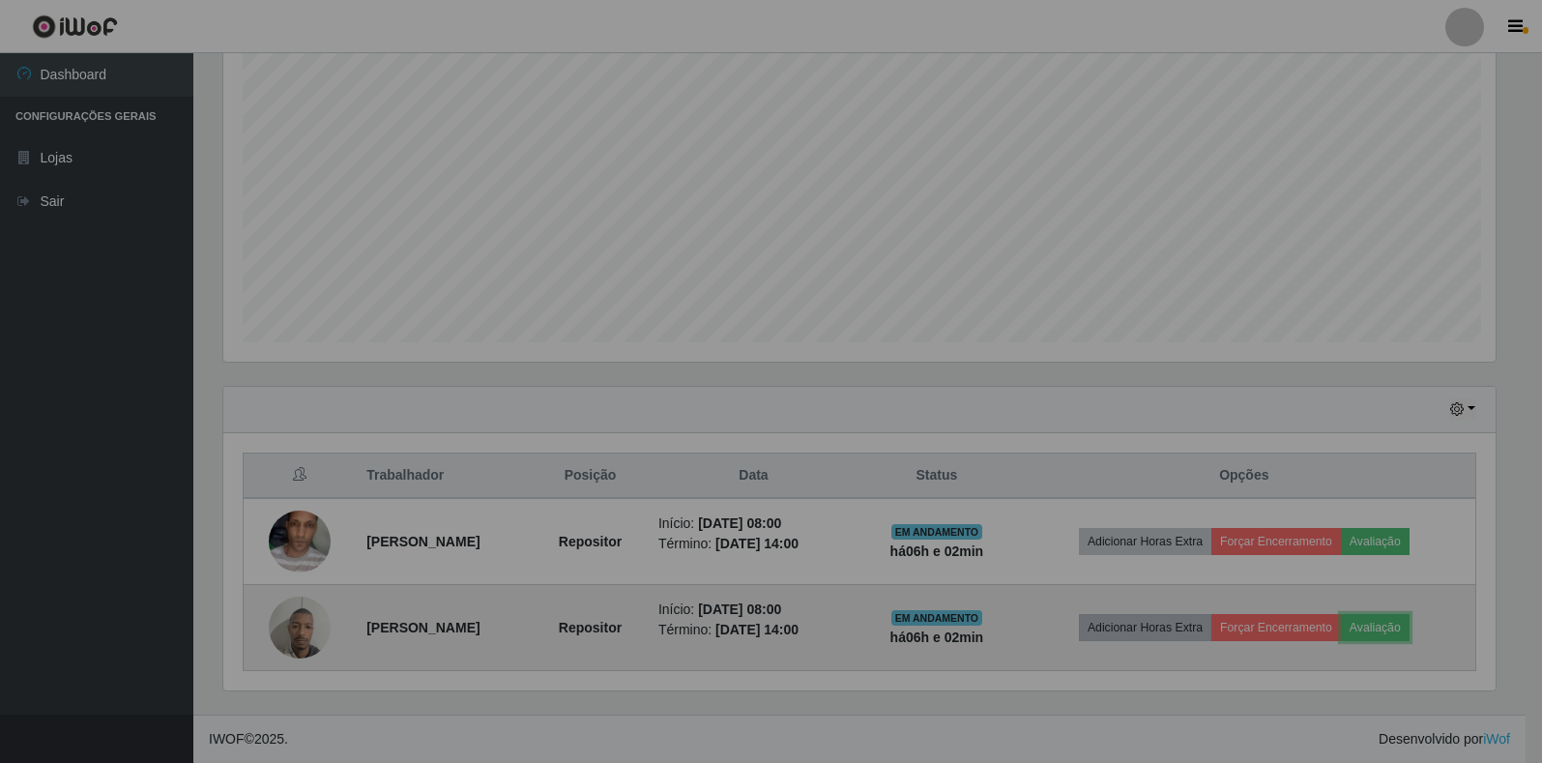
scroll to position [401, 1288]
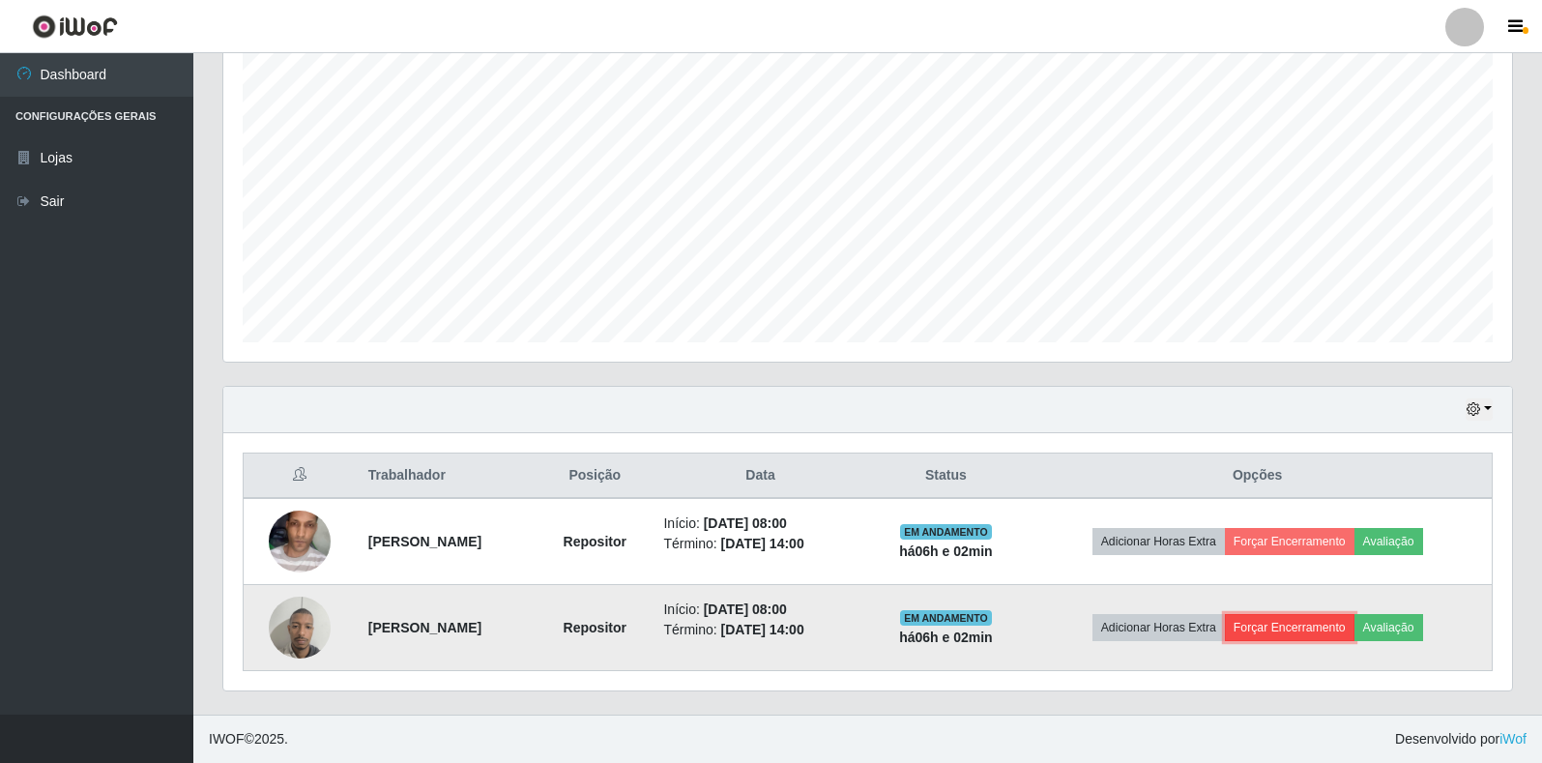
click at [1301, 625] on button "Forçar Encerramento" at bounding box center [1290, 627] width 130 height 27
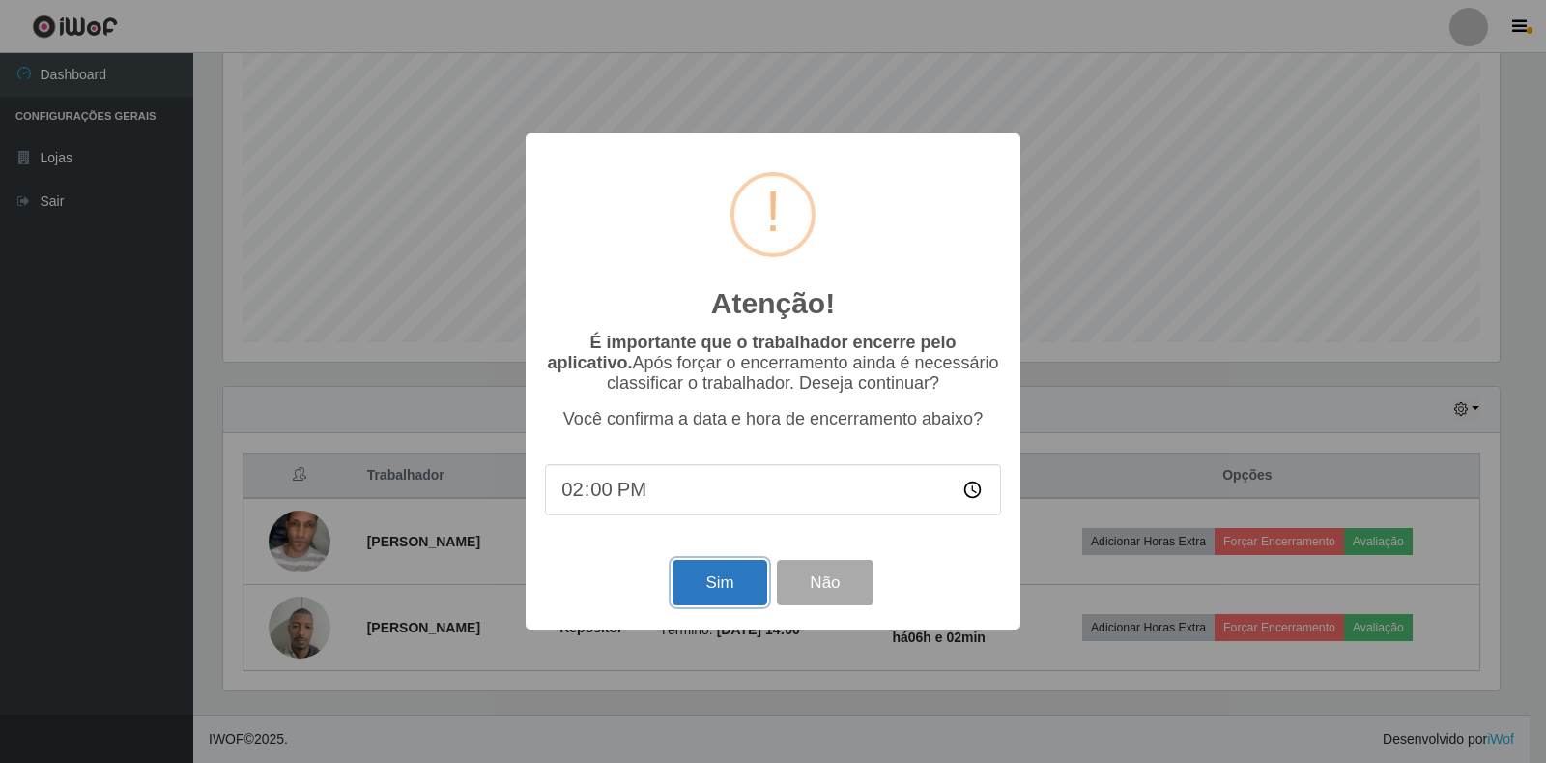
click at [716, 585] on button "Sim" at bounding box center [720, 582] width 94 height 45
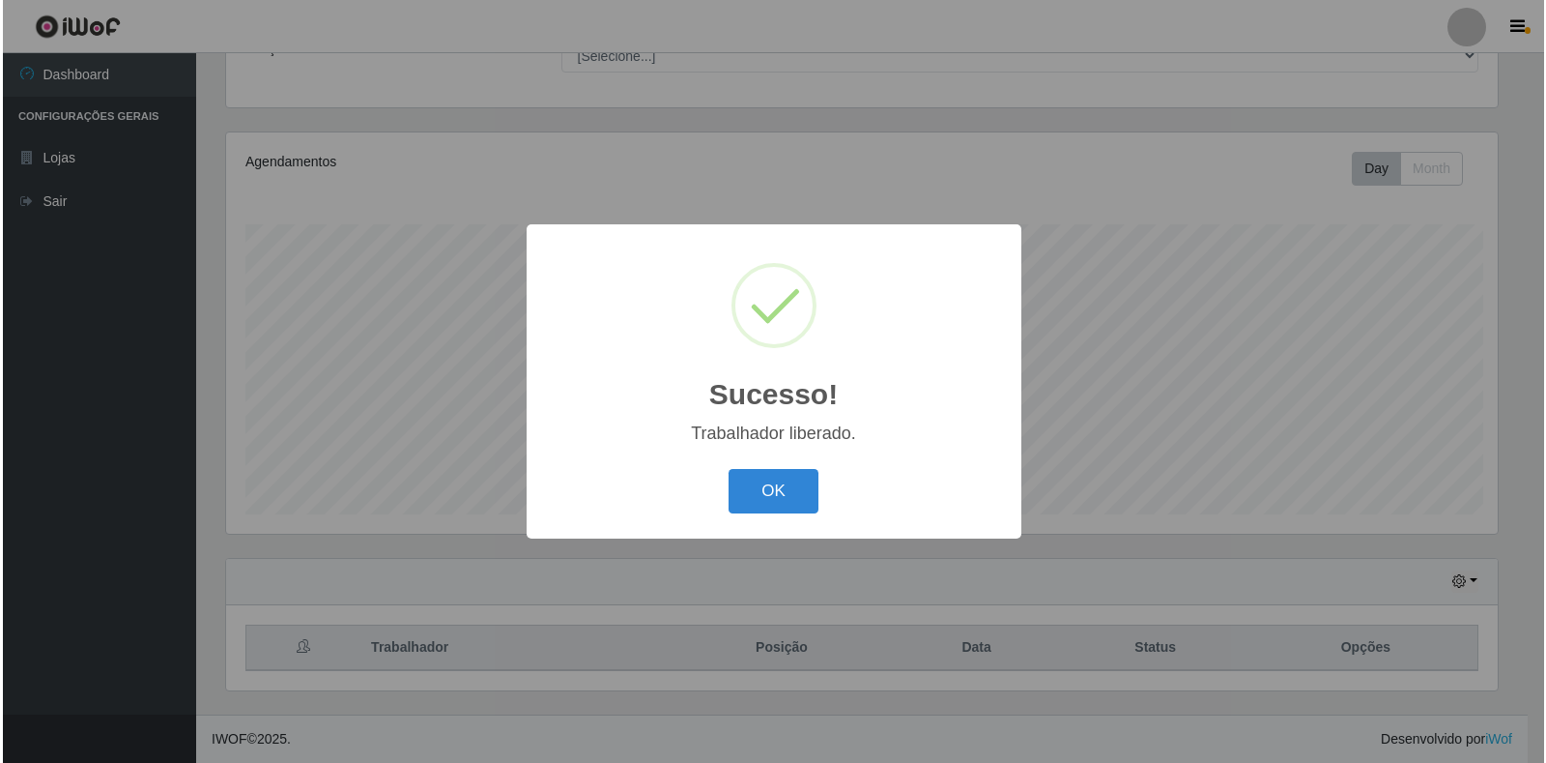
scroll to position [0, 0]
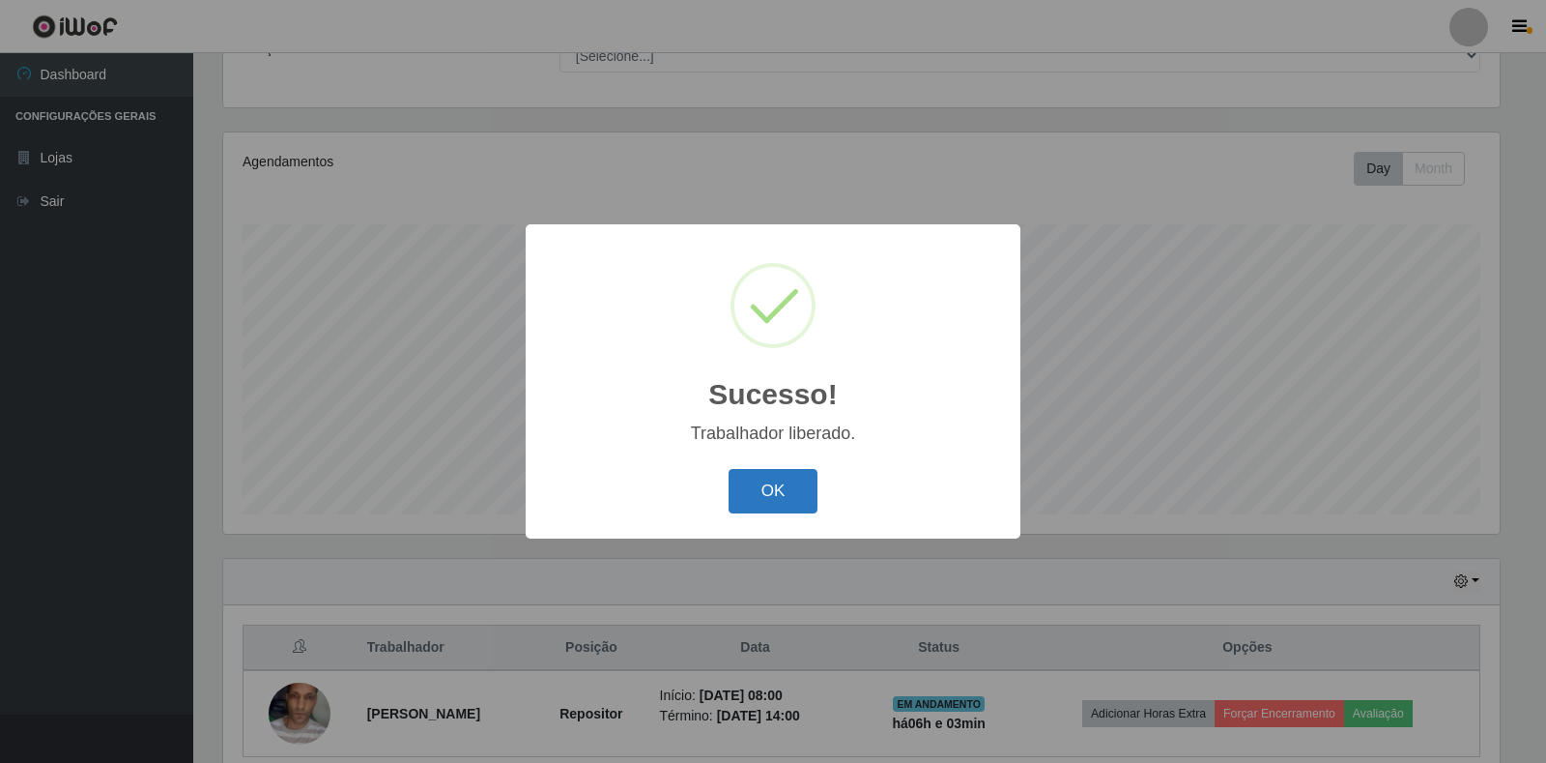
click at [783, 495] on button "OK" at bounding box center [774, 491] width 90 height 45
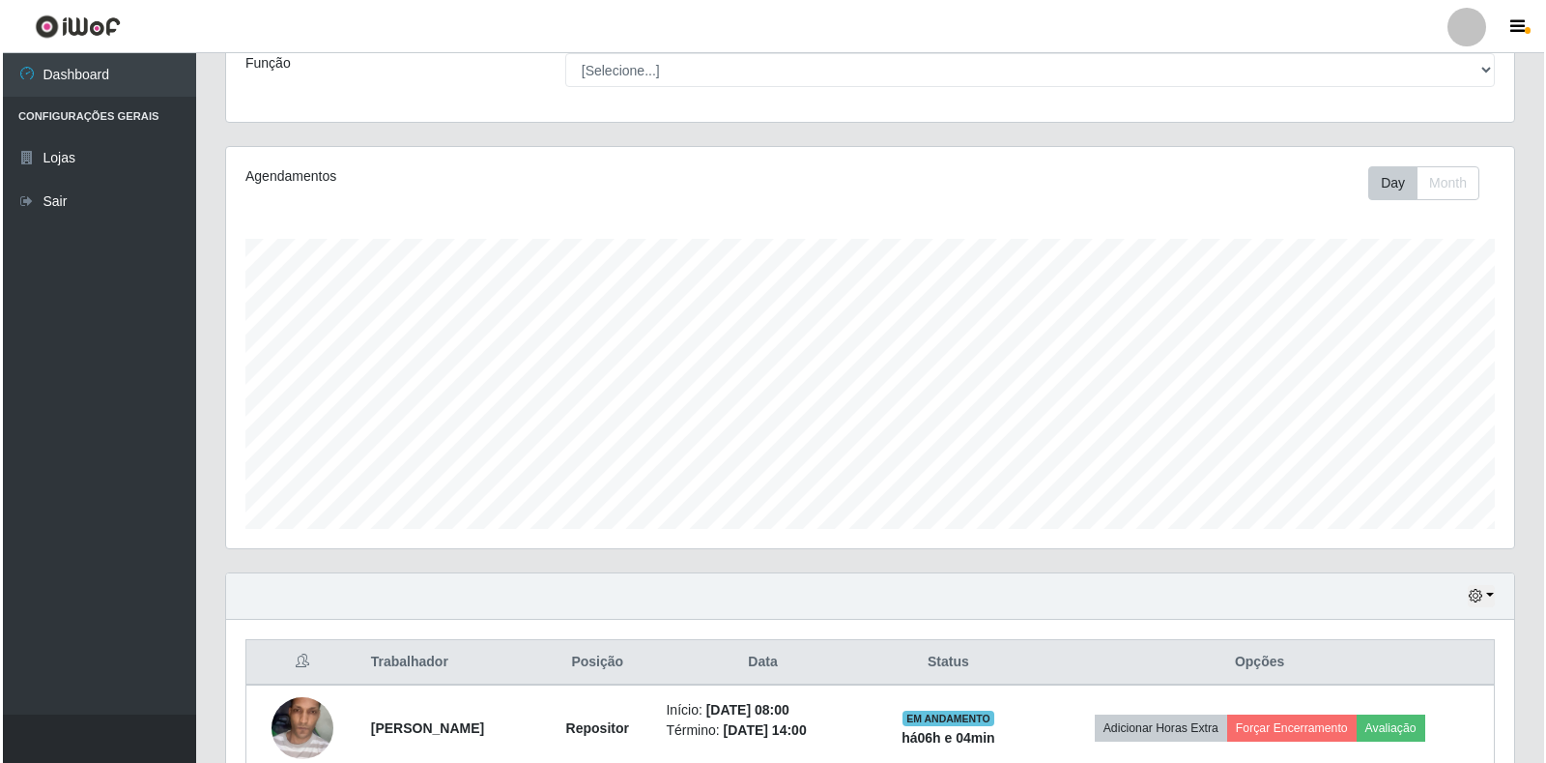
scroll to position [263, 0]
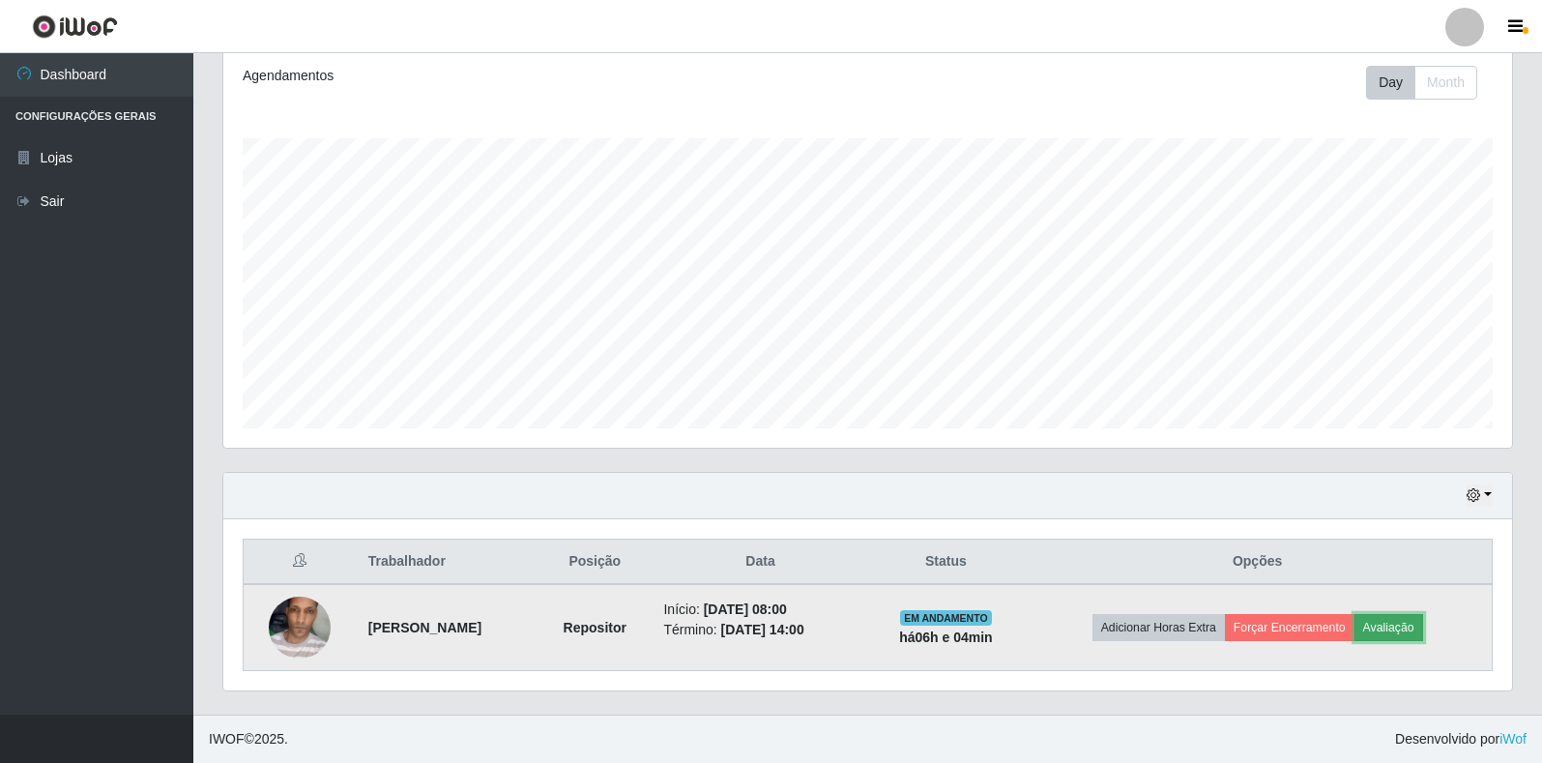
click at [1384, 627] on button "Avaliação" at bounding box center [1388, 627] width 69 height 27
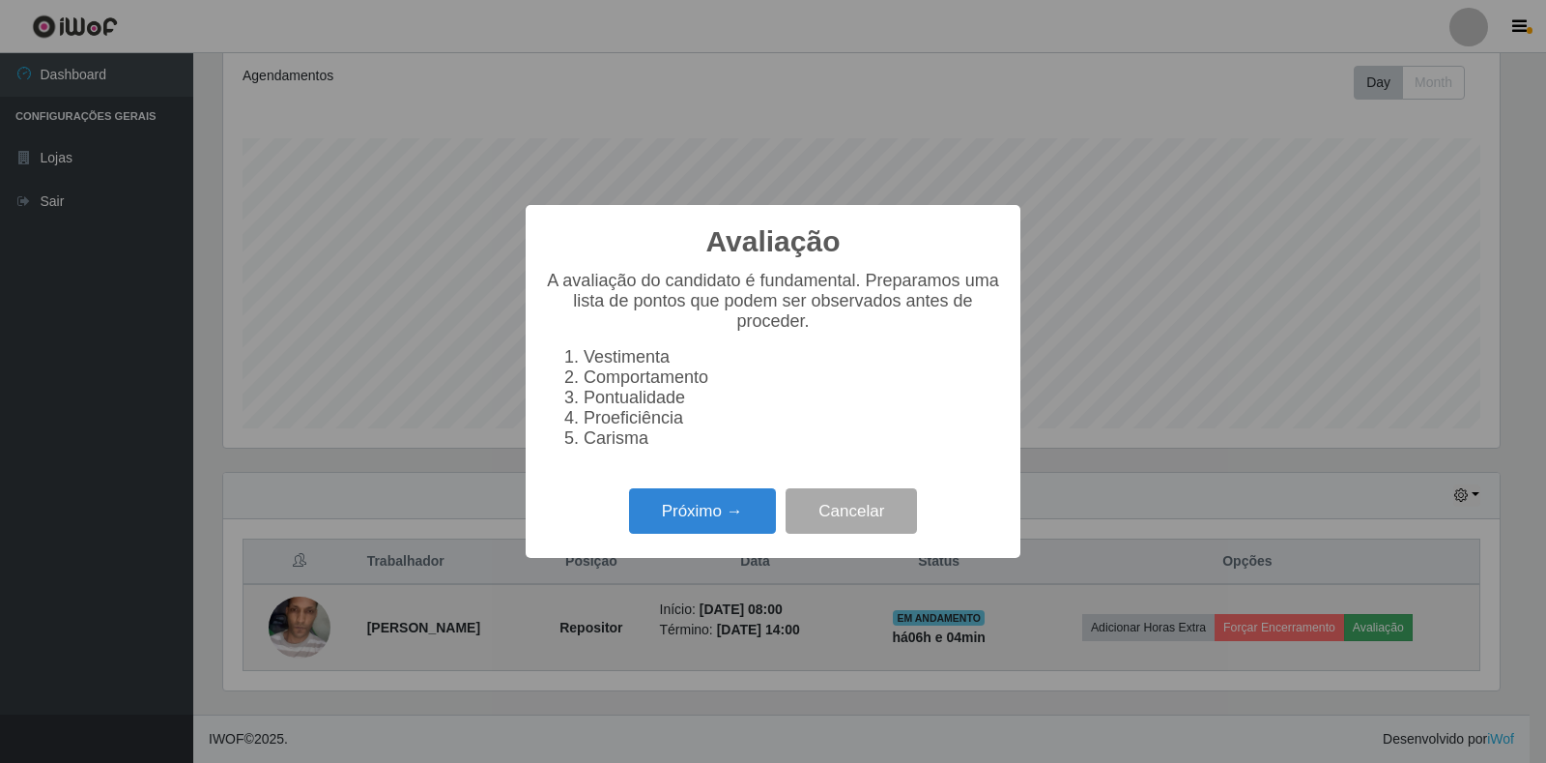
scroll to position [401, 1277]
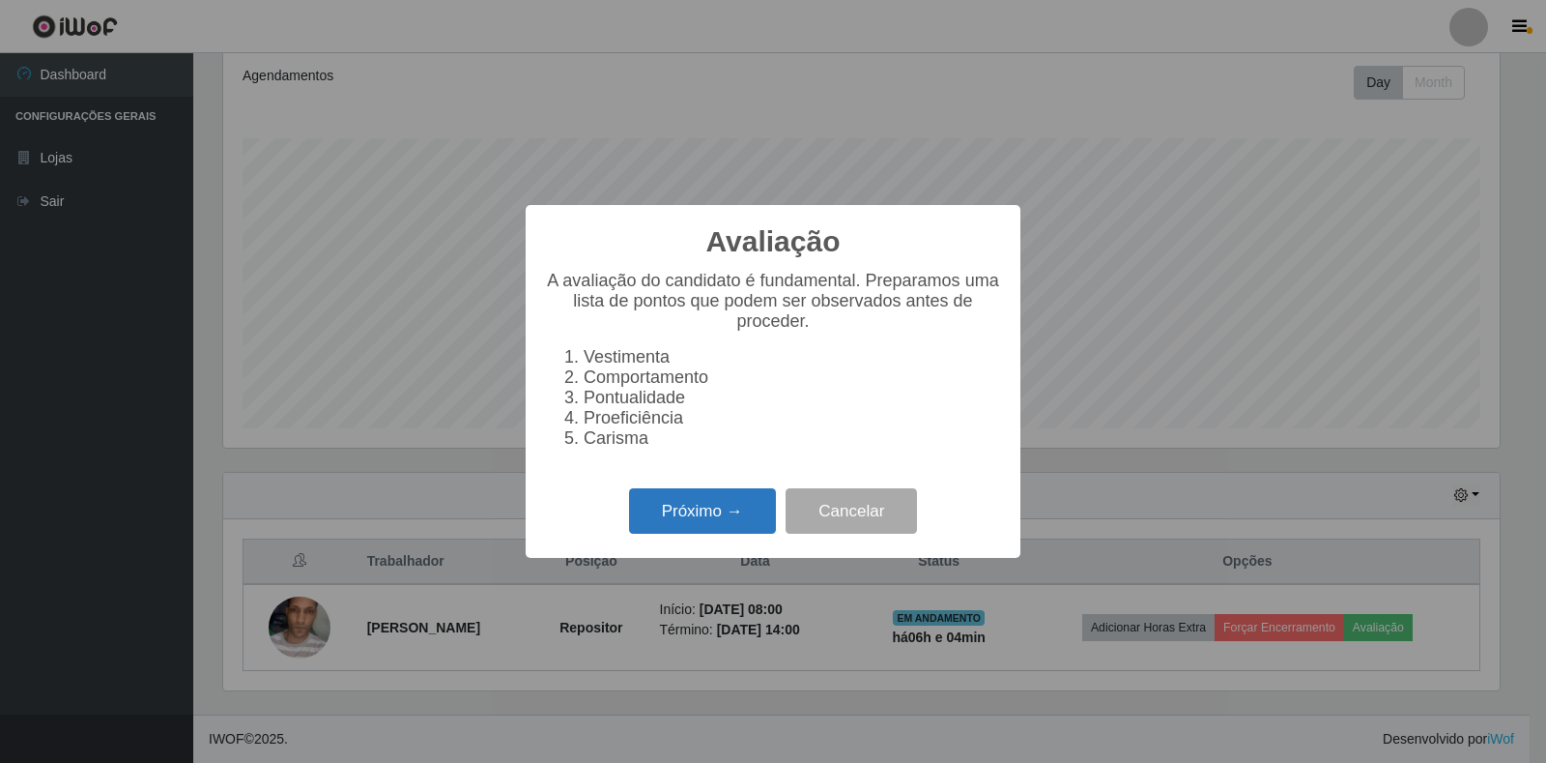
click at [722, 532] on button "Próximo →" at bounding box center [702, 510] width 147 height 45
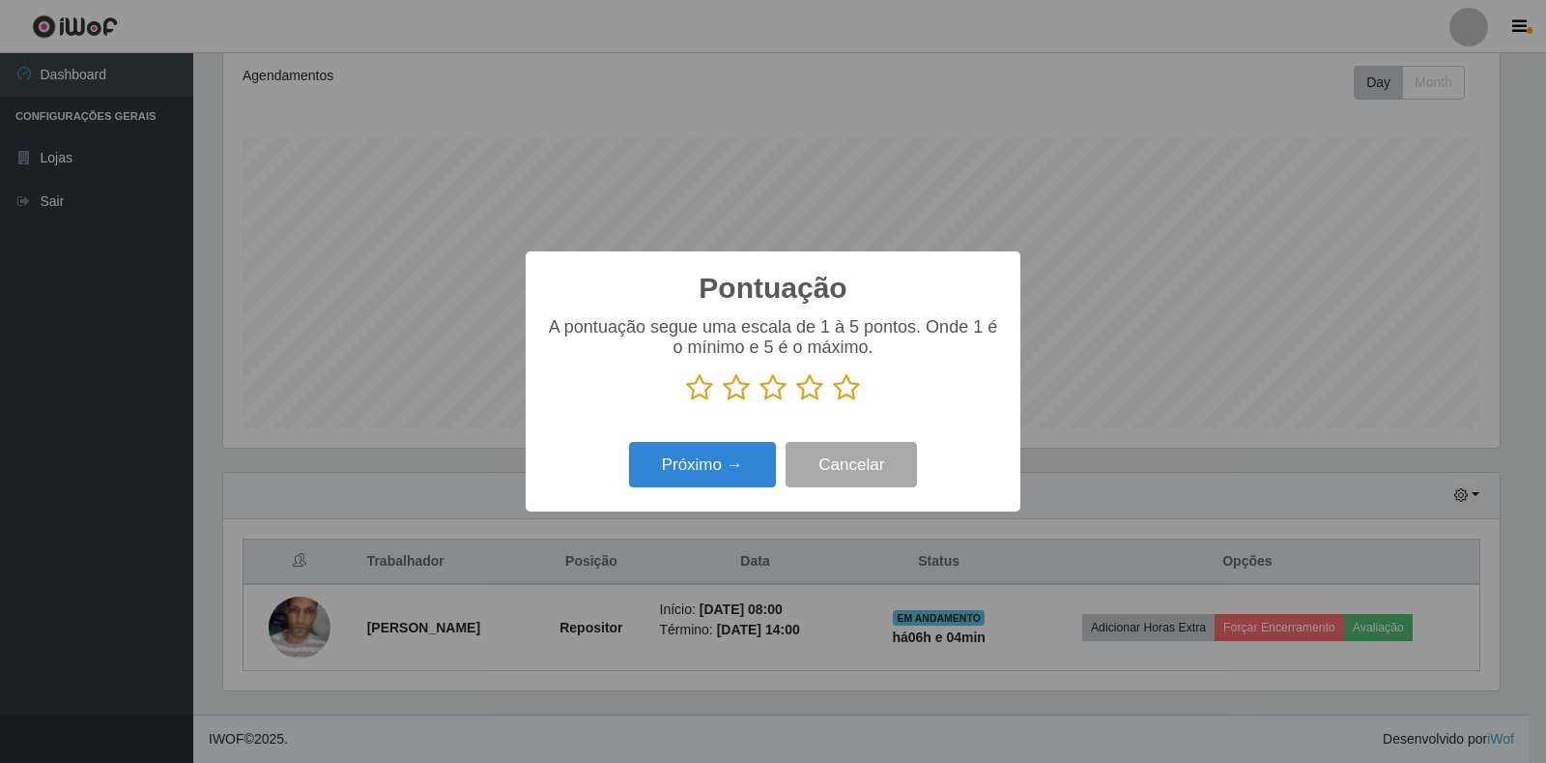
click at [852, 384] on icon at bounding box center [846, 387] width 27 height 29
click at [833, 402] on input "radio" at bounding box center [833, 402] width 0 height 0
click at [724, 467] on button "Próximo →" at bounding box center [702, 464] width 147 height 45
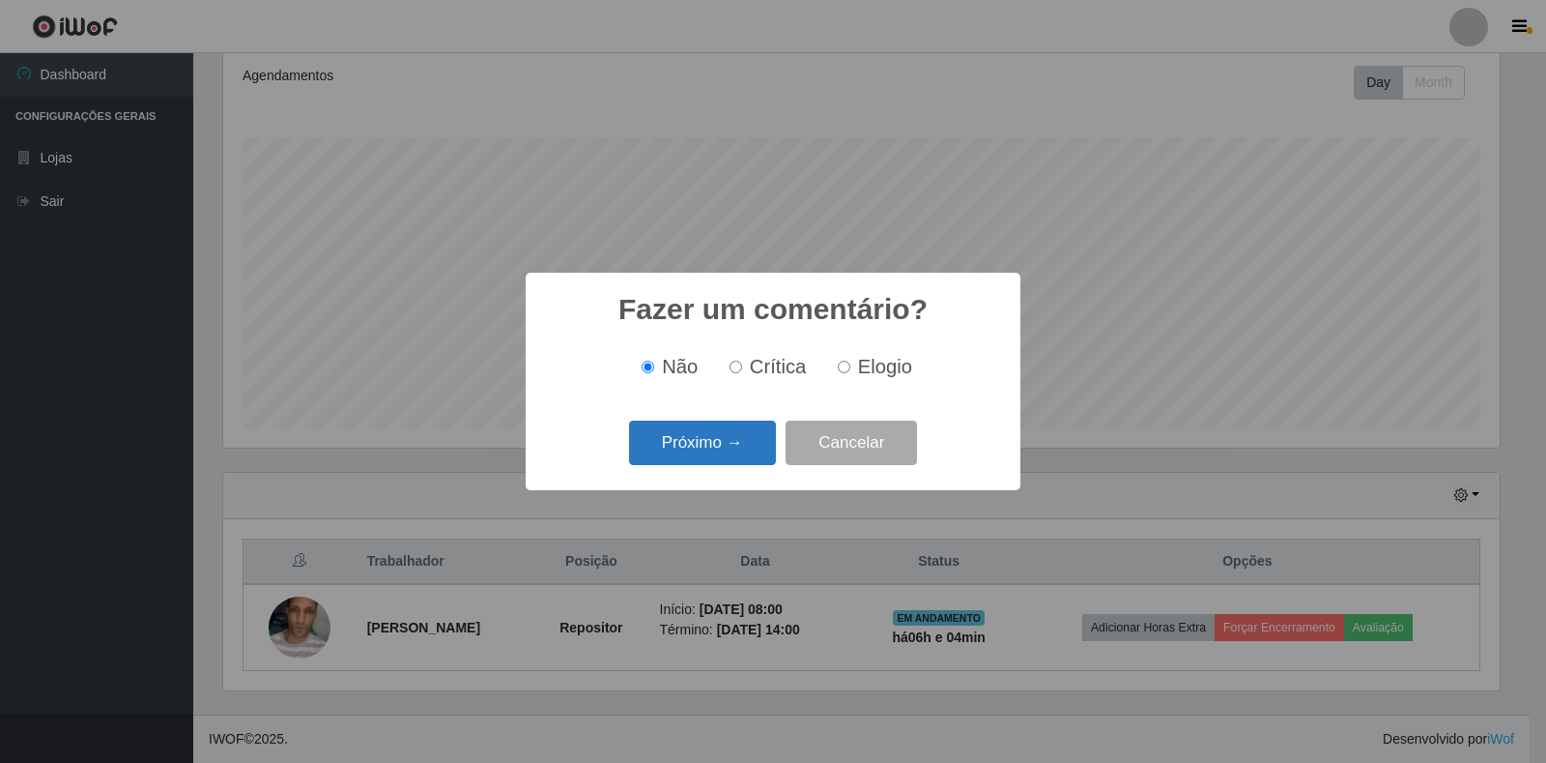
click at [743, 457] on button "Próximo →" at bounding box center [702, 442] width 147 height 45
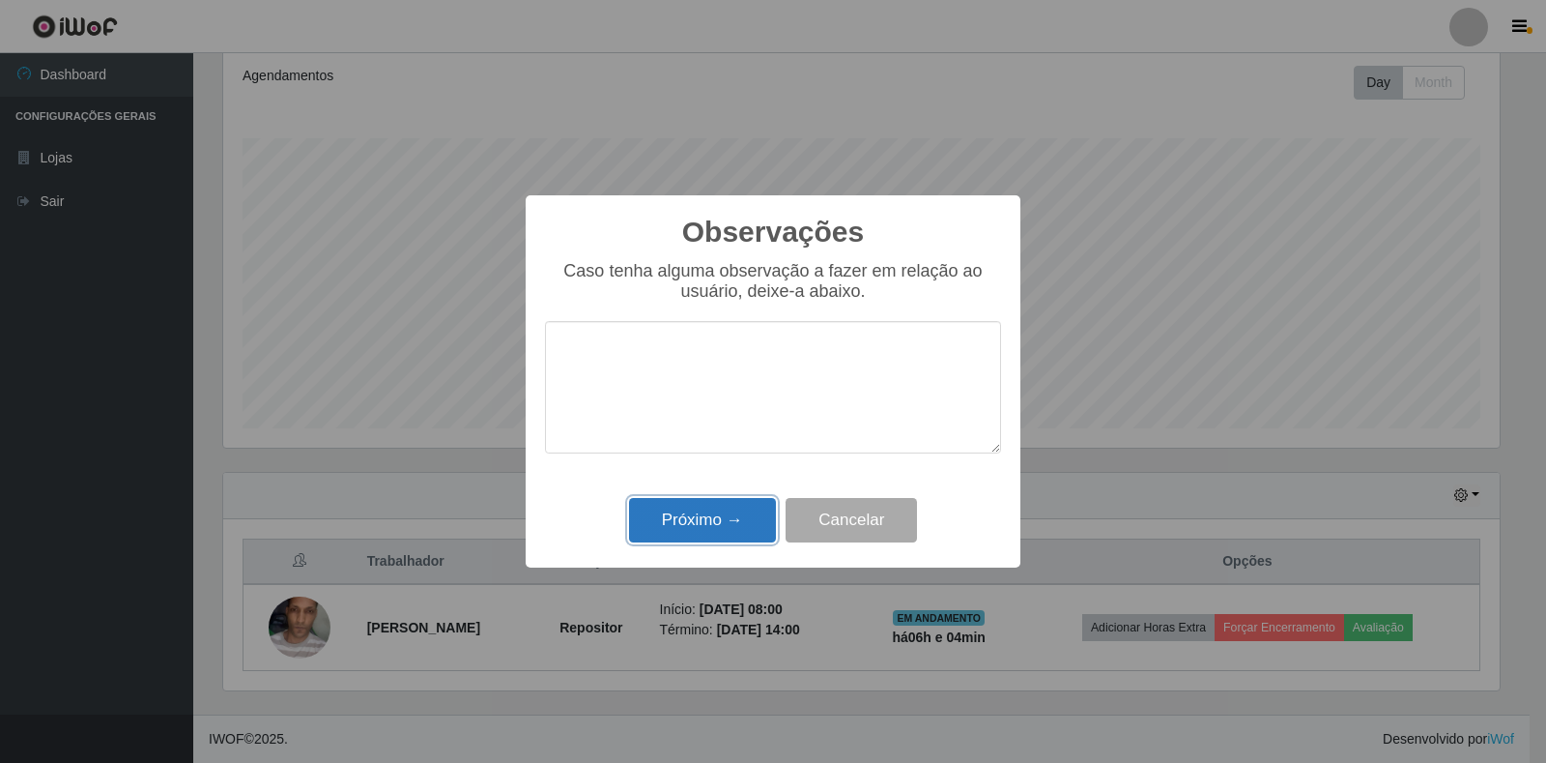
click at [709, 510] on button "Próximo →" at bounding box center [702, 520] width 147 height 45
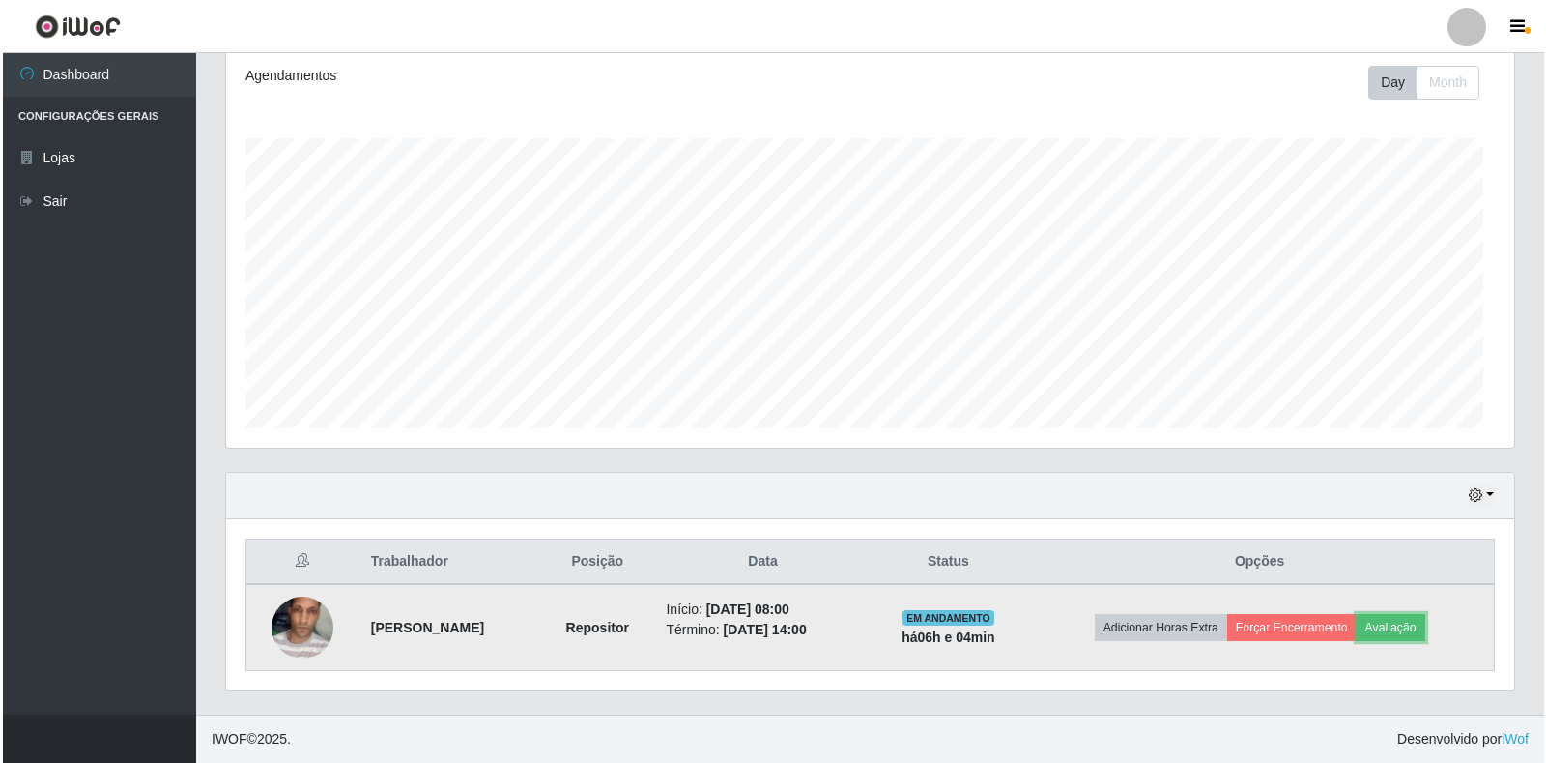
scroll to position [401, 1288]
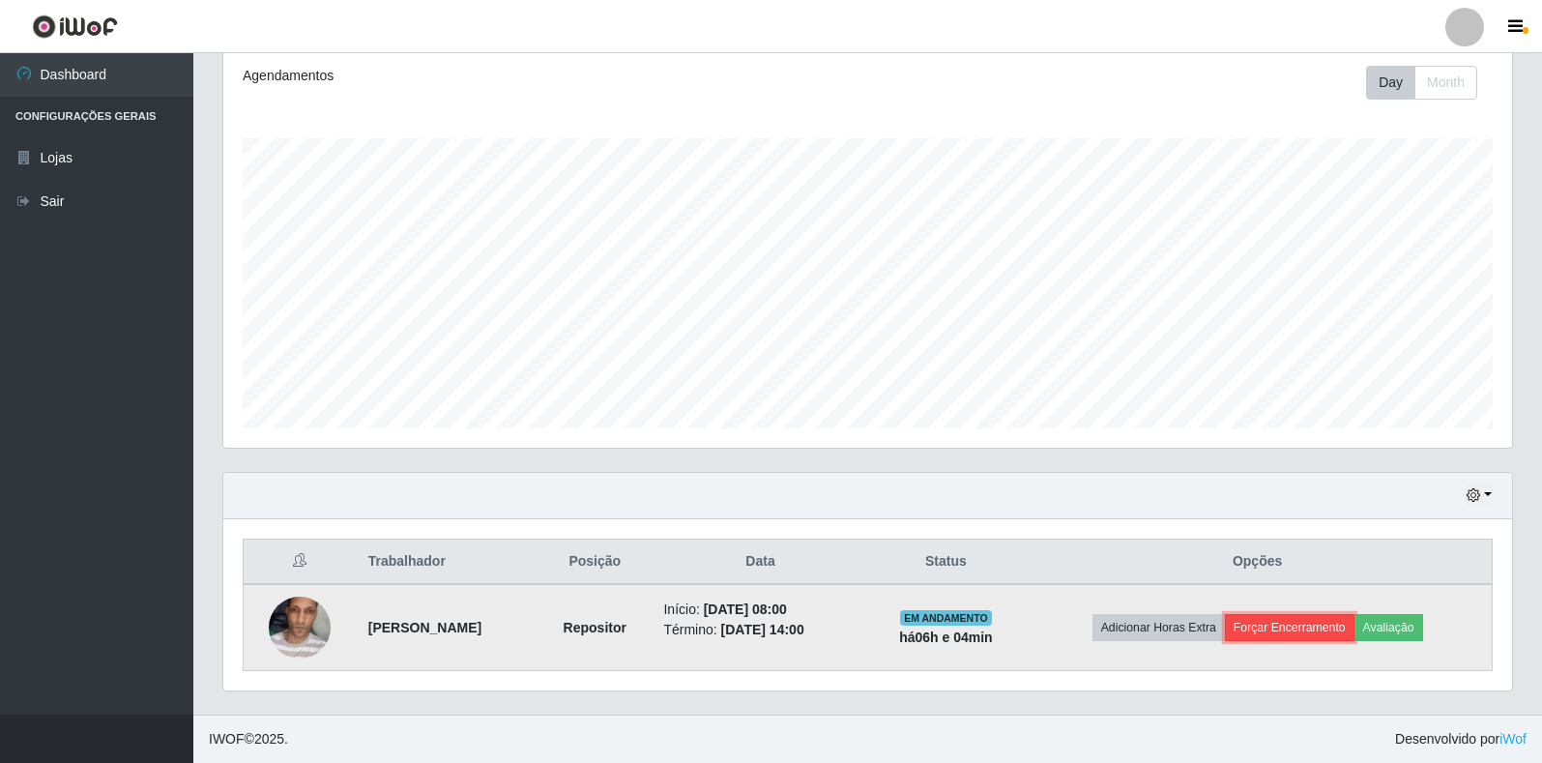
click at [1297, 635] on button "Forçar Encerramento" at bounding box center [1290, 627] width 130 height 27
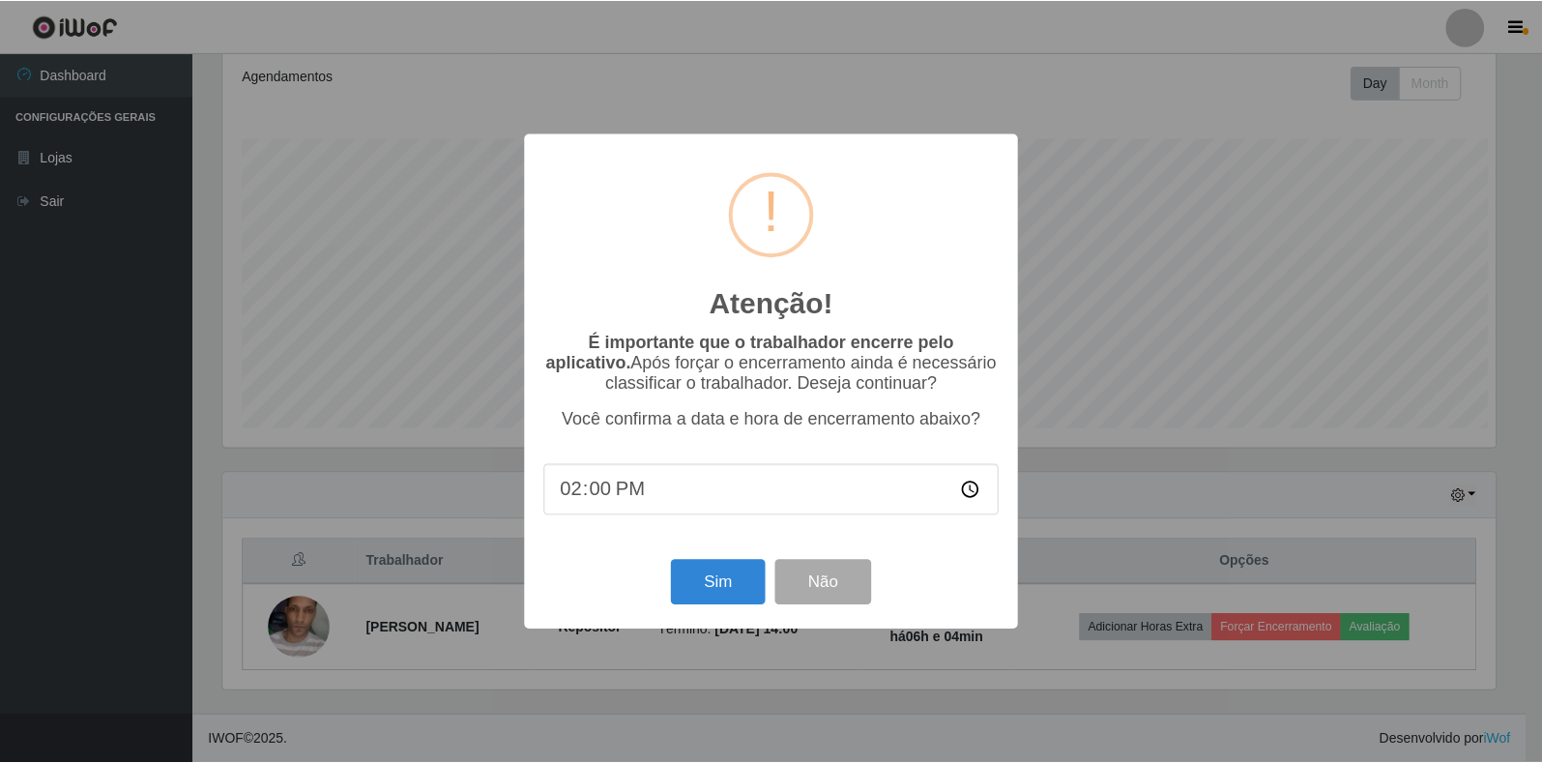
scroll to position [401, 1277]
click at [745, 578] on button "Sim" at bounding box center [720, 582] width 94 height 45
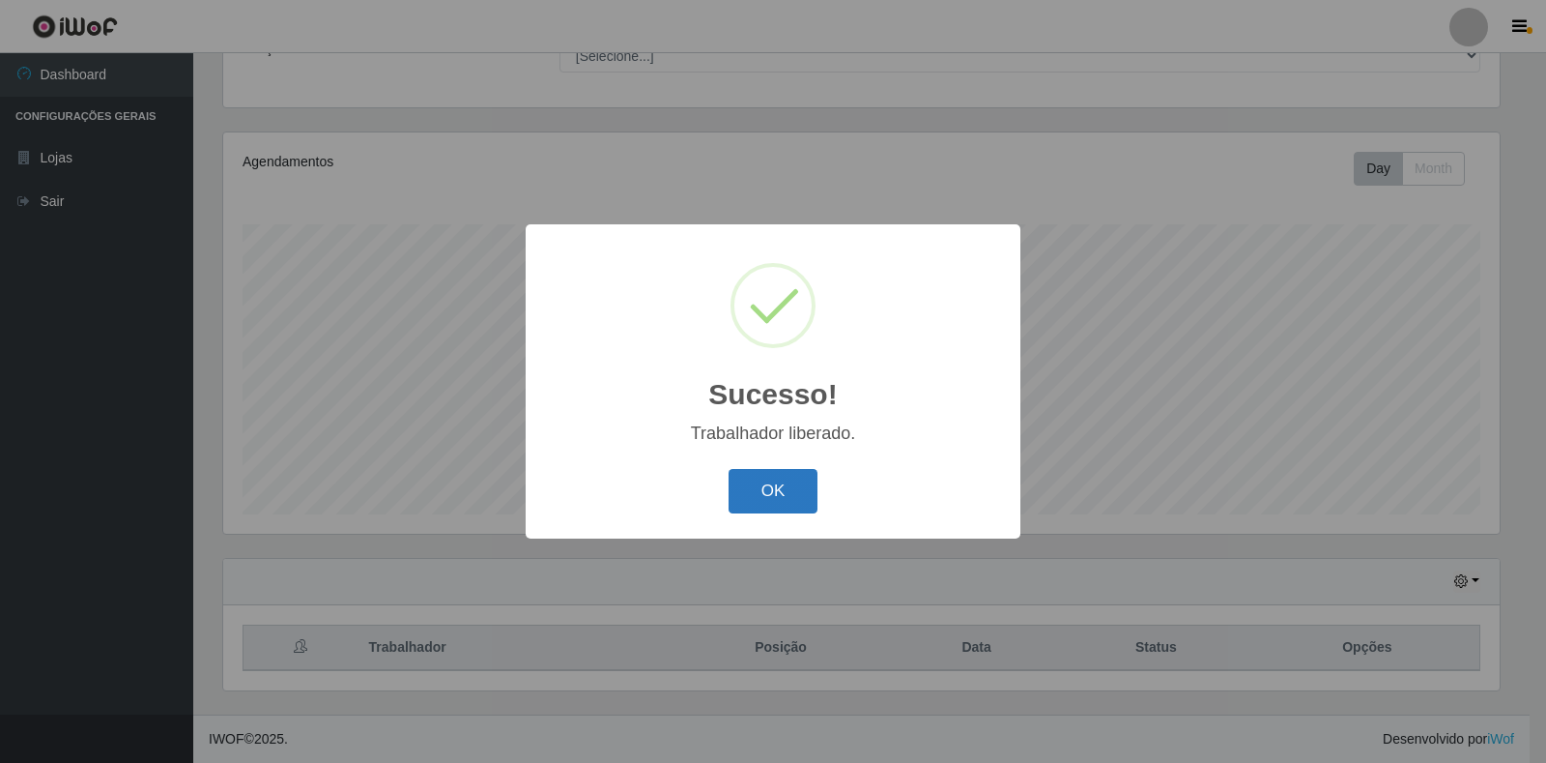
click at [784, 488] on button "OK" at bounding box center [774, 491] width 90 height 45
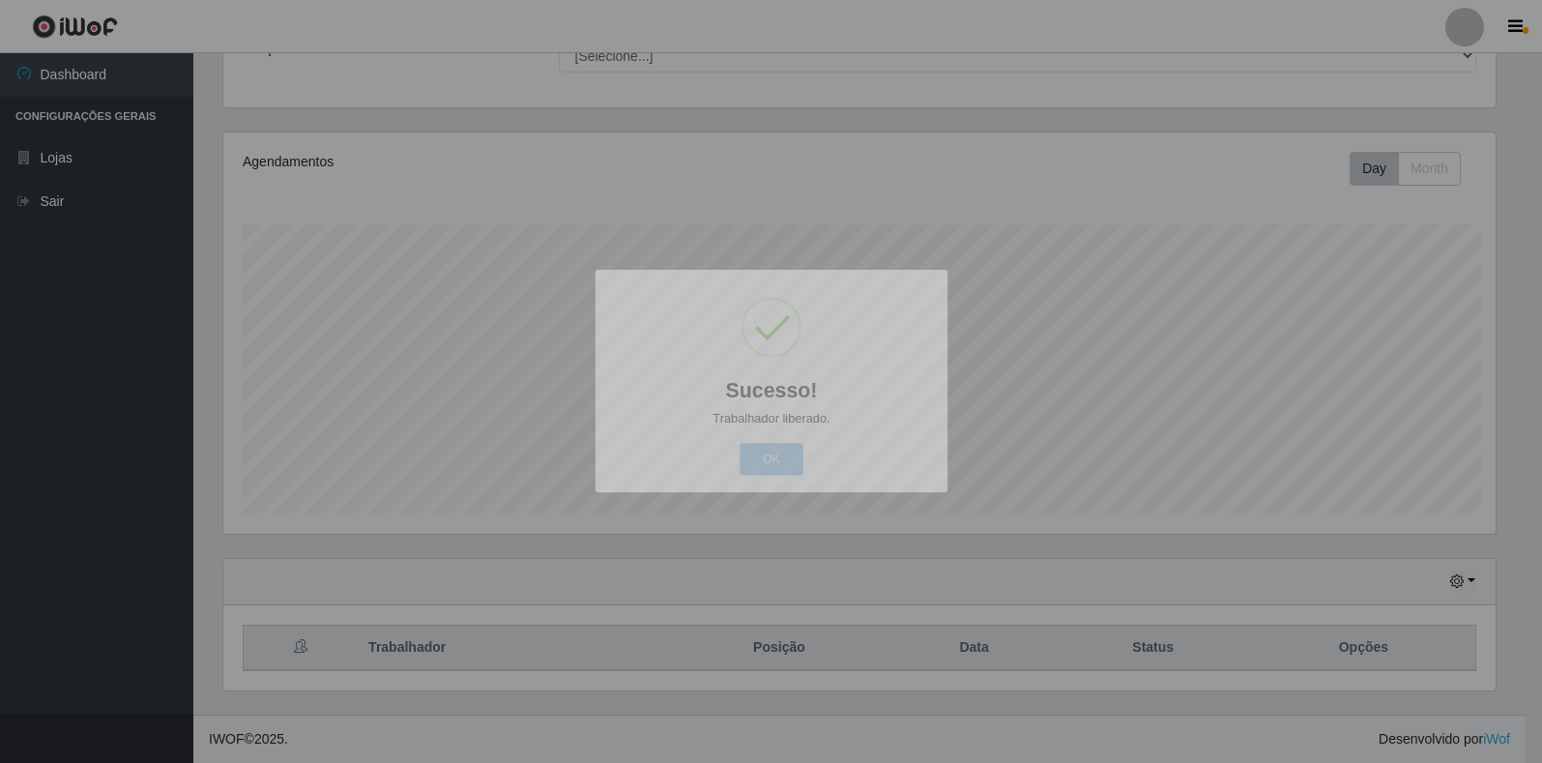
scroll to position [401, 1288]
